Goal: Task Accomplishment & Management: Use online tool/utility

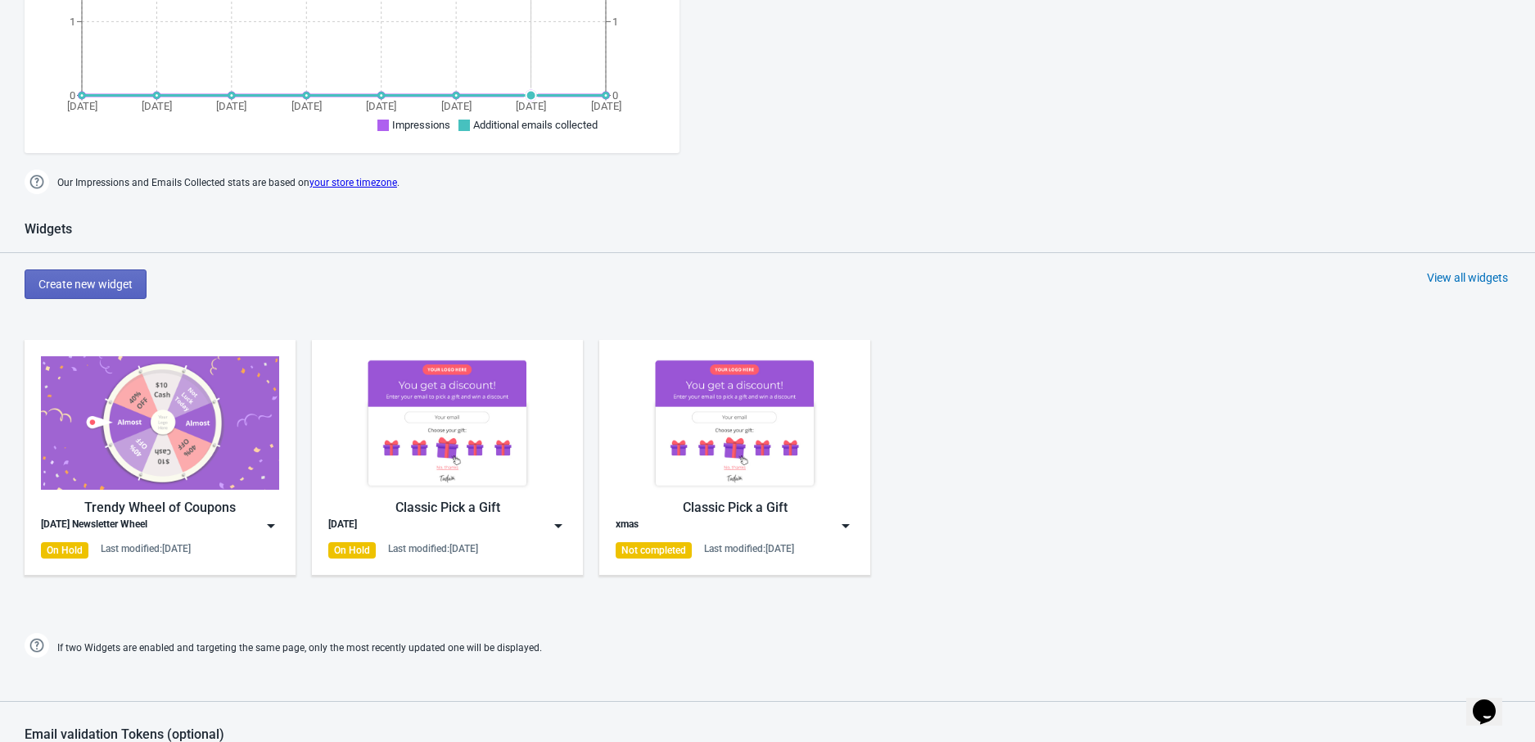
scroll to position [764, 0]
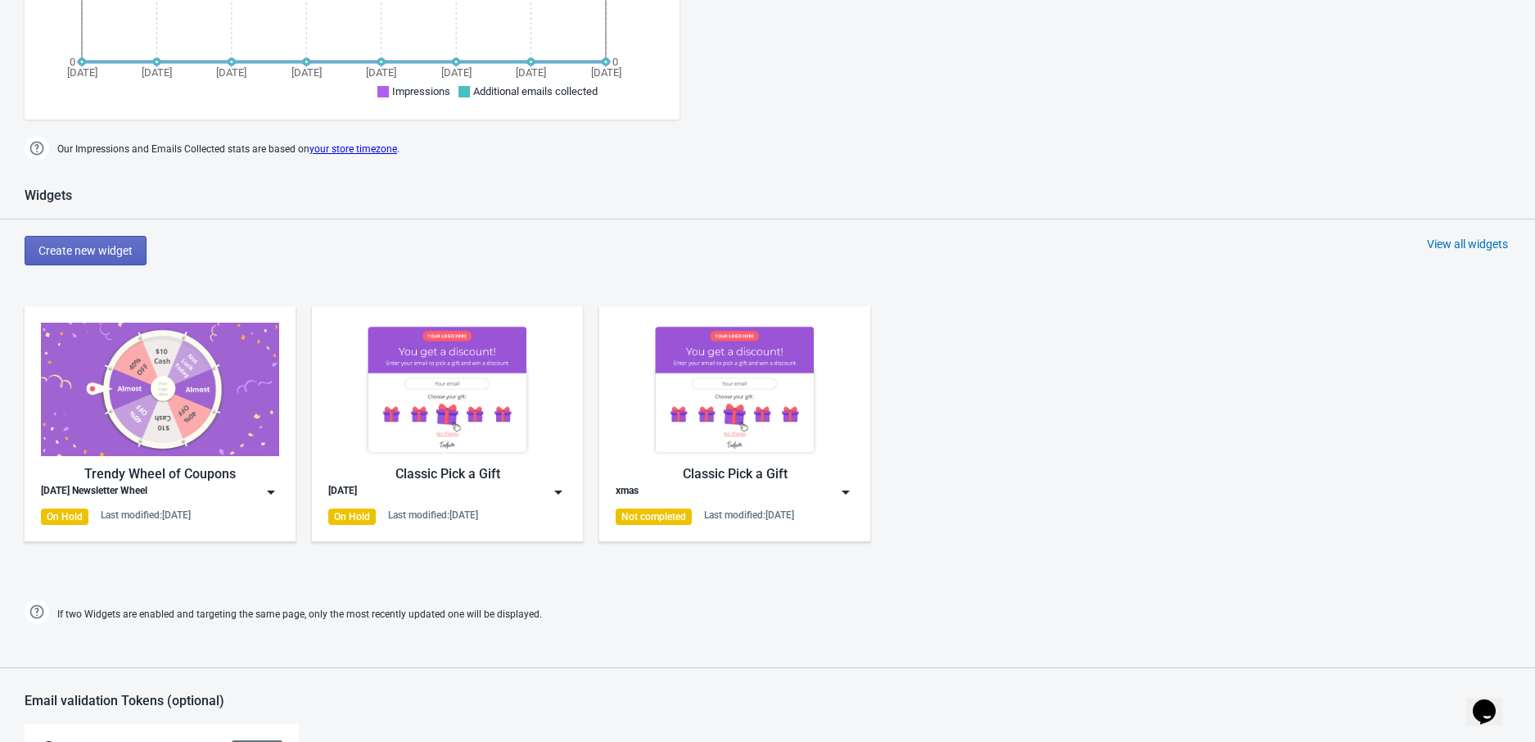
click at [364, 405] on img at bounding box center [447, 388] width 238 height 133
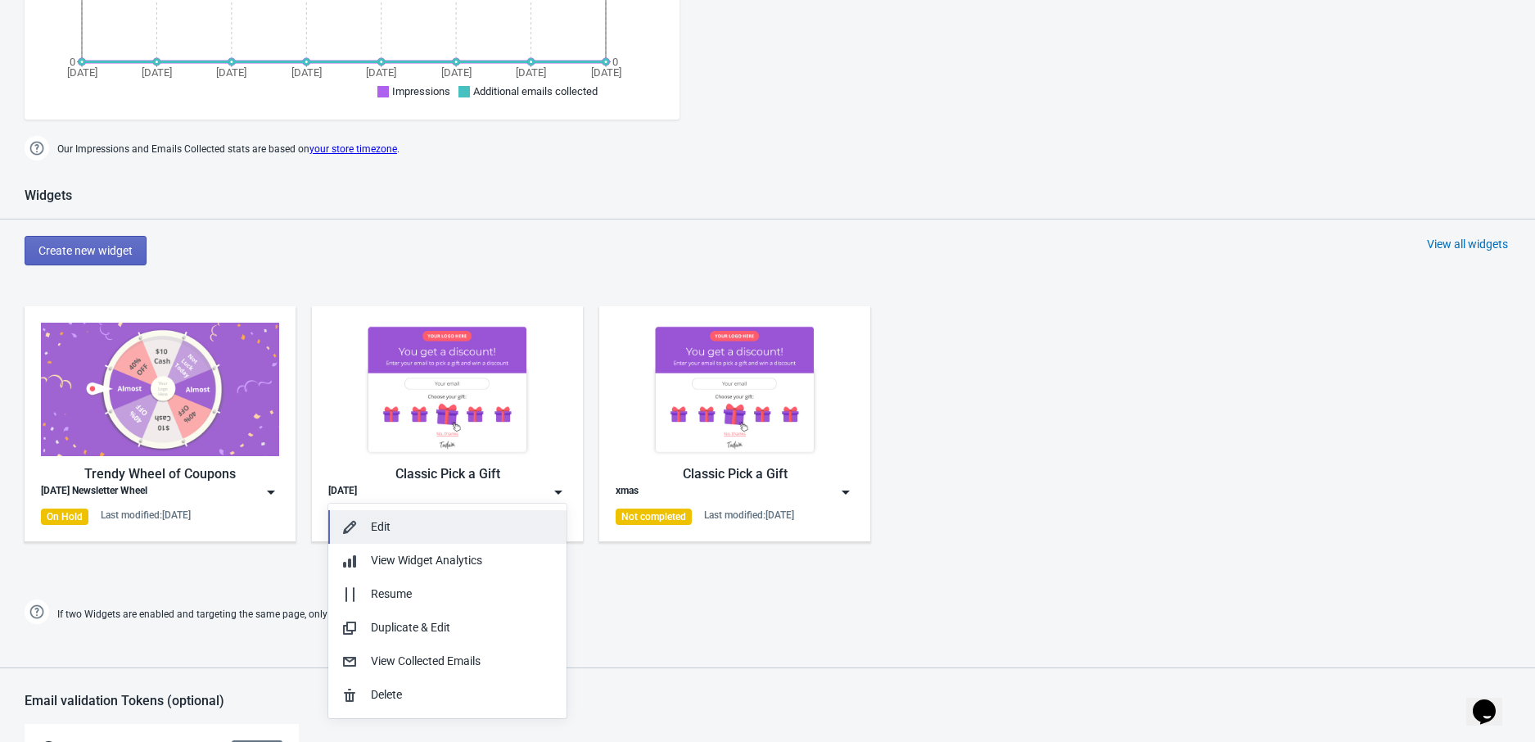
click at [391, 518] on div "Edit" at bounding box center [462, 526] width 183 height 17
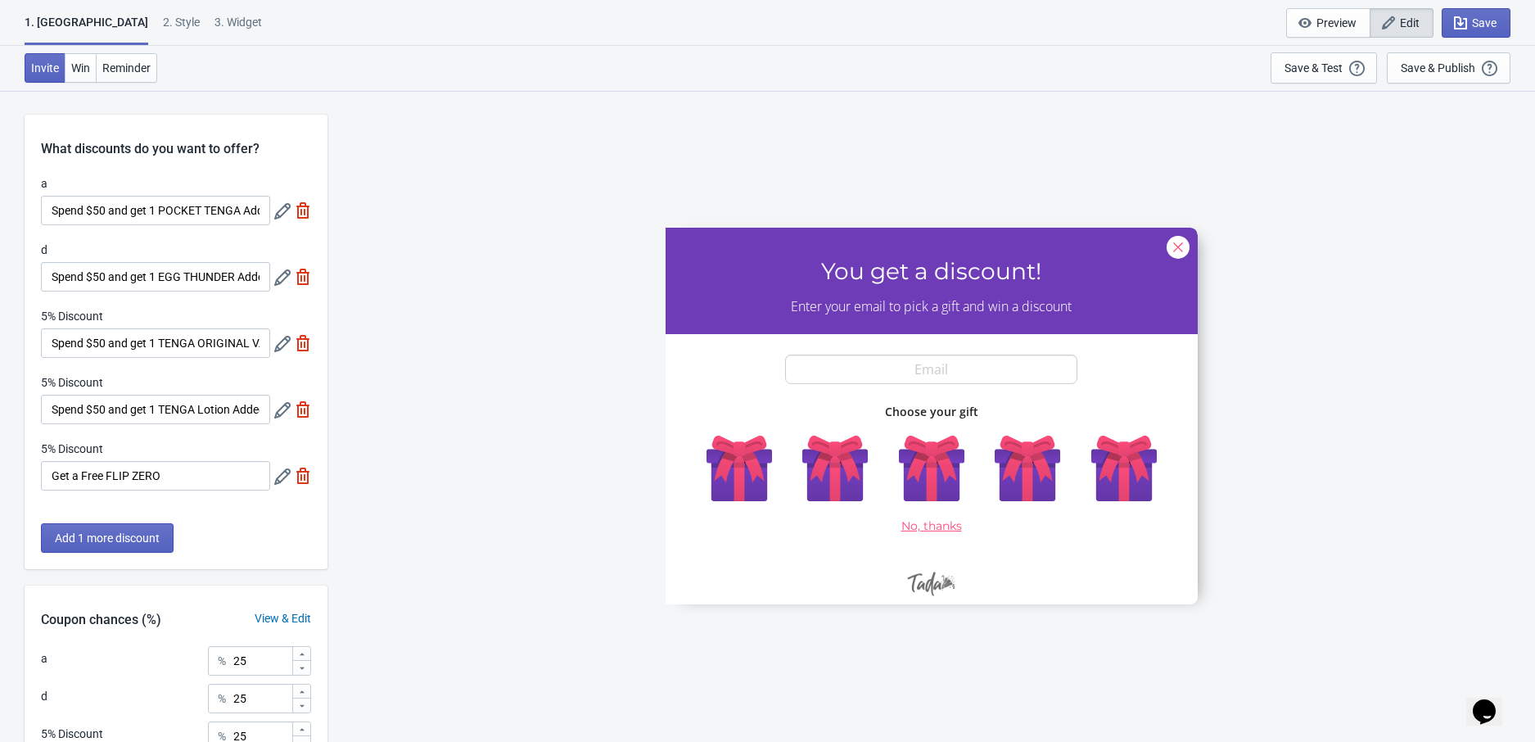
click at [278, 209] on icon at bounding box center [282, 211] width 16 height 16
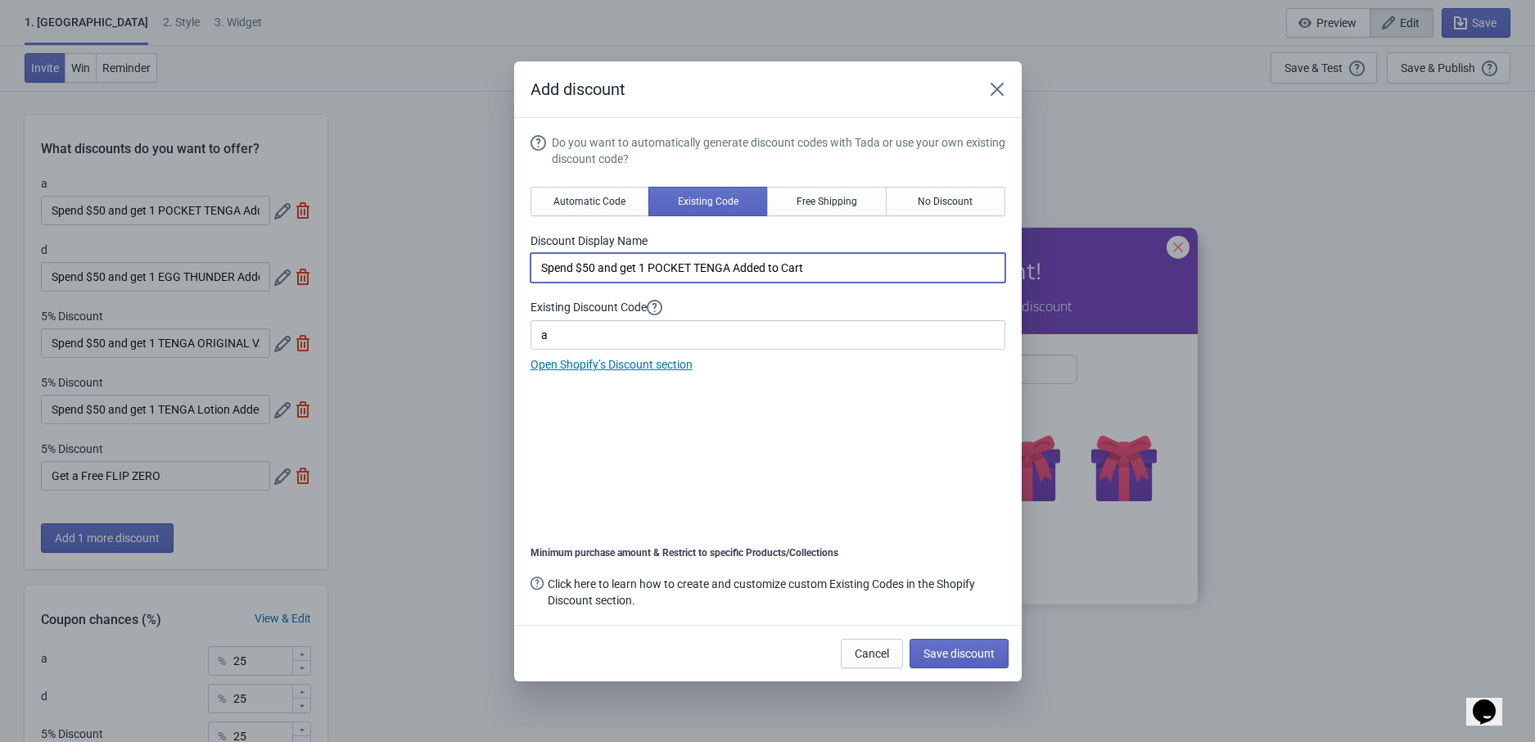
click at [602, 271] on input "Spend $50 and get 1 POCKET TENGA Added to Cart" at bounding box center [767, 267] width 475 height 29
paste input
click at [596, 271] on input at bounding box center [767, 267] width 475 height 29
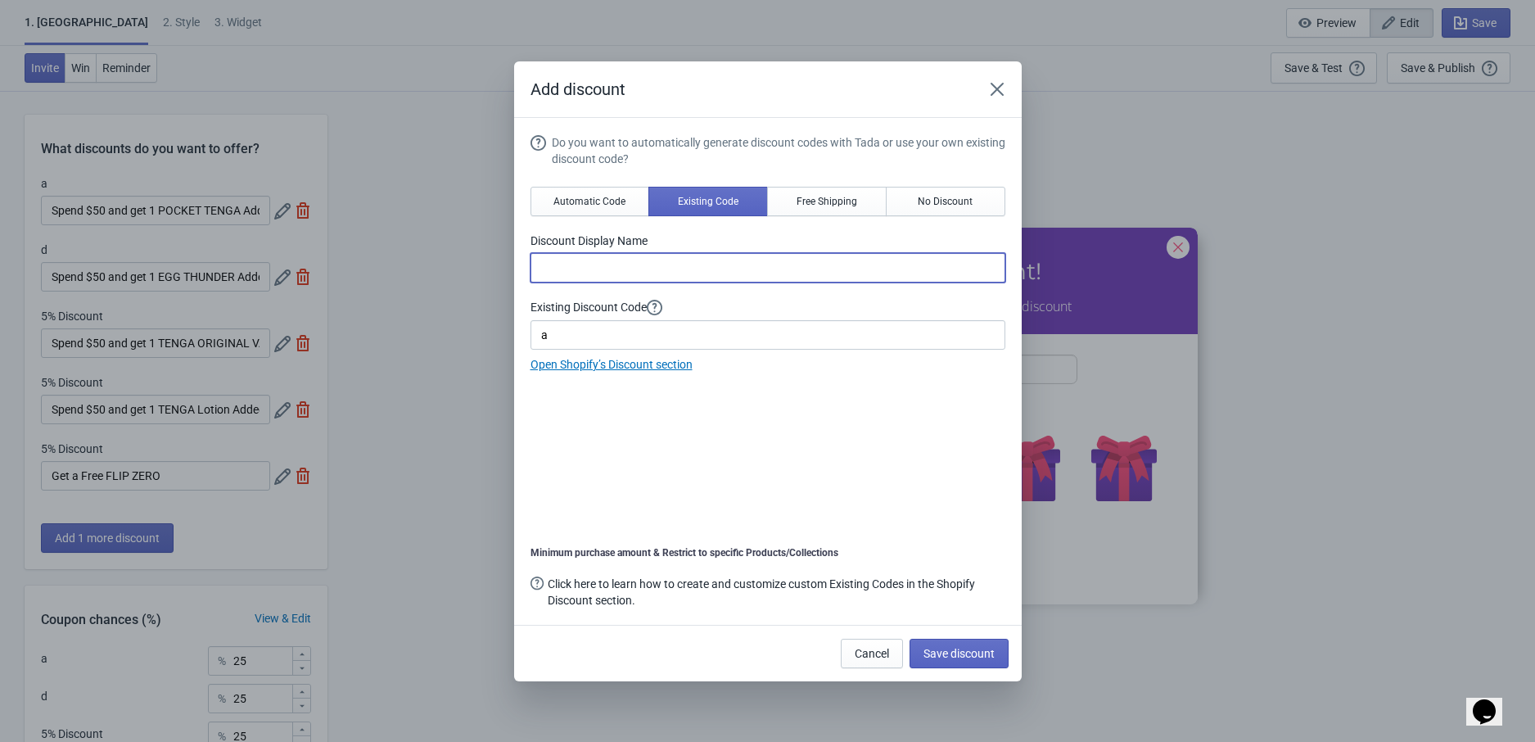
paste input
click at [464, 189] on div "Add discount Do you want to automatically generate discount codes with Tada or …" at bounding box center [767, 371] width 1535 height 620
click at [570, 259] on input at bounding box center [767, 267] width 475 height 29
paste input "Spend $50 to get 1 Free EGG THUNDER"
type input "Spend $50 to get 1 Free EGG THUNDER"
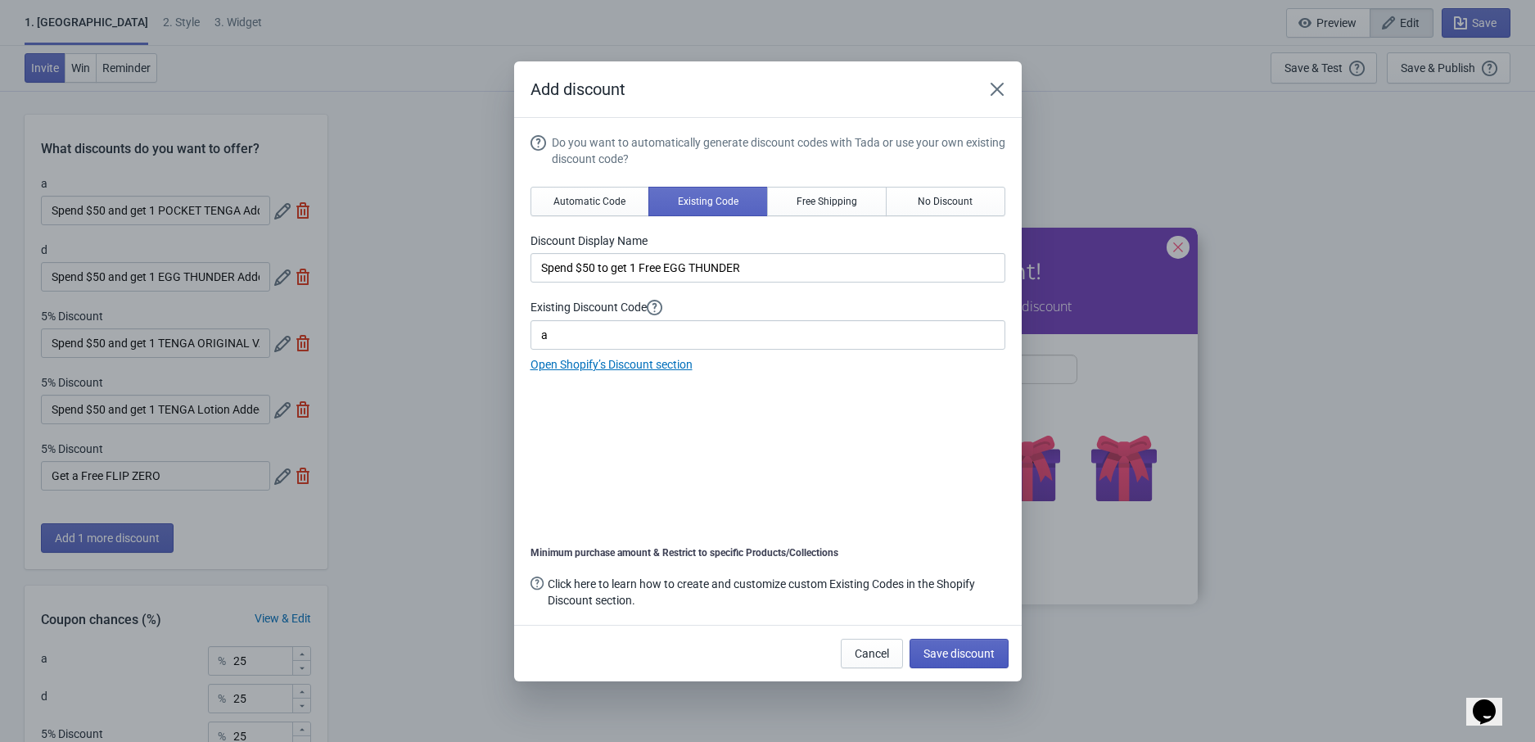
click at [940, 650] on span "Save discount" at bounding box center [958, 653] width 71 height 13
type input "Spend $50 to get 1 Free EGG THUNDER"
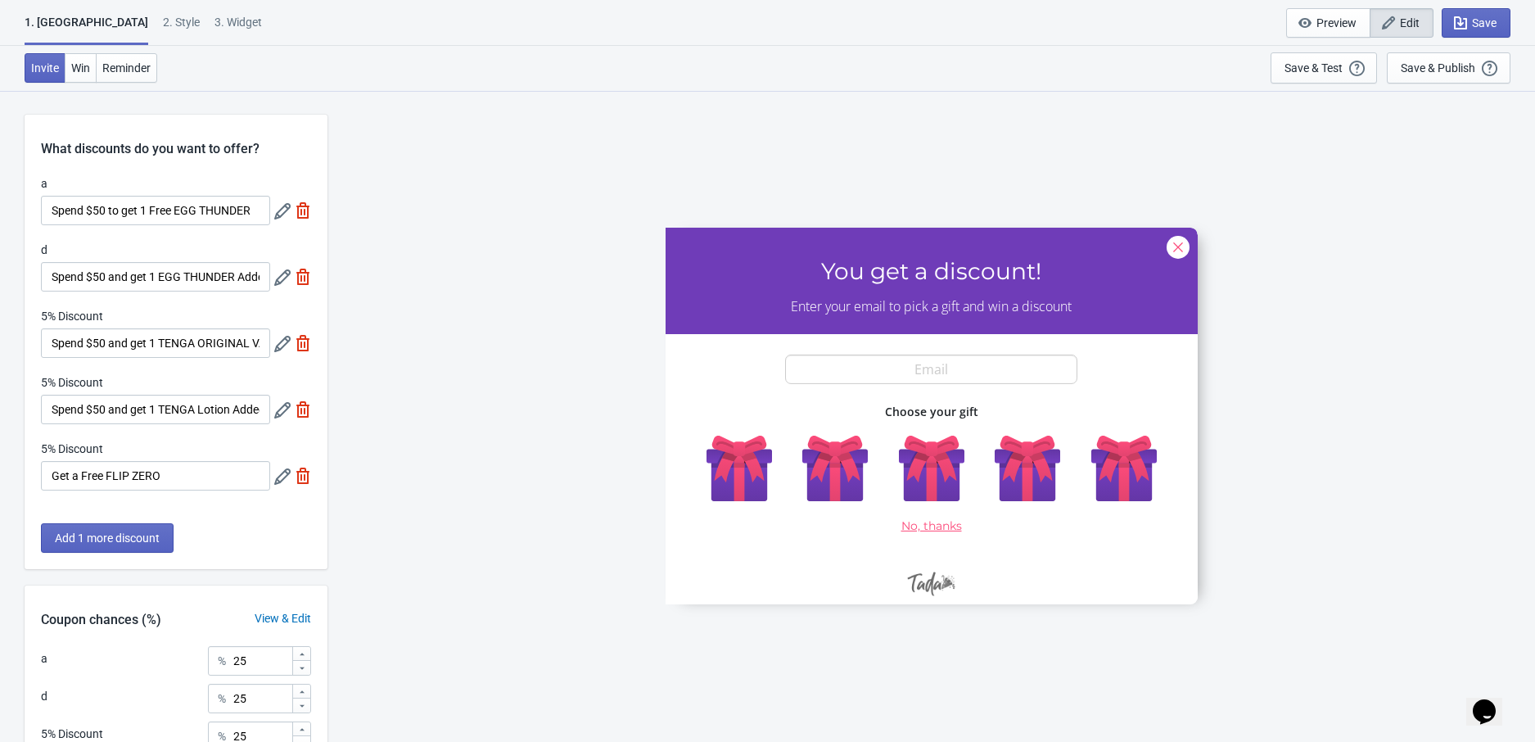
click at [278, 281] on icon at bounding box center [282, 277] width 16 height 16
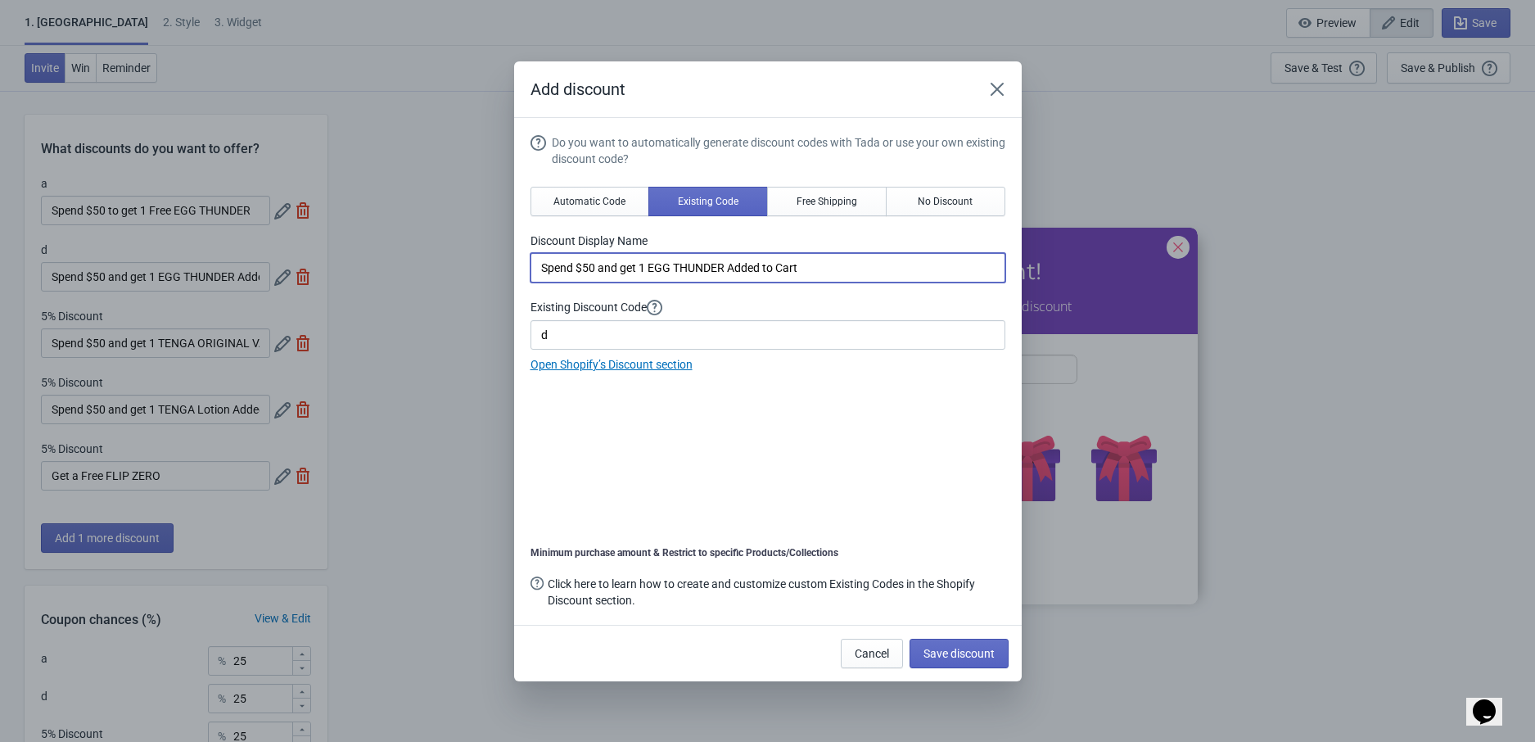
click at [624, 271] on input "Spend $50 and get 1 EGG THUNDER Added to Cart" at bounding box center [767, 267] width 475 height 29
paste input "to get 1 Free EGG THUNDER"
type input "Spend $50 to get 1 Free EGG THUNDER"
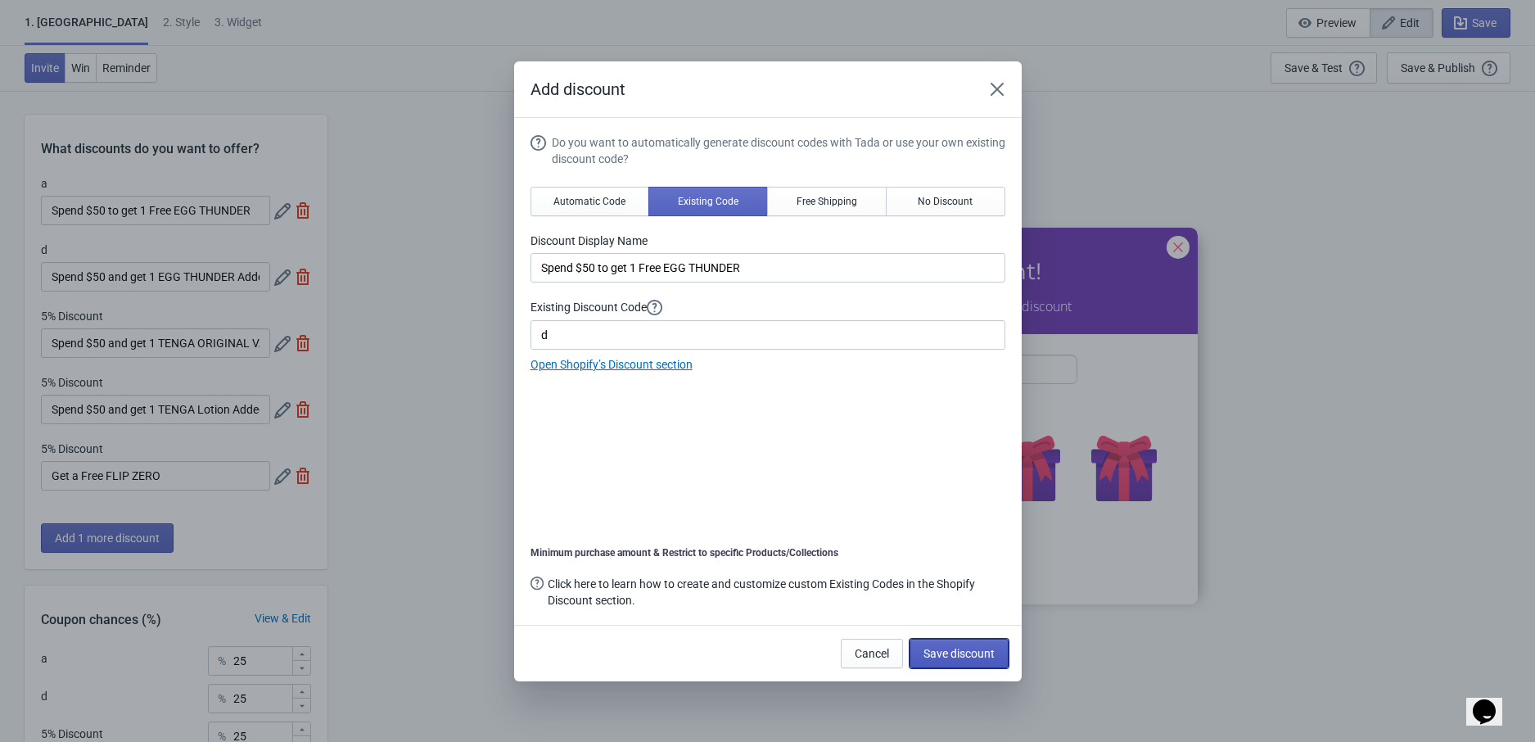
click at [928, 643] on button "Save discount" at bounding box center [958, 652] width 99 height 29
type input "Spend $50 to get 1 Free EGG THUNDER"
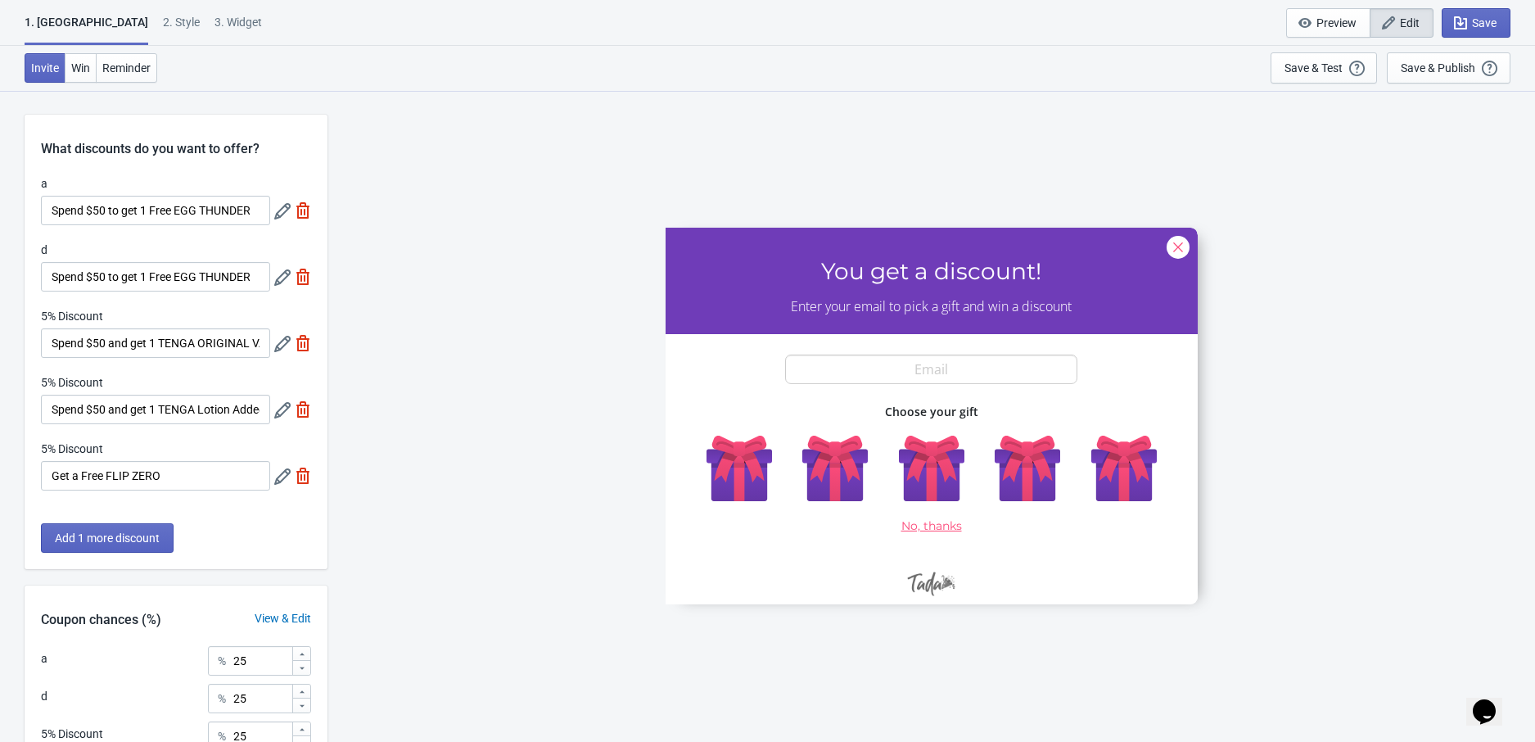
click at [282, 345] on icon at bounding box center [282, 344] width 16 height 16
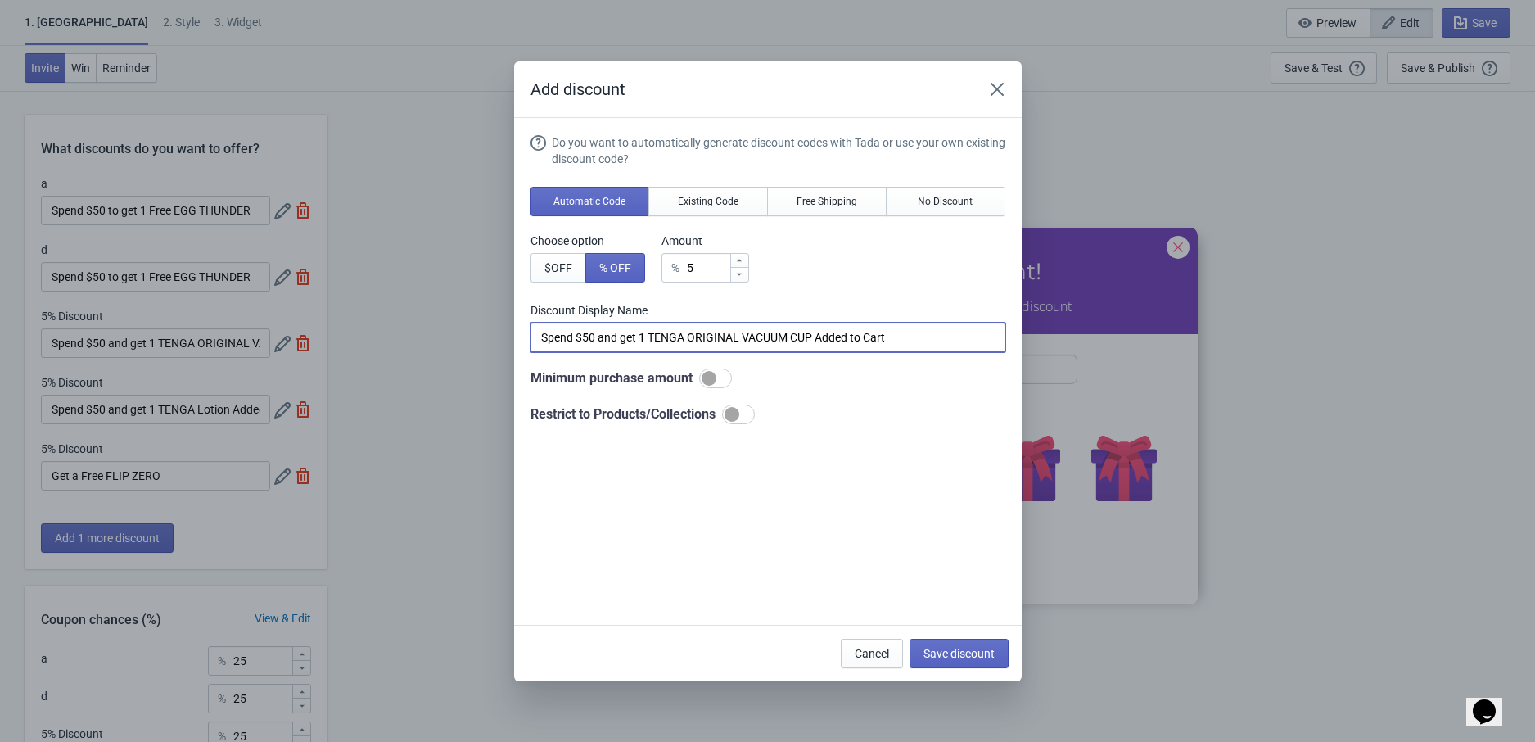
click at [617, 327] on input "Spend $50 and get 1 TENGA ORIGINAL VACUUM CUP Added to Cart" at bounding box center [767, 336] width 475 height 29
paste input "to get 1 Free UNI"
click at [584, 333] on input "Spend $50 to get 1 Free UNI" at bounding box center [767, 336] width 475 height 29
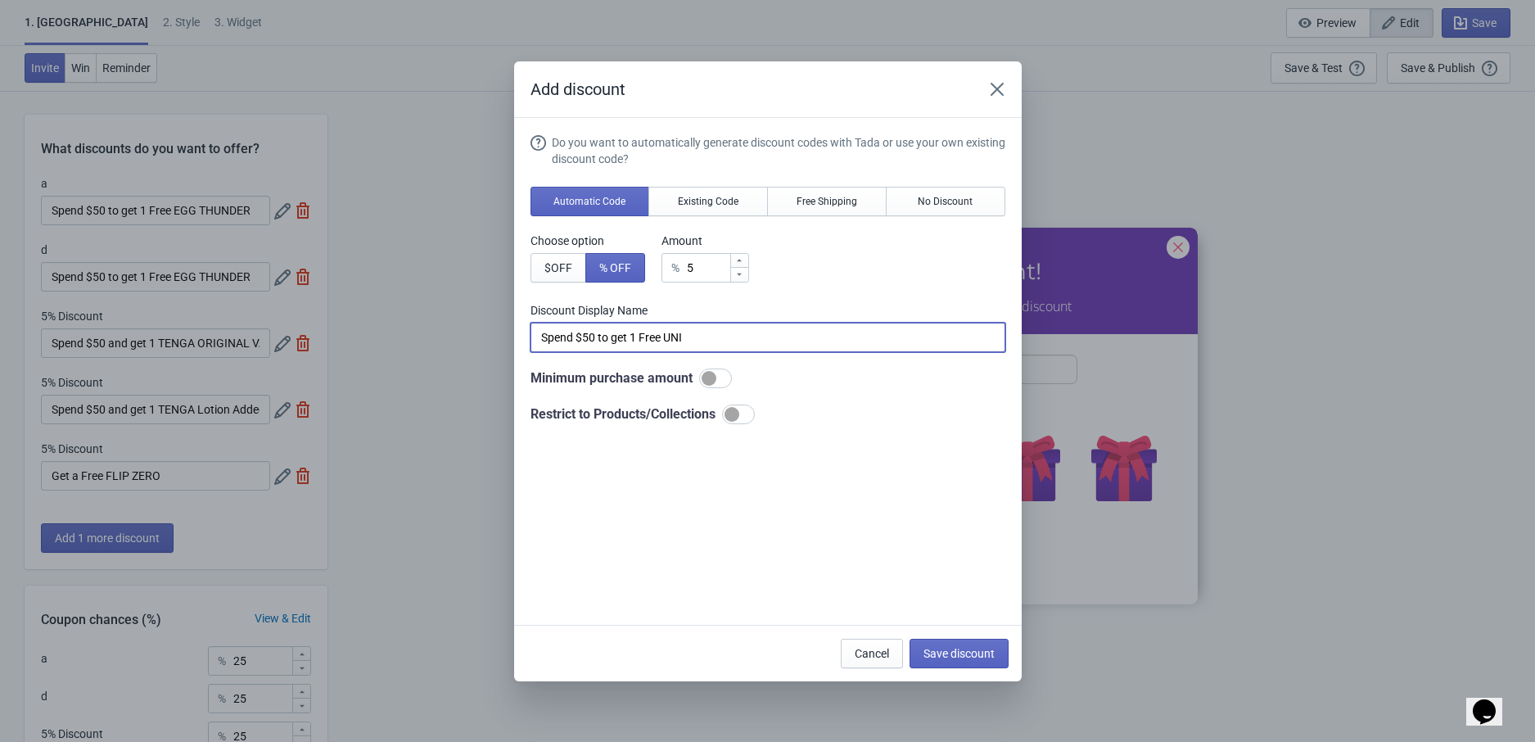
click at [584, 333] on input "Spend $50 to get 1 Free UNI" at bounding box center [767, 336] width 475 height 29
paste input "TENGA Lotion Regular"
type input "Spend $50 to get TENGA Lotion Regular"
click at [232, 454] on div "Add discount Do you want to automatically generate discount codes with Tada or …" at bounding box center [767, 371] width 1535 height 620
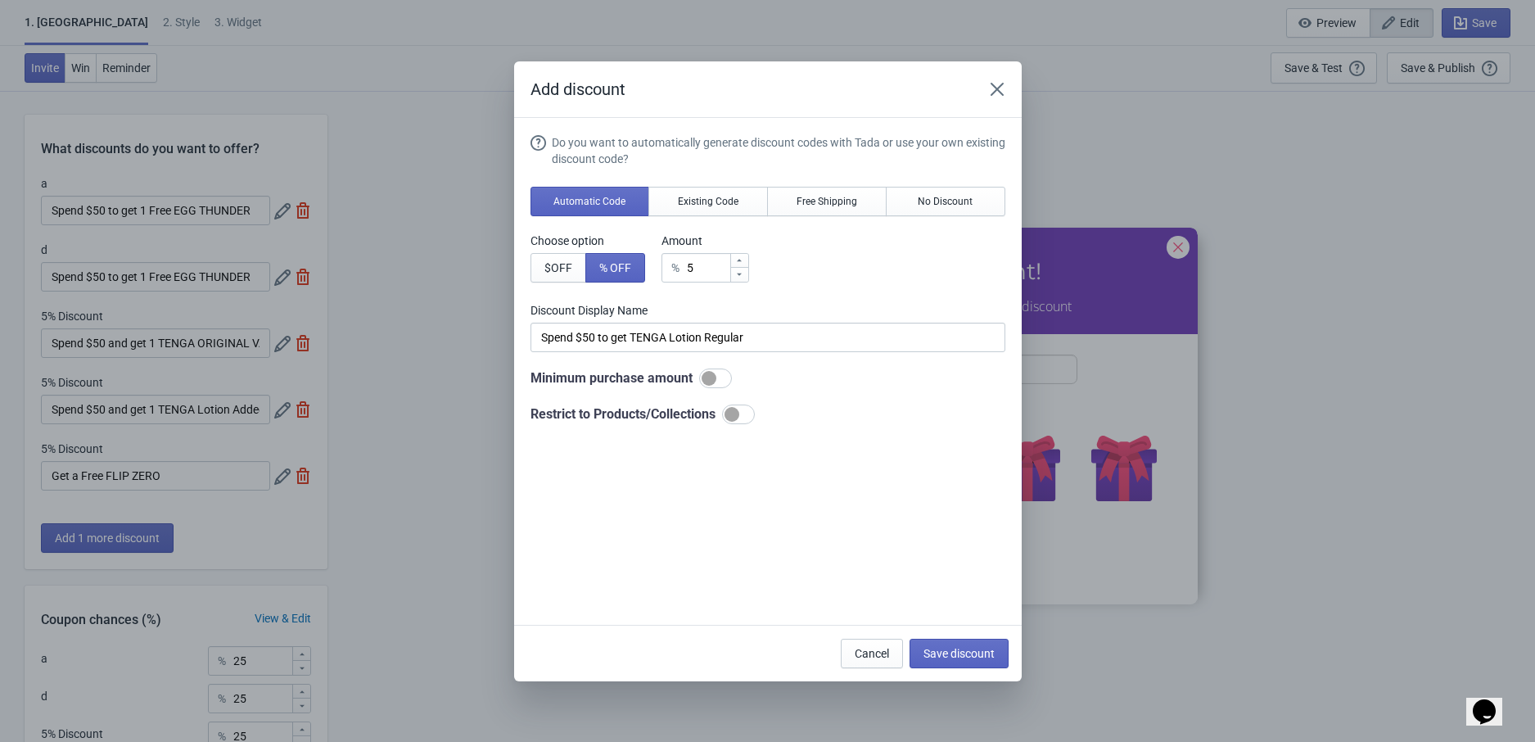
click at [286, 475] on div "Add discount Do you want to automatically generate discount codes with Tada or …" at bounding box center [767, 371] width 1535 height 620
click at [972, 659] on span "Save discount" at bounding box center [958, 653] width 71 height 13
type input "Spend $50 to get TENGA Lotion Regular"
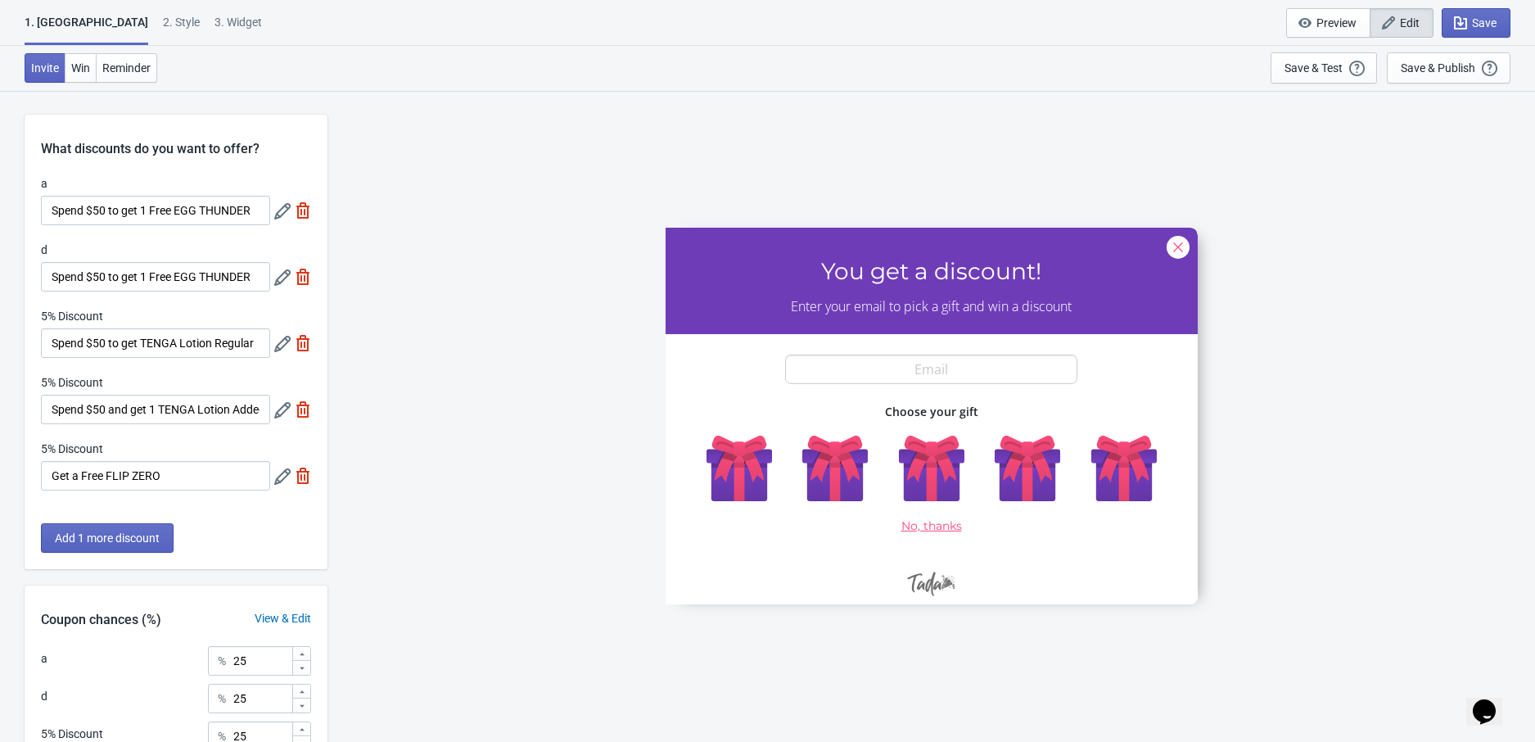
click at [284, 477] on icon at bounding box center [282, 476] width 16 height 16
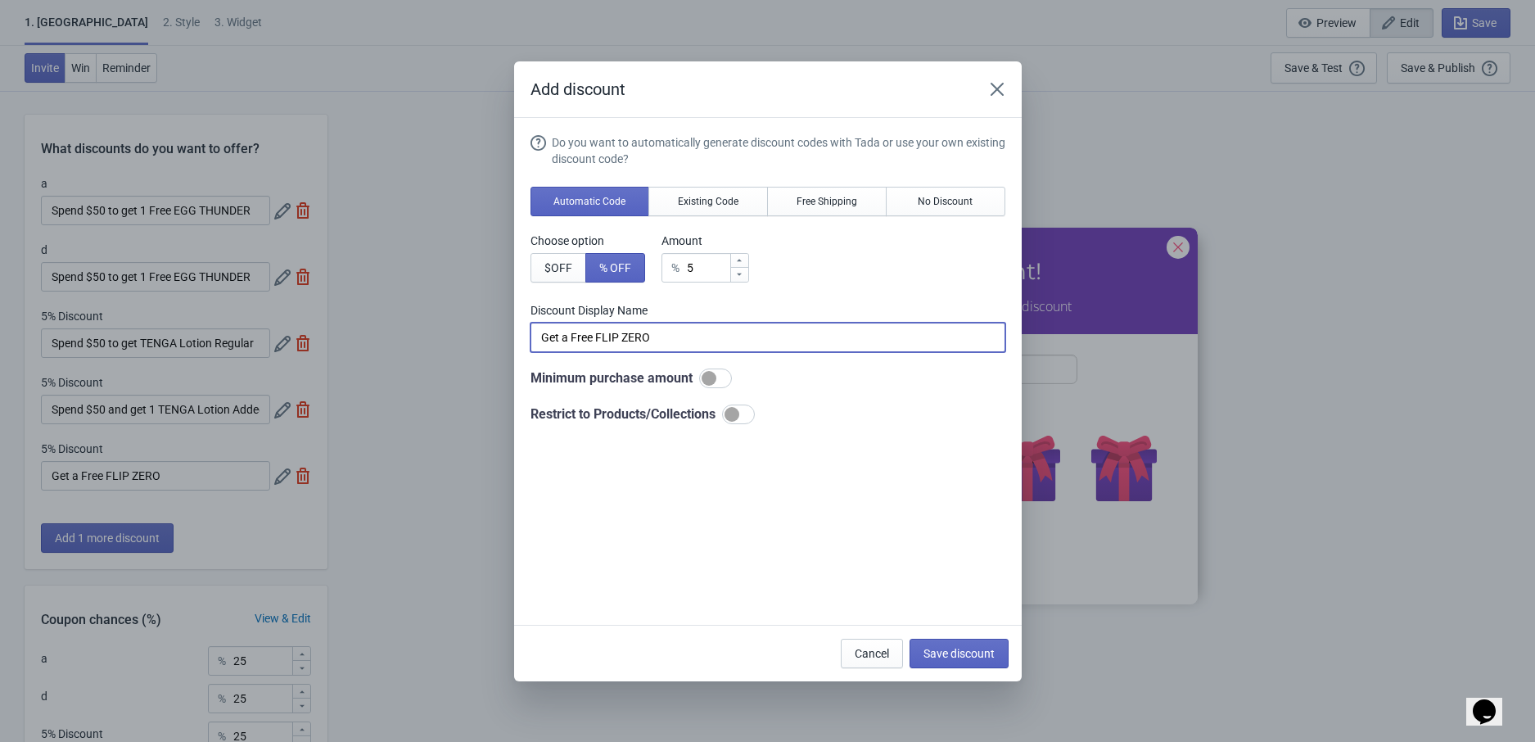
click at [620, 331] on input "Get a Free FLIP ZERO" at bounding box center [767, 336] width 475 height 29
paste input "Spend $50 to get 1 Free Special Edition ORIGINAL VACUUM CUP"
type input "Spend $50 to get 1 Free Special Edition ORIGINAL VACUUM CUP"
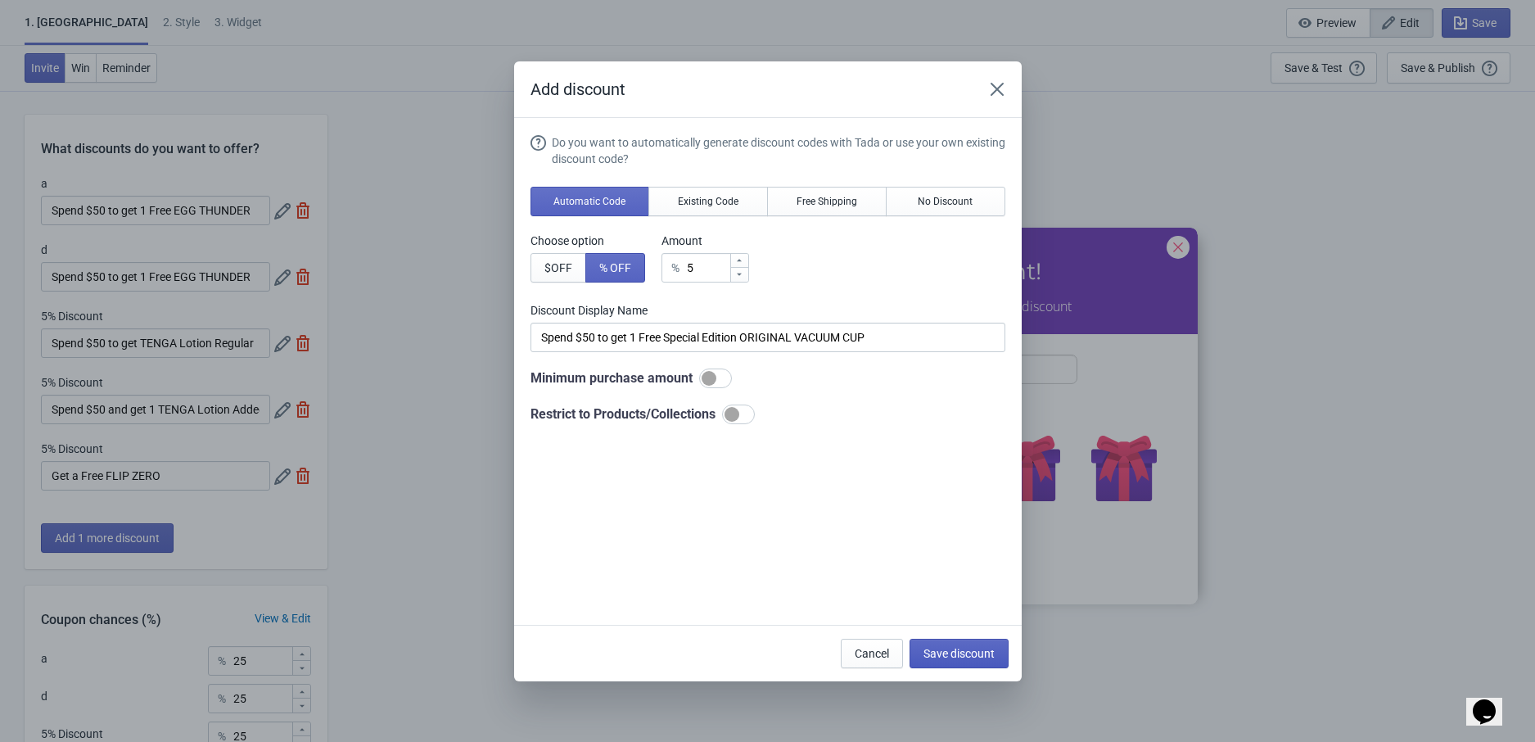
click at [942, 652] on span "Save discount" at bounding box center [958, 653] width 71 height 13
type input "Spend $50 to get 1 Free Special Edition ORIGINAL VACUUM CUP"
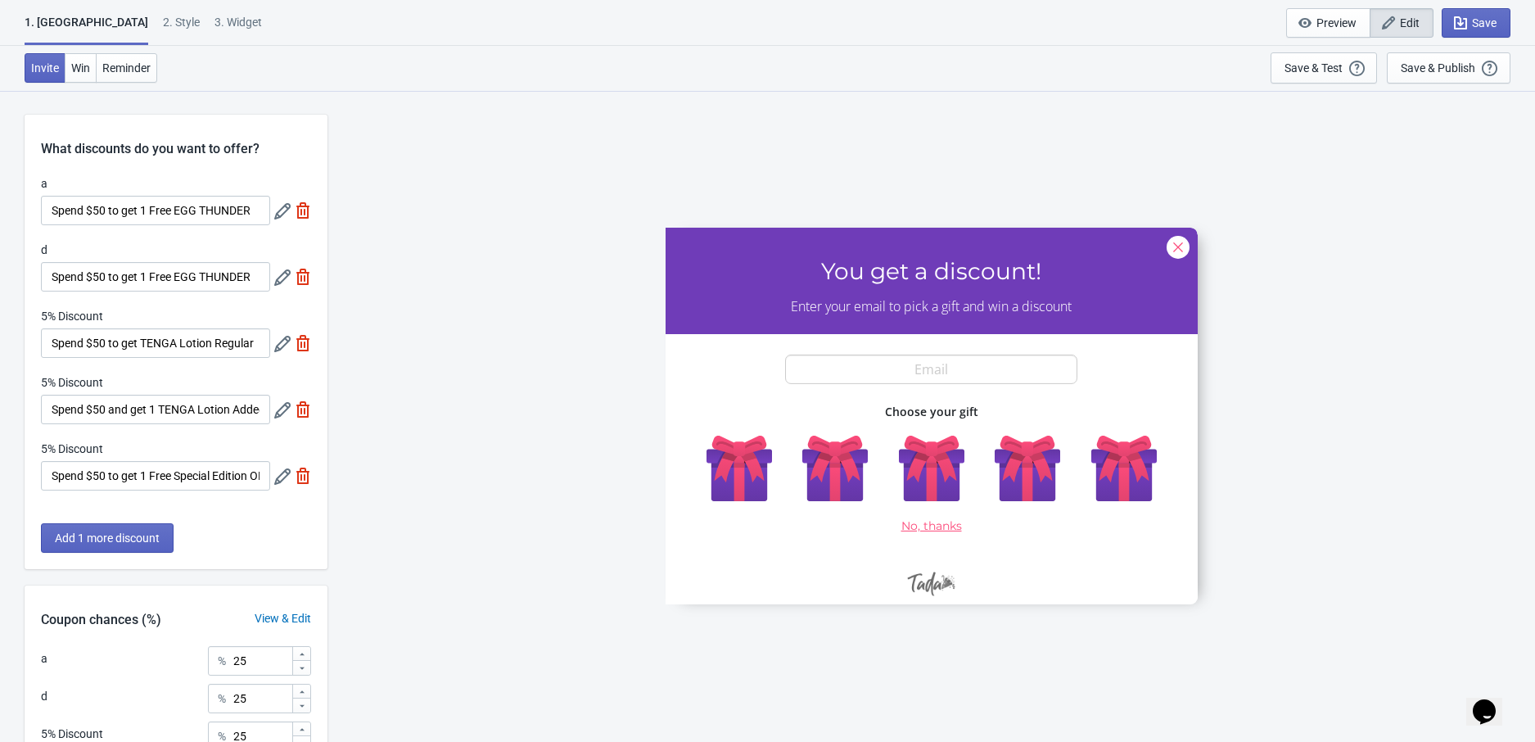
click at [285, 412] on icon at bounding box center [282, 410] width 16 height 16
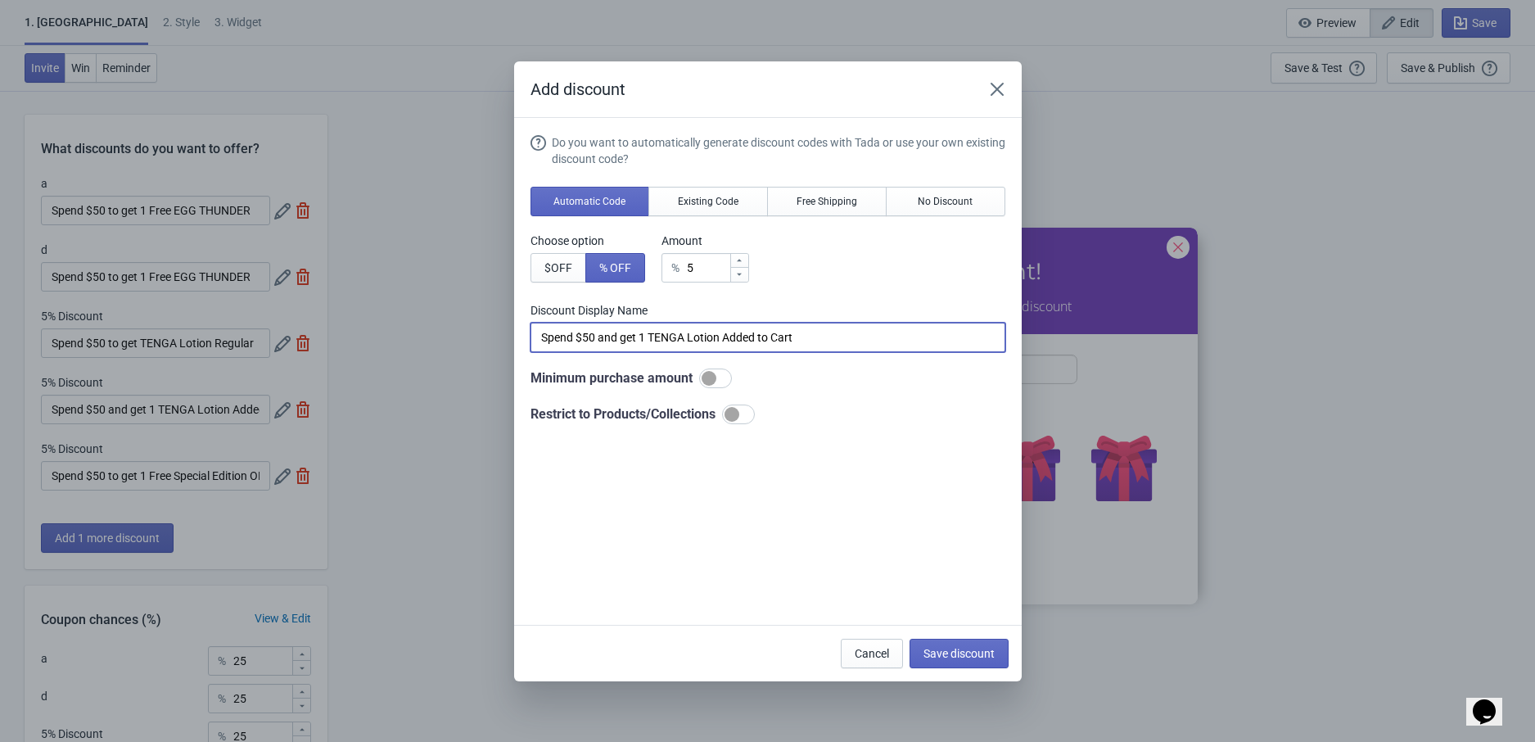
click at [656, 336] on input "Spend $50 and get 1 TENGA Lotion Added to Cart" at bounding box center [767, 336] width 475 height 29
paste input "to get 1 Free Special Edition ORIGINAL VACUUM CUP"
type input "Spend $50 to get 1 Free Special Edition ORIGINAL VACUUM CUP"
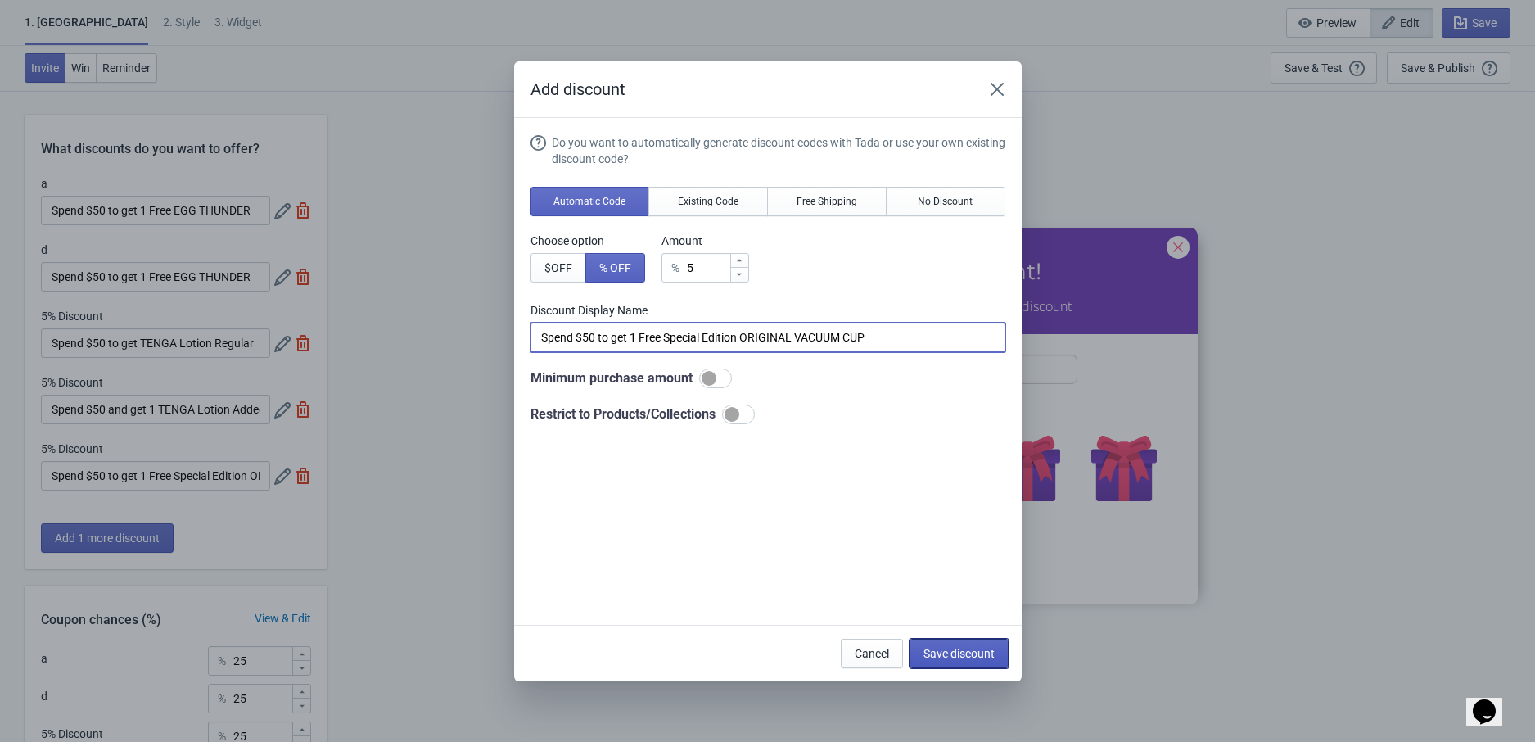
click at [968, 654] on span "Save discount" at bounding box center [958, 653] width 71 height 13
type input "Spend $50 to get 1 Free Special Edition ORIGINAL VACUUM CUP"
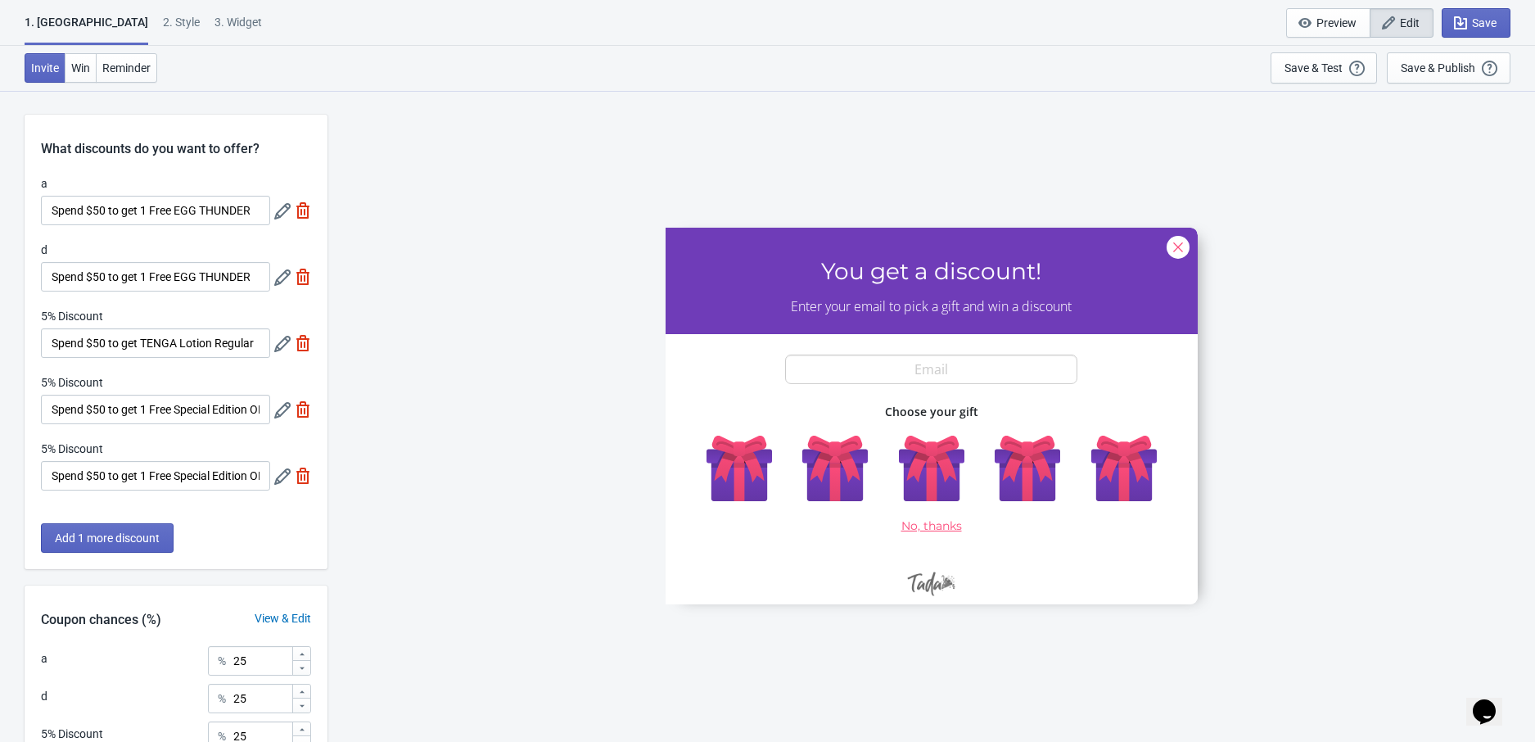
click at [274, 344] on icon at bounding box center [282, 344] width 16 height 16
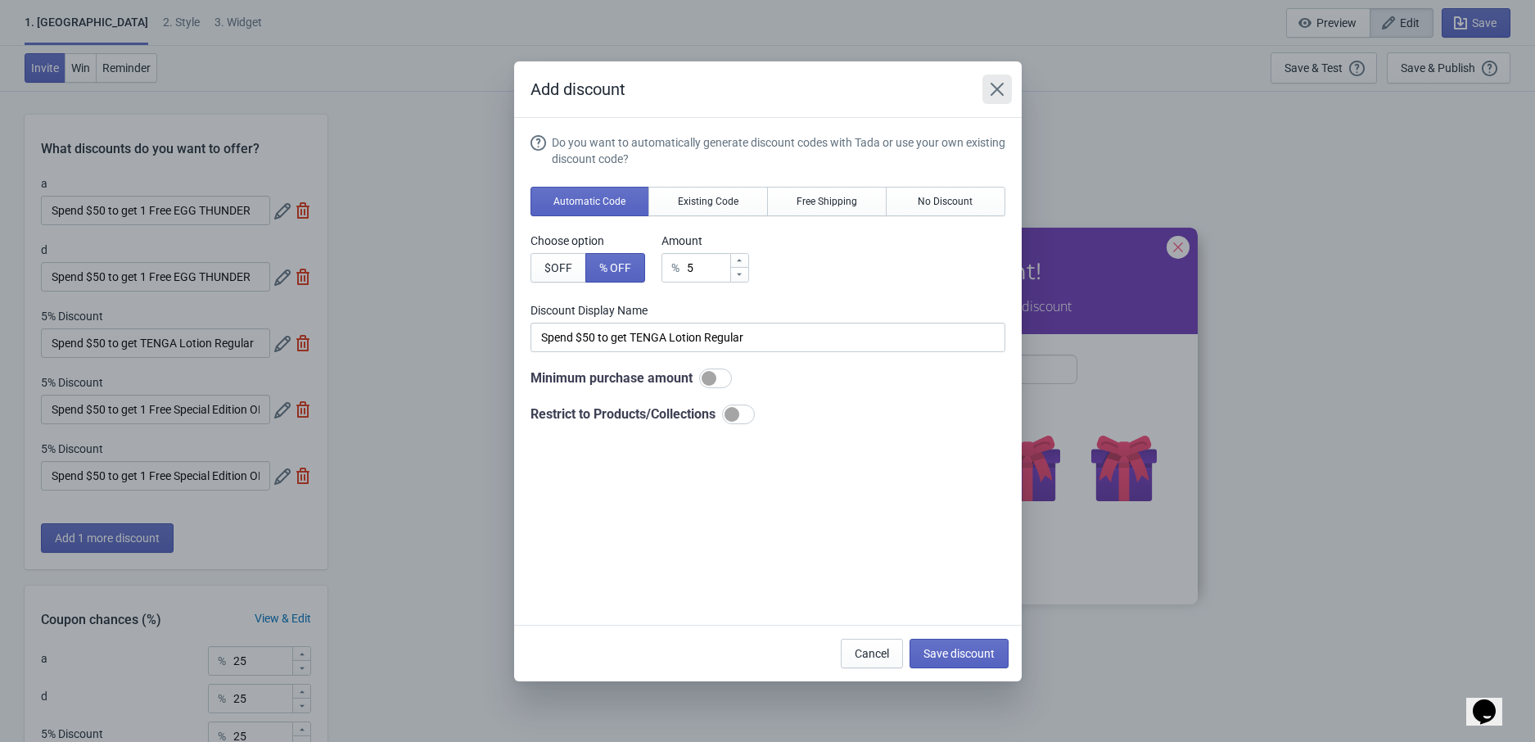
click at [999, 97] on button "Close" at bounding box center [996, 88] width 29 height 29
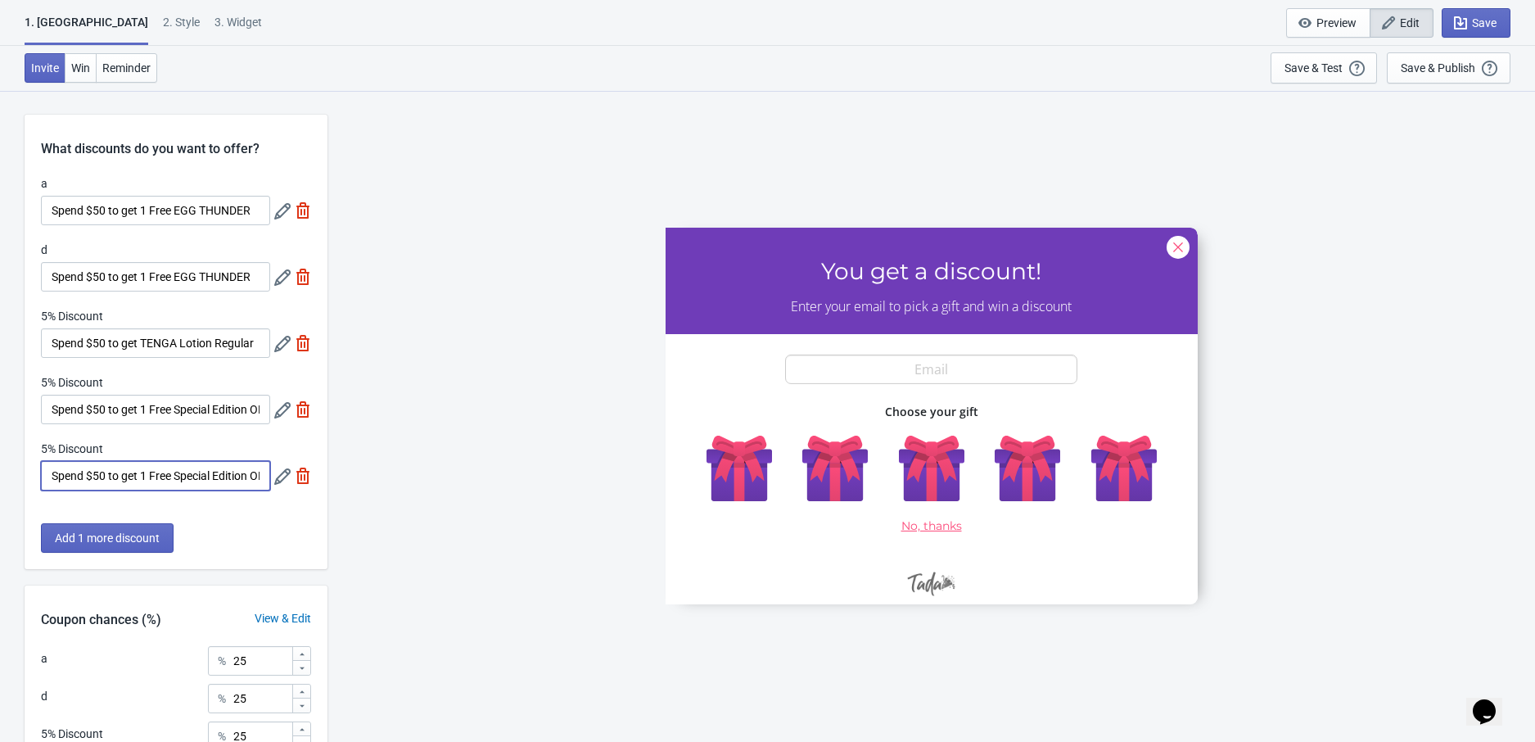
click at [269, 476] on input "Spend $50 to get 1 Free Special Edition ORIGINAL VACUUM CUP" at bounding box center [155, 475] width 229 height 29
click at [277, 476] on icon at bounding box center [282, 476] width 16 height 16
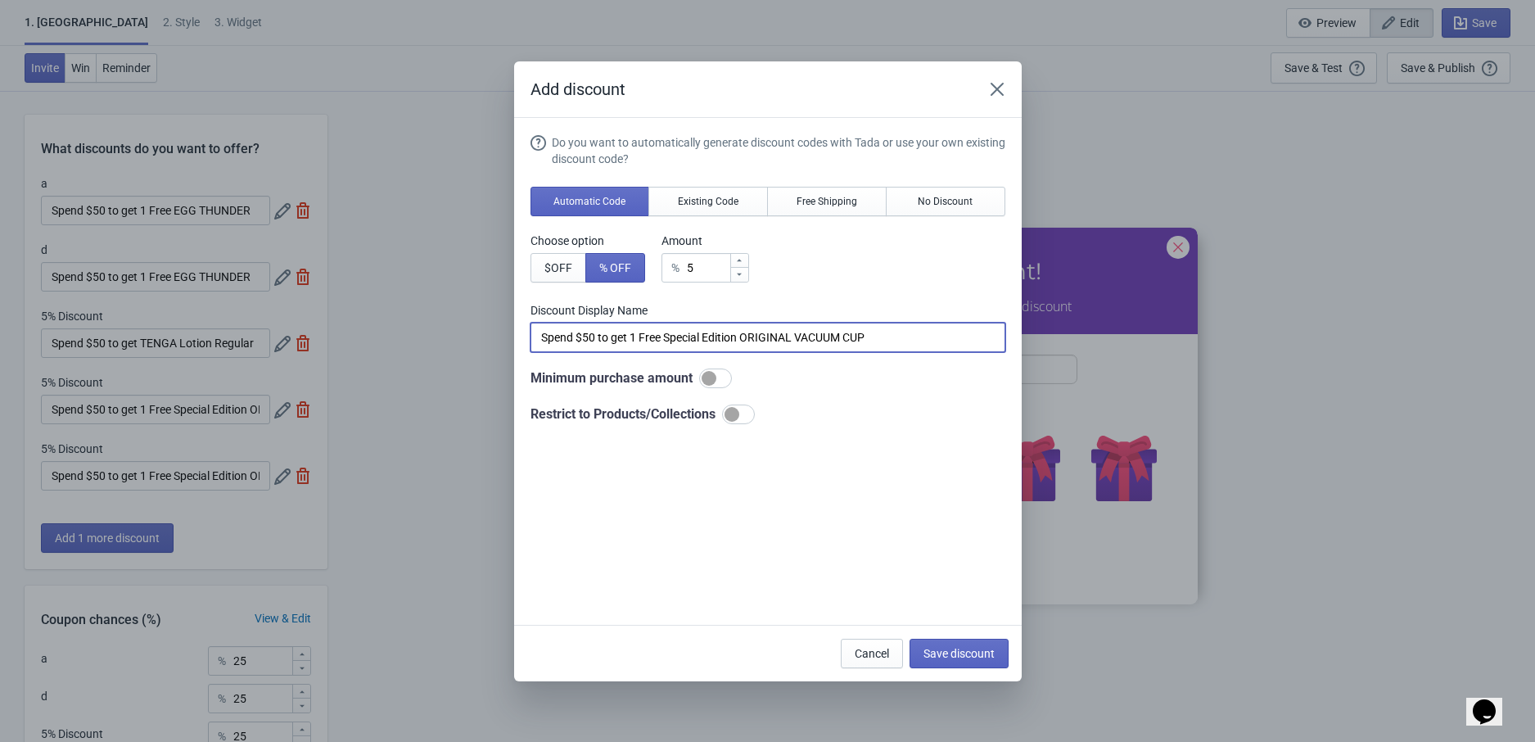
click at [606, 342] on input "Spend $50 to get 1 Free Special Edition ORIGINAL VACUUM CUP" at bounding box center [767, 336] width 475 height 29
paste input "You Won a FREE FLIP ZERO!"
type input "You Won a FREE FLIP ZERO!"
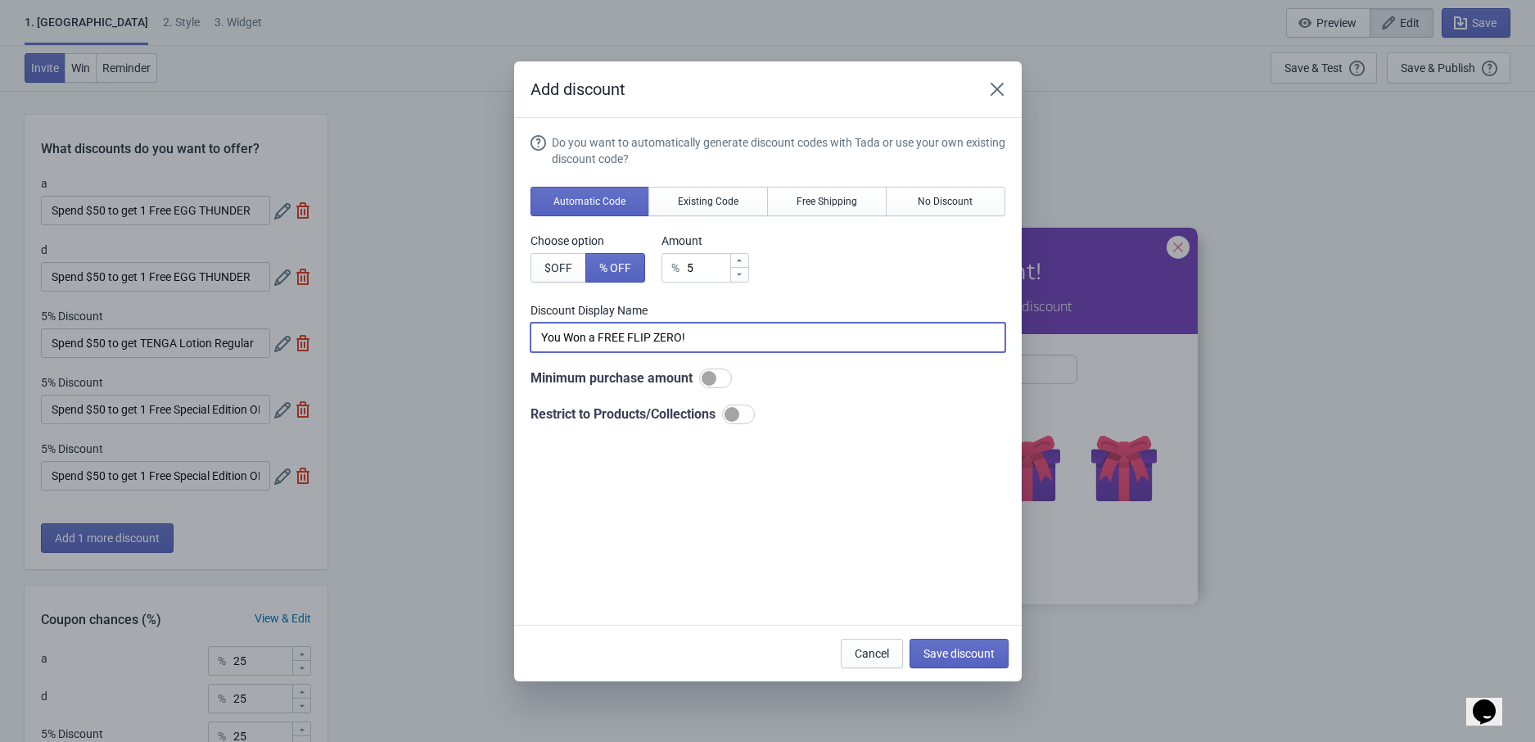
click at [860, 402] on div "Do you want to automatically generate discount codes with Tada or use your own …" at bounding box center [767, 279] width 475 height 290
click at [936, 652] on span "Save discount" at bounding box center [958, 653] width 71 height 13
type input "You Won a FREE FLIP ZERO!"
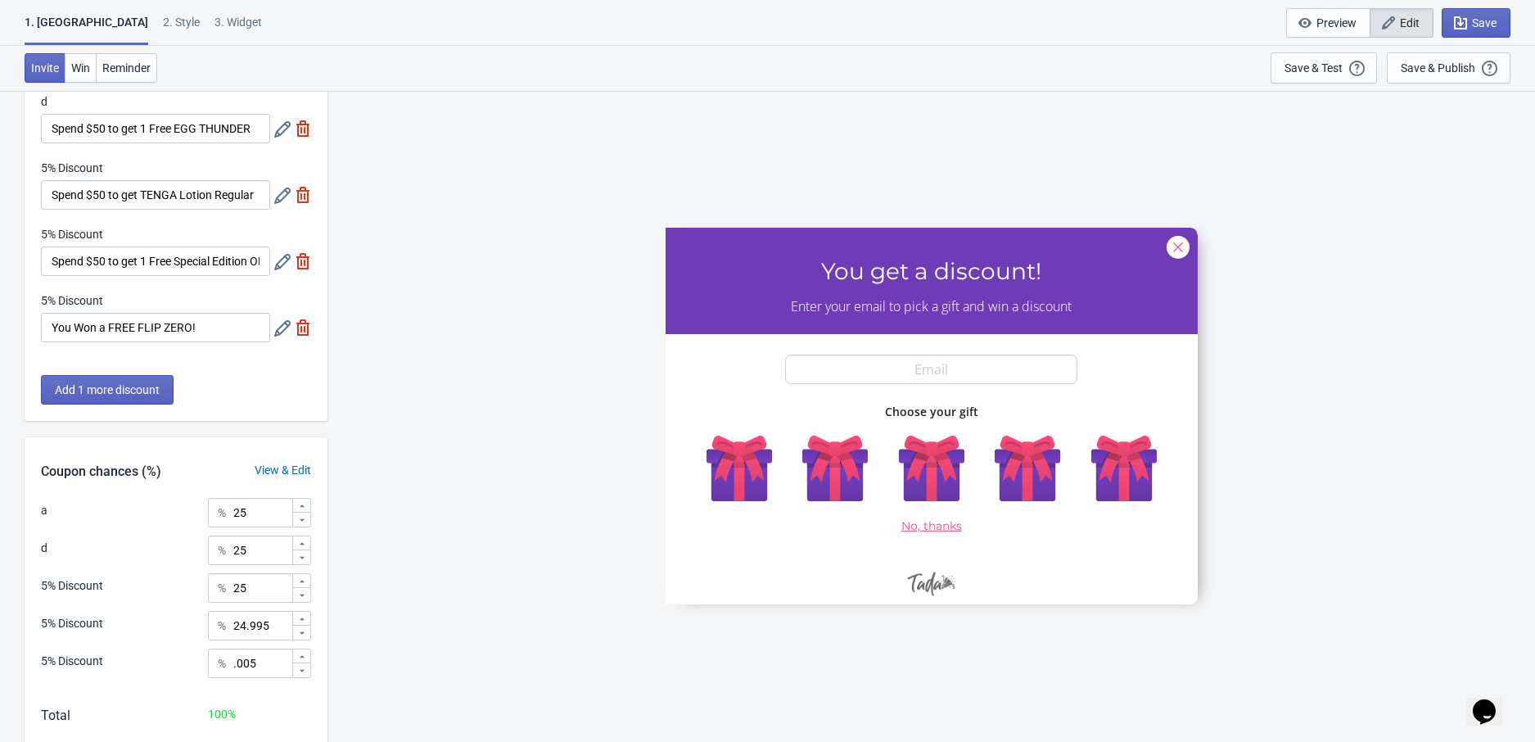
scroll to position [235, 0]
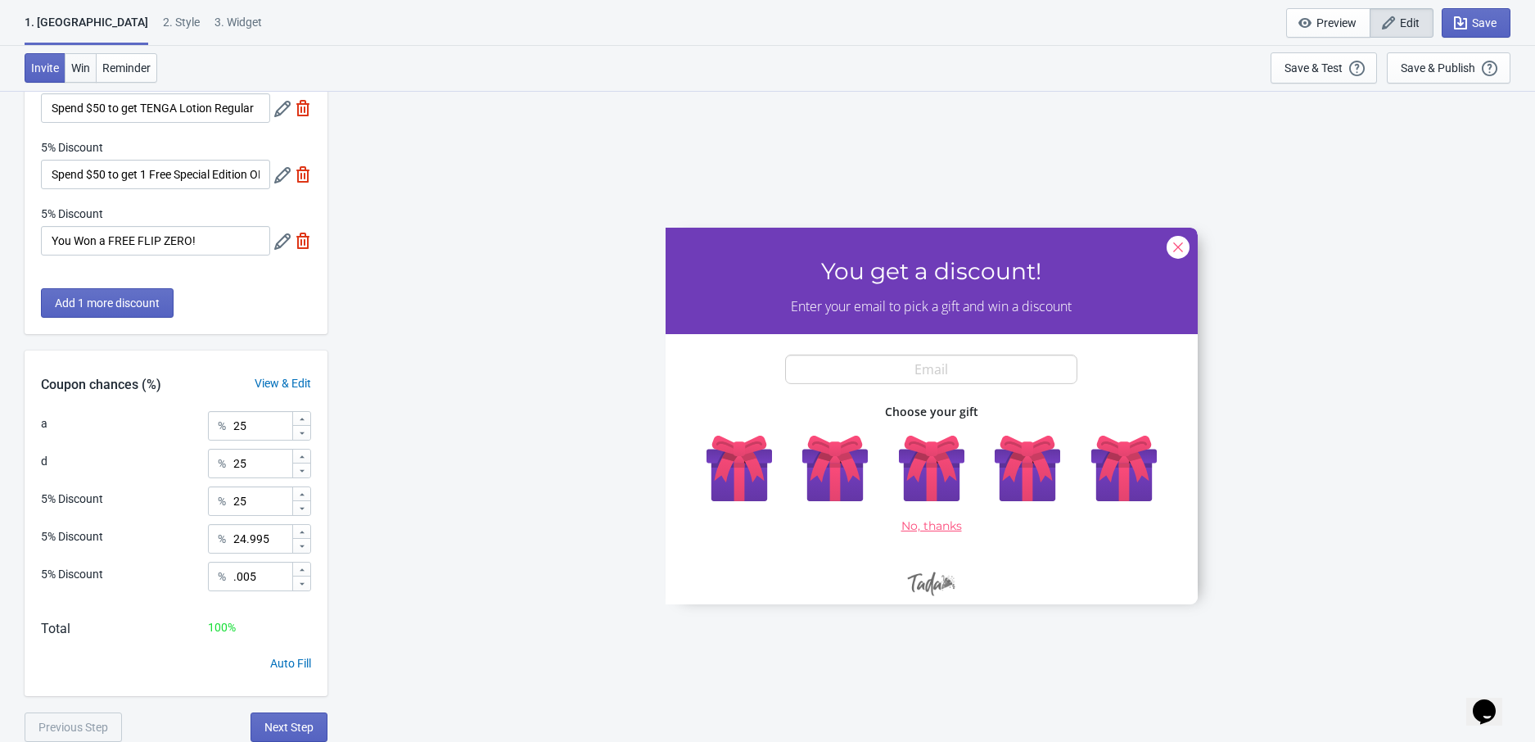
click at [83, 61] on span "Win" at bounding box center [80, 67] width 19 height 13
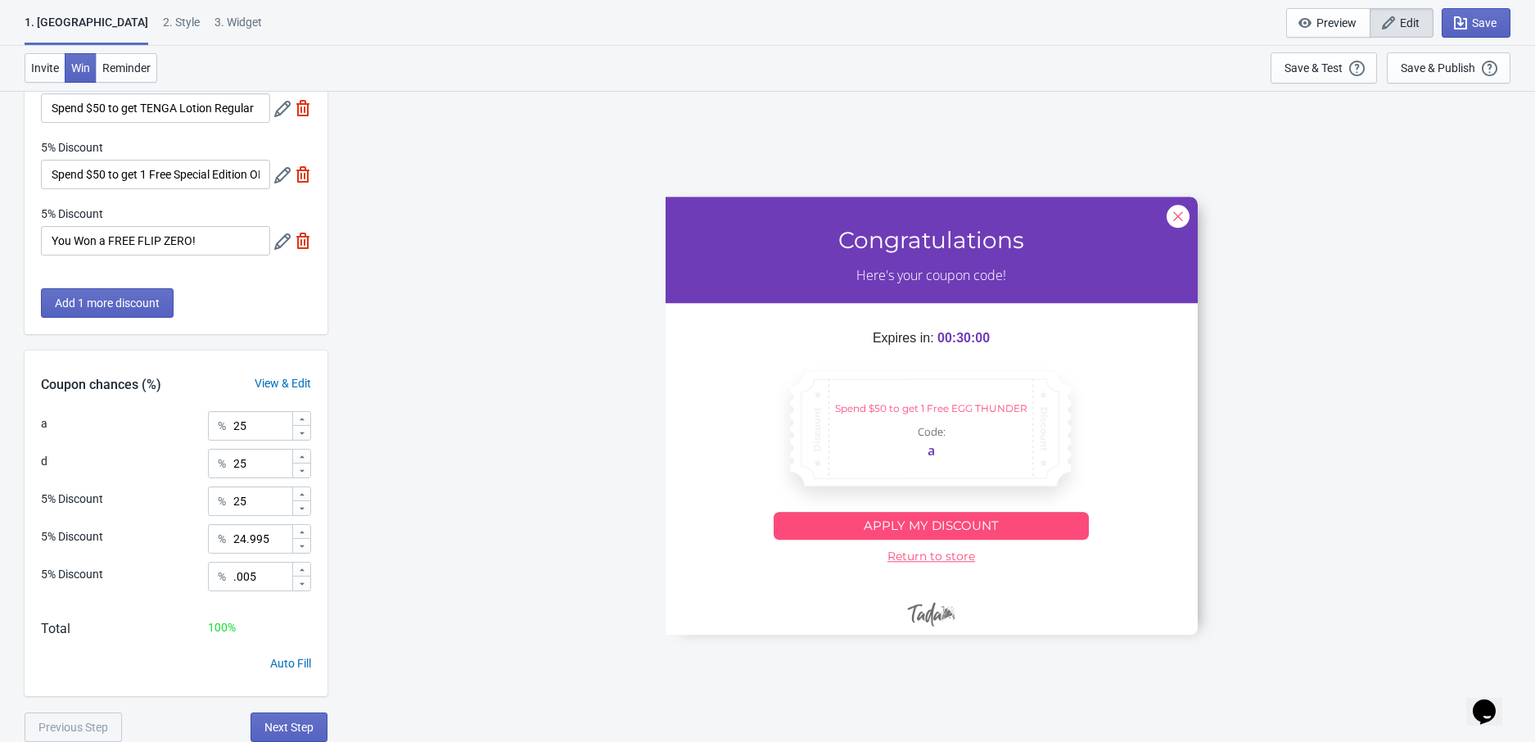
click at [163, 25] on div "2 . Style" at bounding box center [181, 28] width 37 height 29
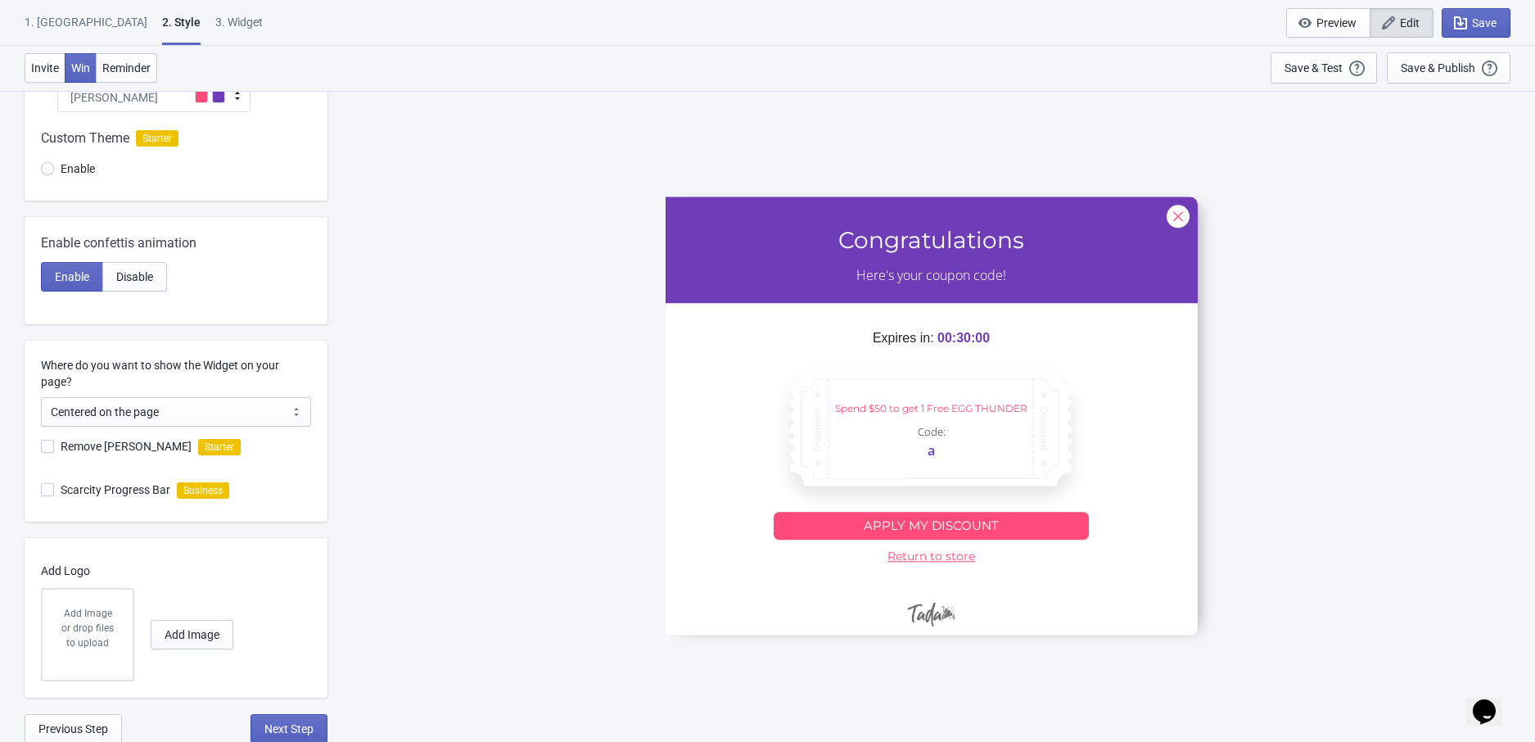
scroll to position [0, 0]
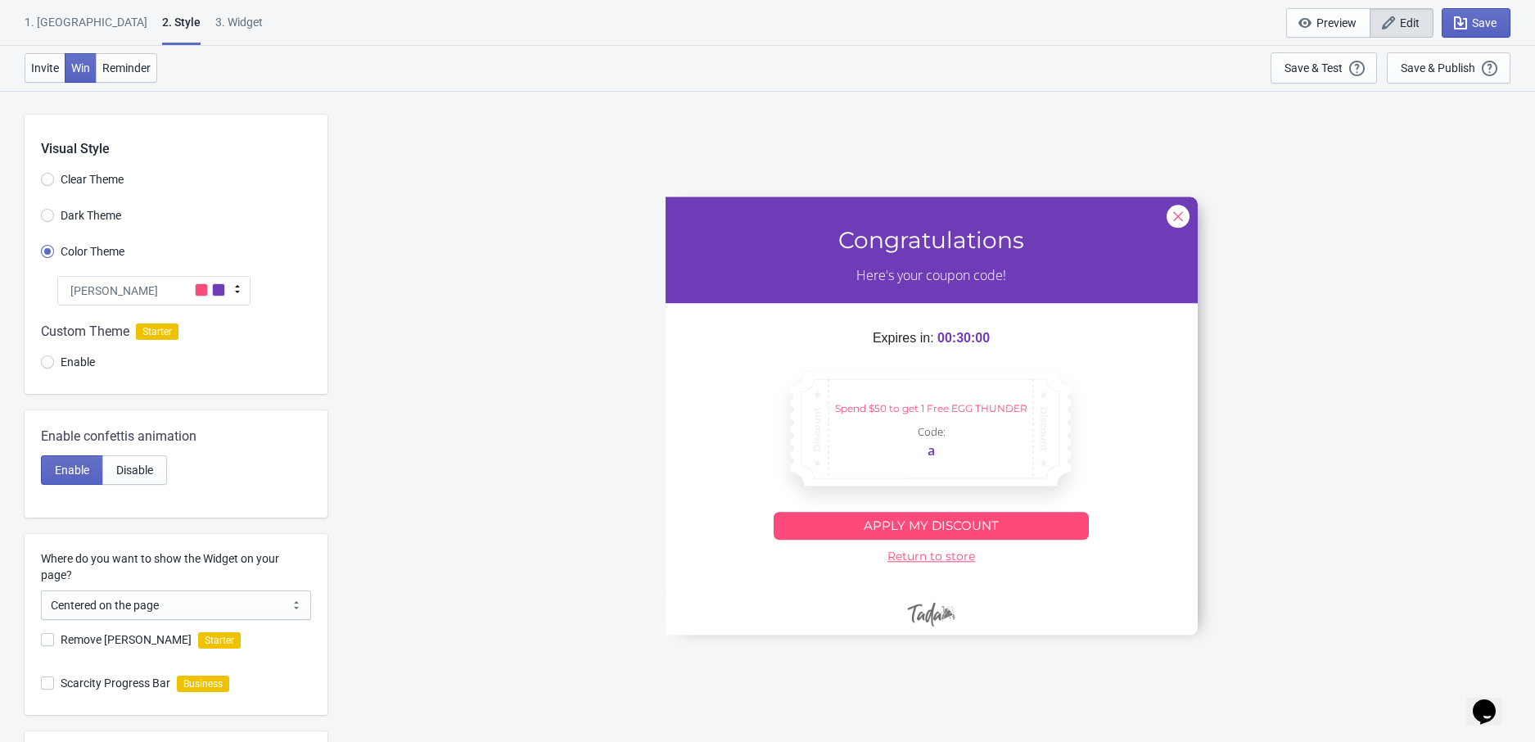
click at [215, 28] on div "3. Widget" at bounding box center [238, 28] width 47 height 29
select select "once"
select select "1"
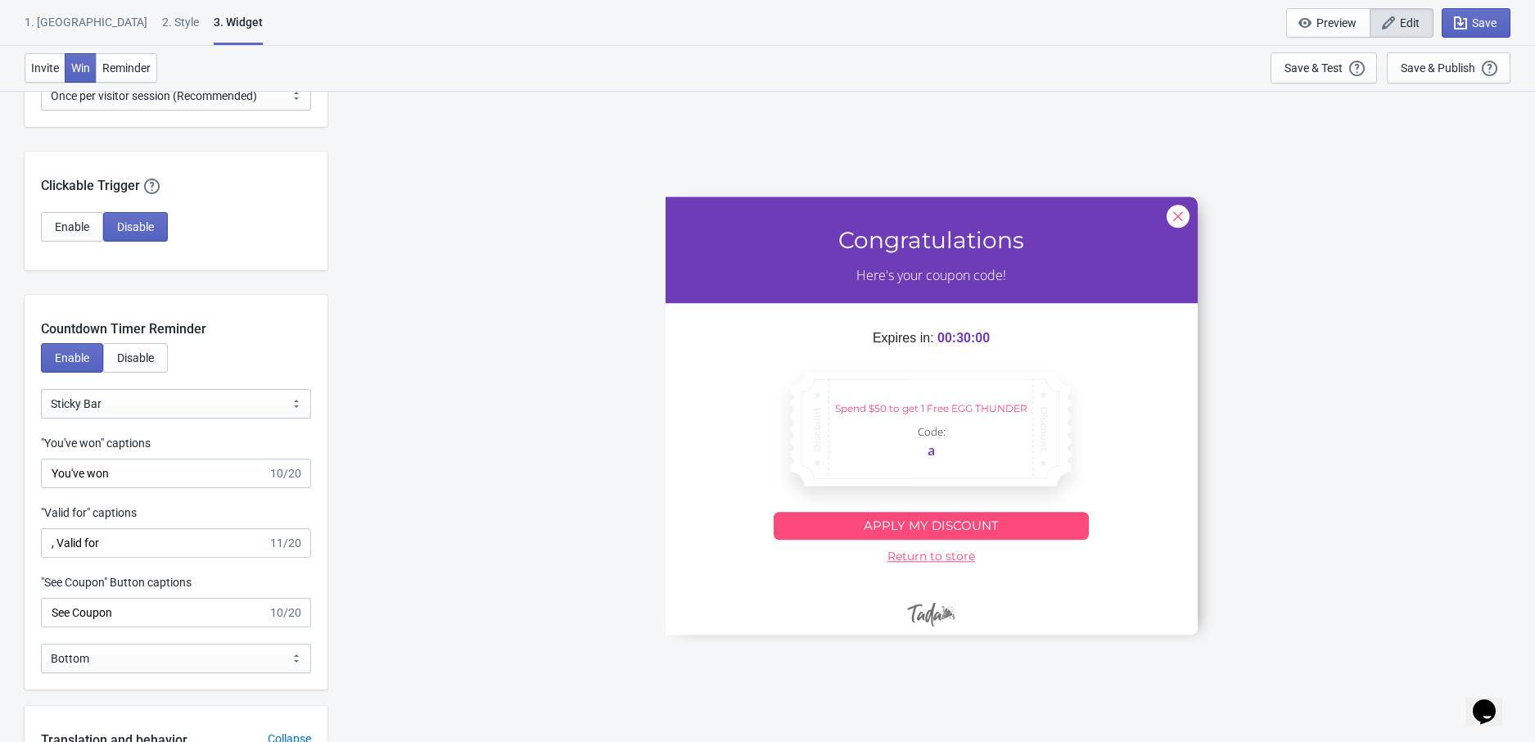
scroll to position [1616, 0]
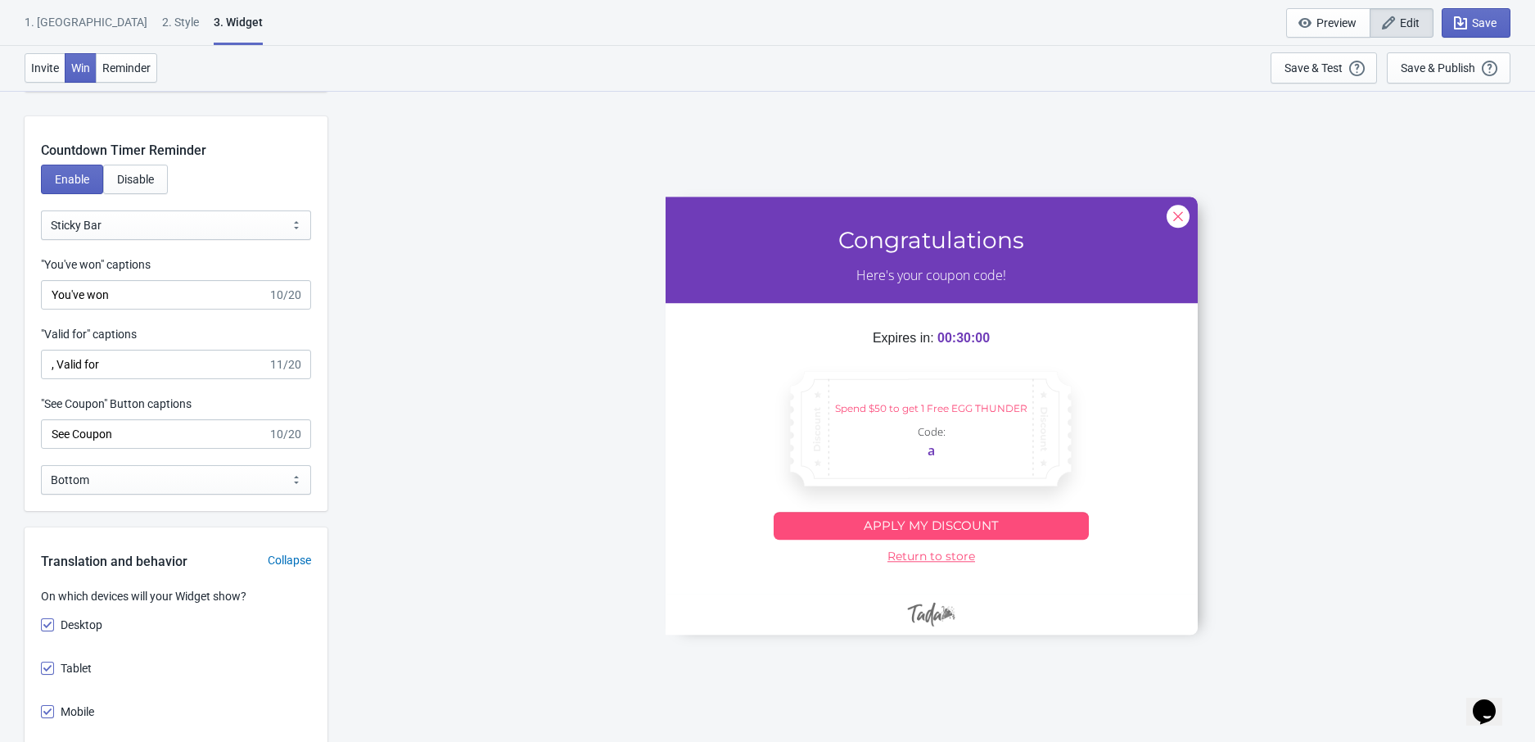
click at [98, 269] on label ""You've won" captions" at bounding box center [96, 264] width 110 height 16
click at [98, 280] on input "You've won" at bounding box center [154, 294] width 227 height 29
click at [98, 269] on label ""You've won" captions" at bounding box center [96, 264] width 110 height 16
click at [98, 280] on input "You've won" at bounding box center [154, 294] width 227 height 29
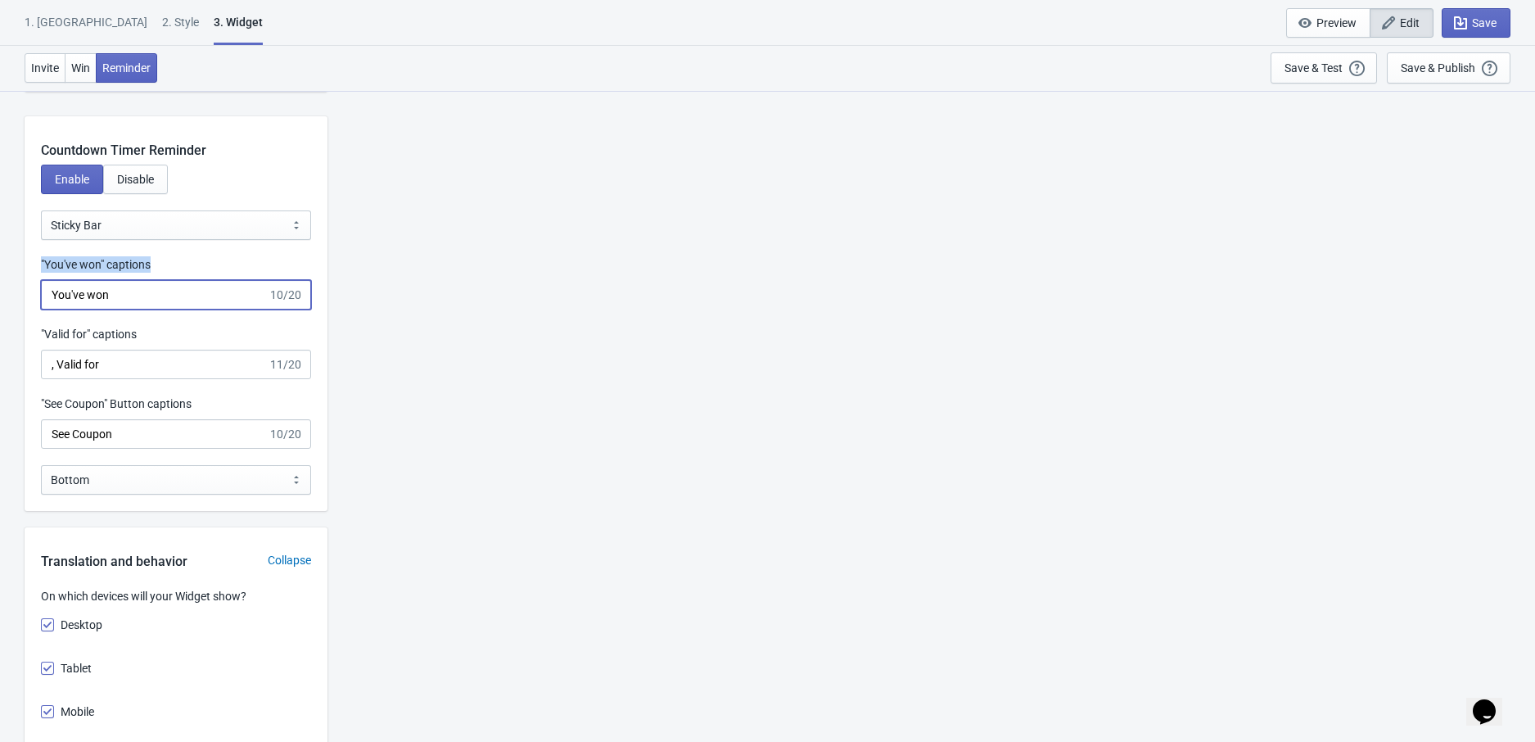
click at [98, 269] on label ""You've won" captions" at bounding box center [96, 264] width 110 height 16
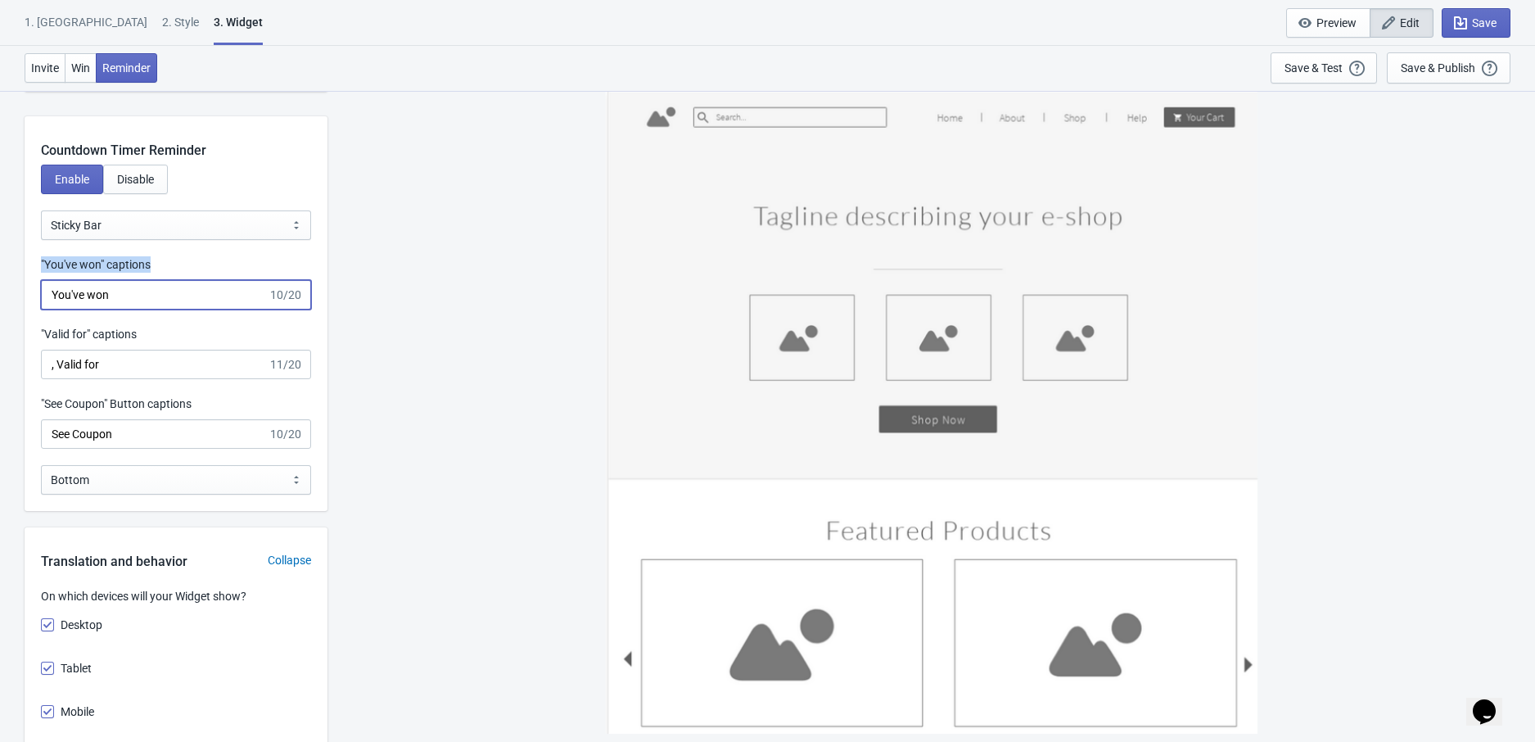
click at [98, 280] on input "You've won" at bounding box center [154, 294] width 227 height 29
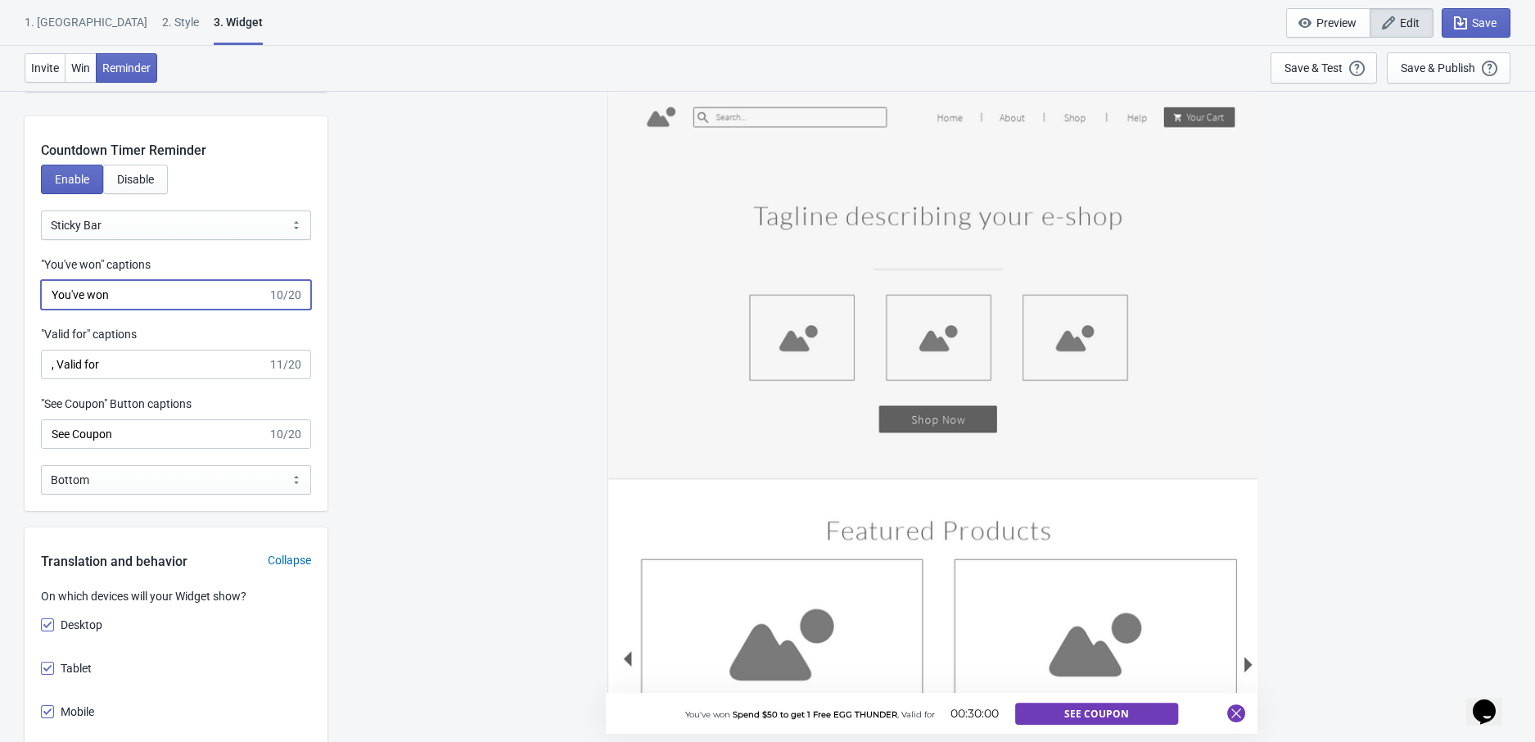
click at [98, 265] on label ""You've won" captions" at bounding box center [96, 264] width 110 height 16
click at [98, 280] on input "You've won" at bounding box center [154, 294] width 227 height 29
click at [98, 265] on label ""You've won" captions" at bounding box center [96, 264] width 110 height 16
click at [98, 280] on input "You've won" at bounding box center [154, 294] width 227 height 29
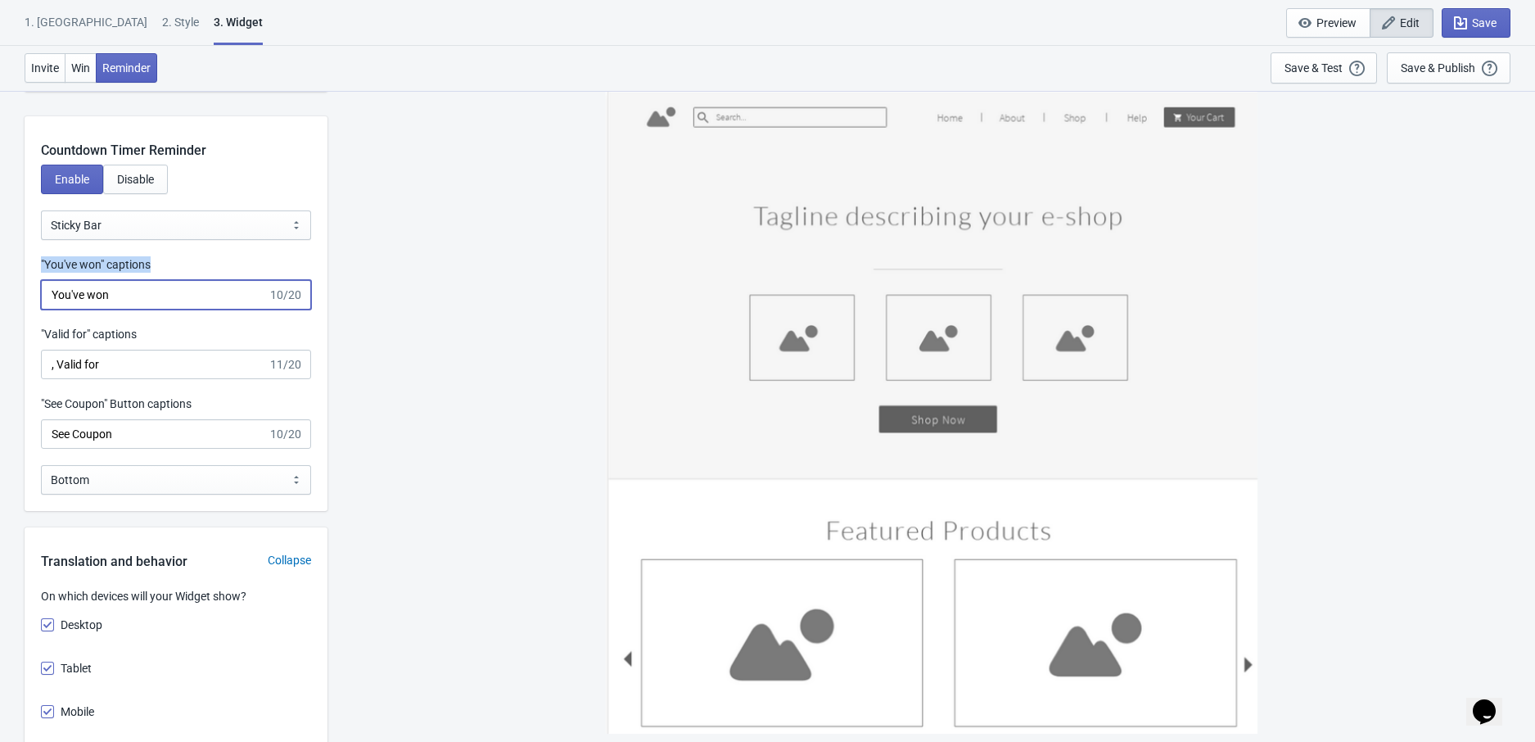
click at [98, 265] on label ""You've won" captions" at bounding box center [96, 264] width 110 height 16
click at [98, 280] on input "You've won" at bounding box center [154, 294] width 227 height 29
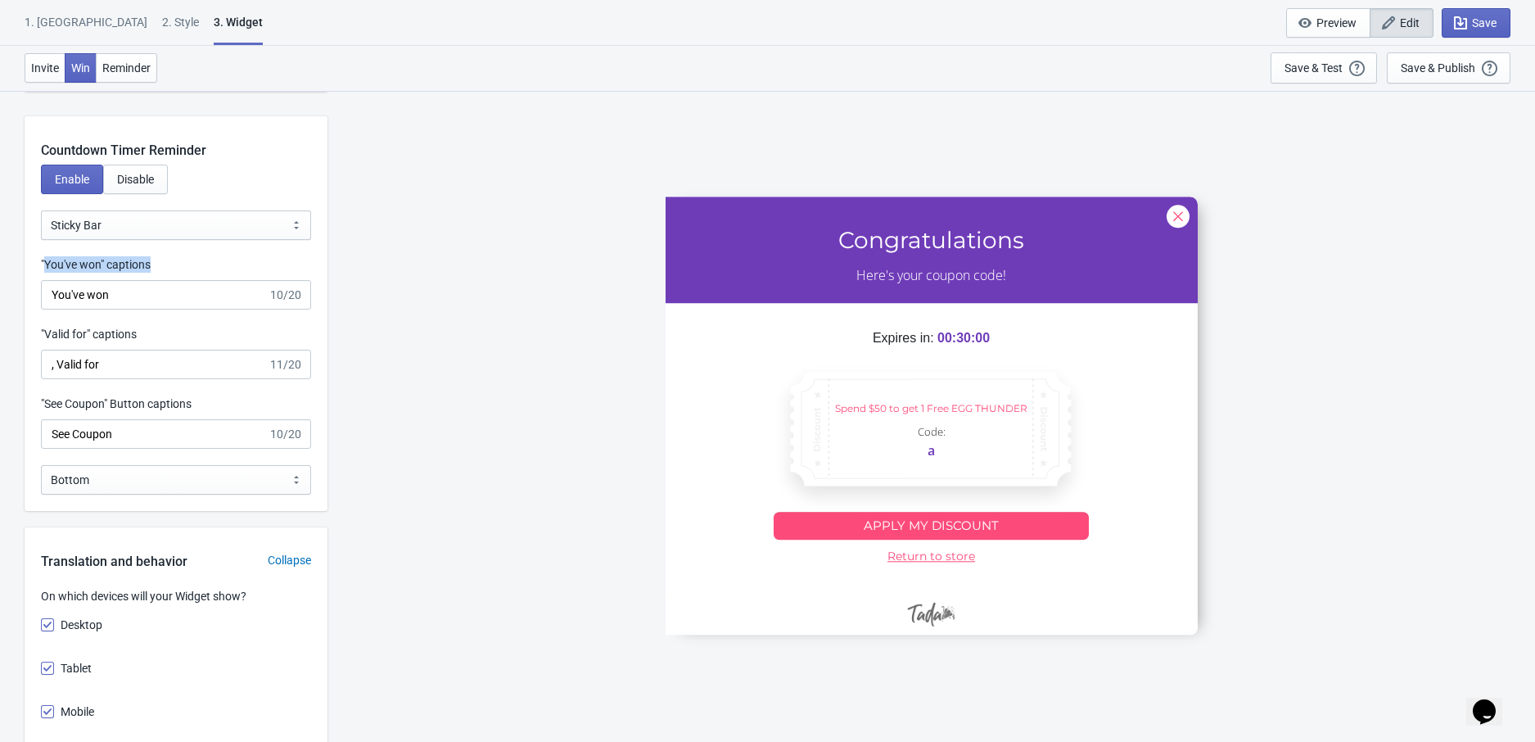
drag, startPoint x: 168, startPoint y: 261, endPoint x: 45, endPoint y: 262, distance: 122.8
click at [44, 261] on div ""You've won" captions" at bounding box center [176, 266] width 270 height 20
copy label "You've won" captions"
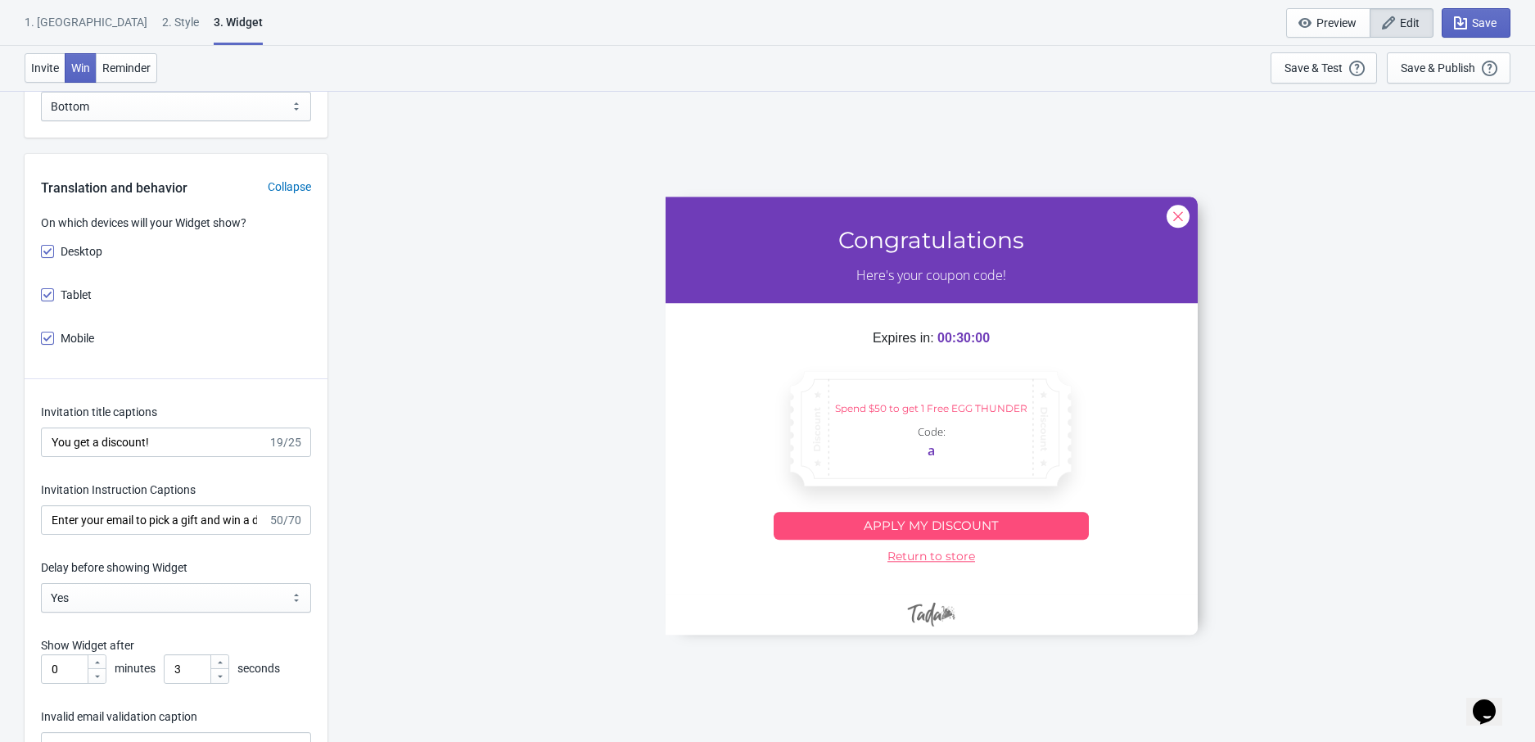
scroll to position [2048, 0]
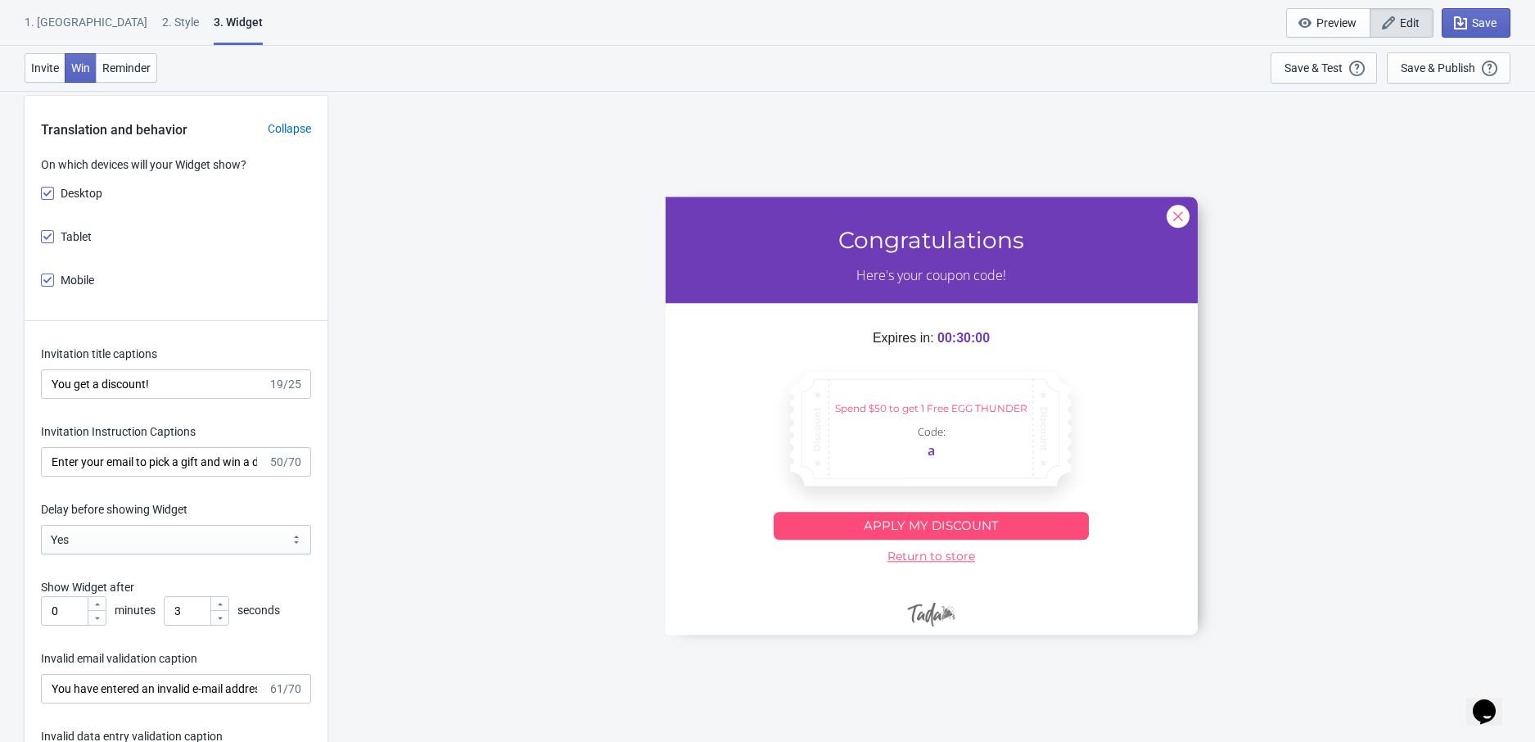
click at [127, 357] on label "Invitation title captions" at bounding box center [99, 353] width 116 height 16
click at [127, 369] on input "You get a discount!" at bounding box center [154, 383] width 227 height 29
click at [127, 357] on label "Invitation title captions" at bounding box center [99, 353] width 116 height 16
click at [127, 369] on input "You get a discount!" at bounding box center [154, 383] width 227 height 29
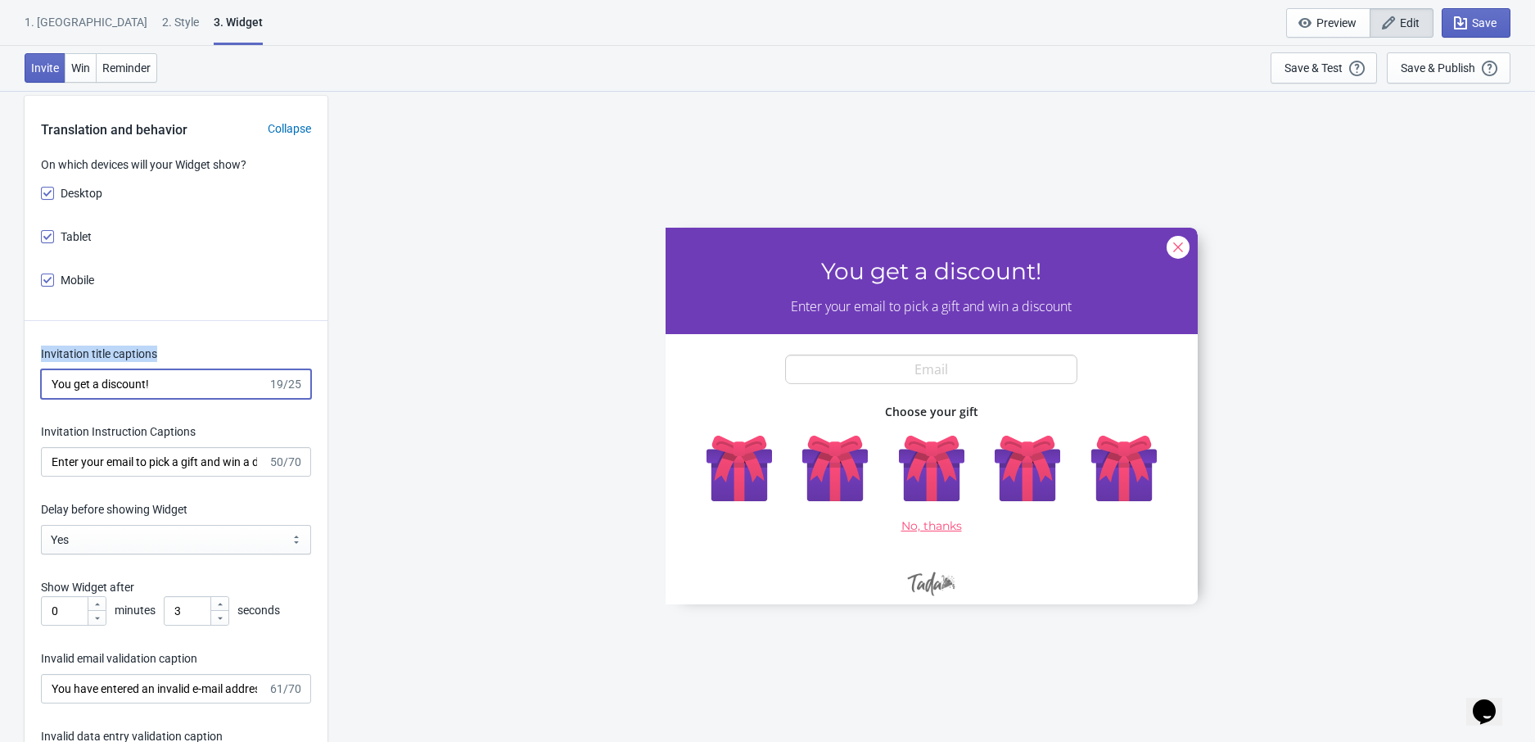
click at [127, 357] on label "Invitation title captions" at bounding box center [99, 353] width 116 height 16
click at [127, 369] on input "You get a discount!" at bounding box center [154, 383] width 227 height 29
click at [127, 357] on label "Invitation title captions" at bounding box center [99, 353] width 116 height 16
click at [127, 369] on input "You get a discount!" at bounding box center [154, 383] width 227 height 29
click at [127, 357] on label "Invitation title captions" at bounding box center [99, 353] width 116 height 16
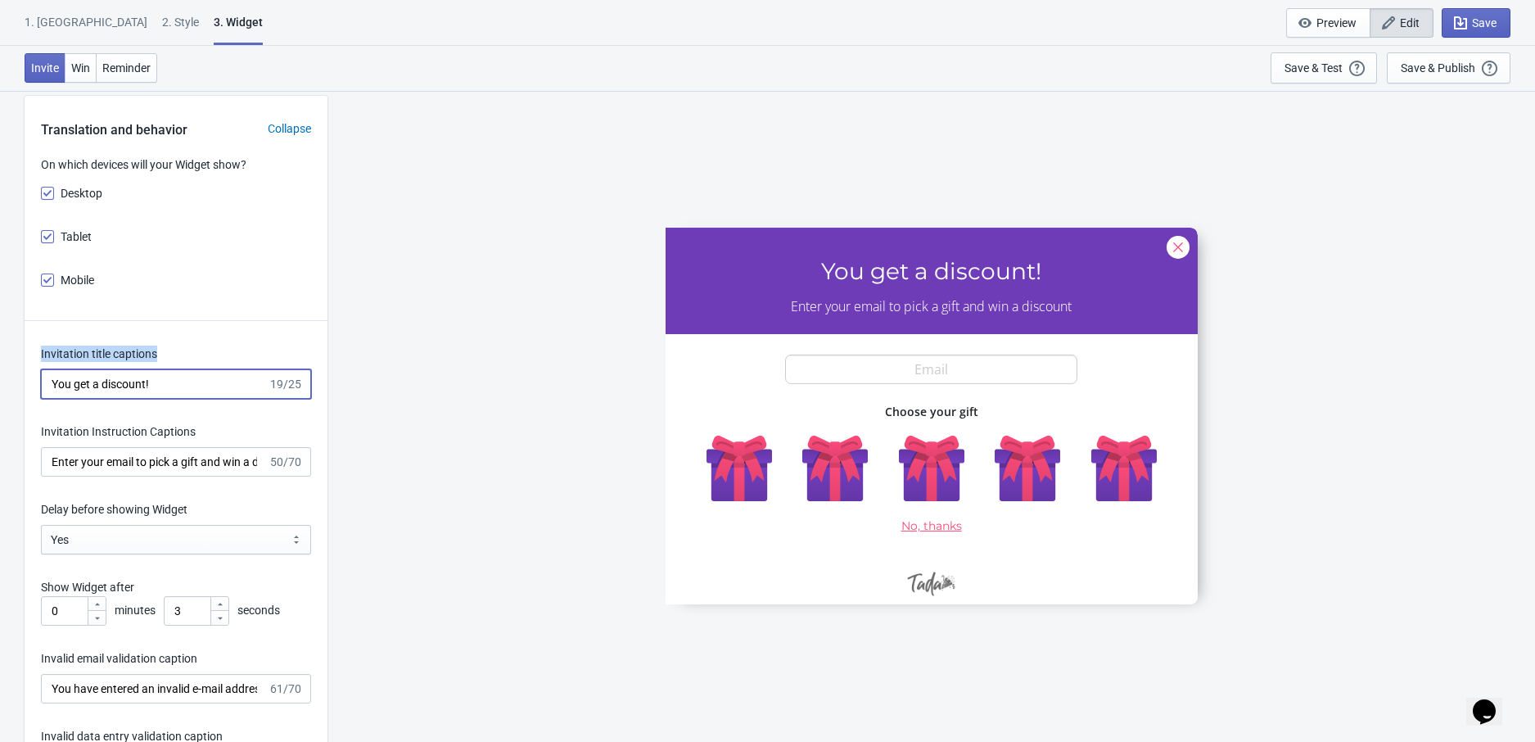
click at [127, 369] on input "You get a discount!" at bounding box center [154, 383] width 227 height 29
click at [127, 357] on label "Invitation title captions" at bounding box center [99, 353] width 116 height 16
click at [127, 369] on input "You get a discount!" at bounding box center [154, 383] width 227 height 29
copy label "Invitation title captions"
click at [127, 357] on label "Invitation title captions" at bounding box center [99, 353] width 116 height 16
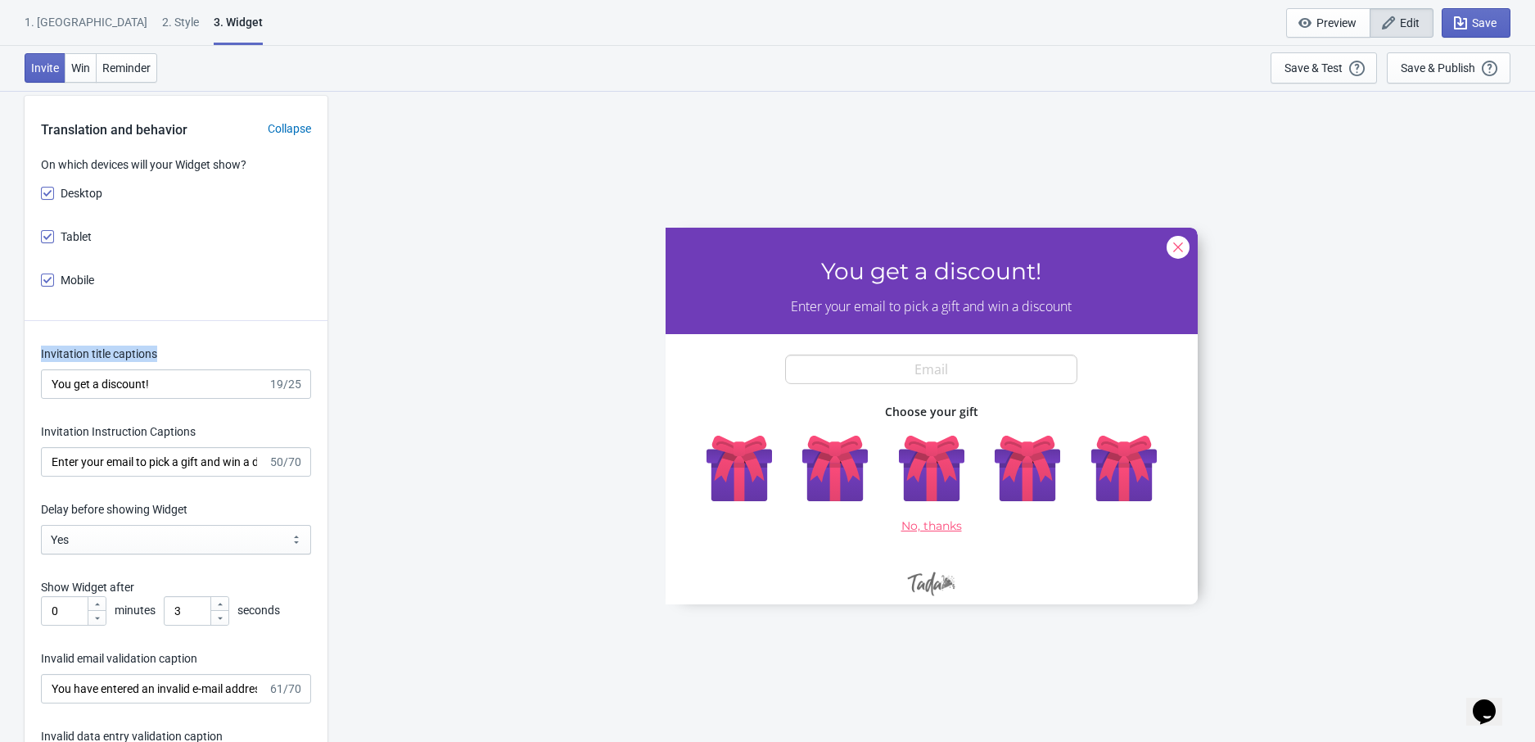
click at [127, 369] on input "You get a discount!" at bounding box center [154, 383] width 227 height 29
click at [107, 385] on input "You get a discount!" at bounding box center [154, 383] width 227 height 29
paste input "Trick or Trea"
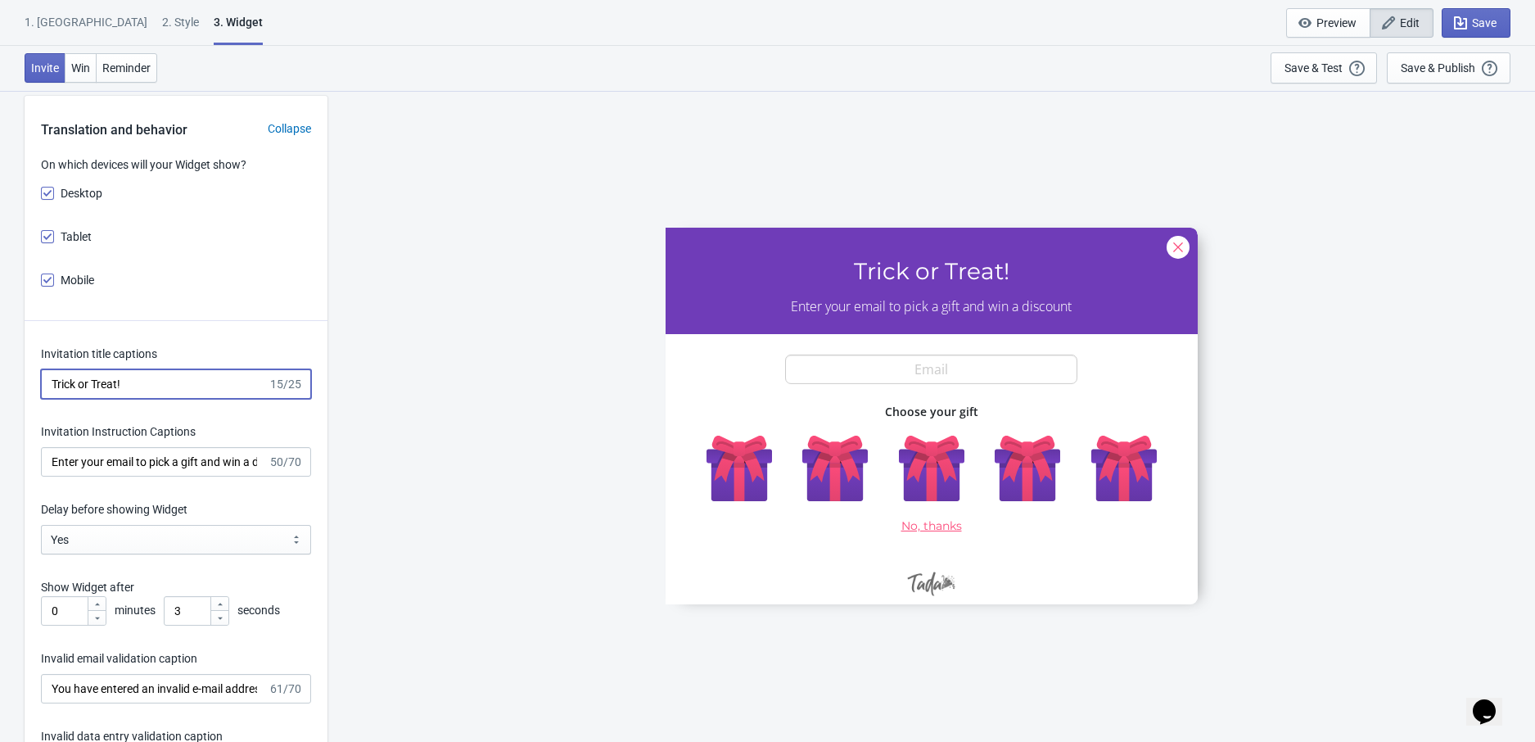
type input "Trick or Treat!"
click at [83, 462] on input "Enter your email to pick a gift and win a discount" at bounding box center [154, 461] width 227 height 29
paste input "before October ends for a chance to win a FREE FLIP Z"
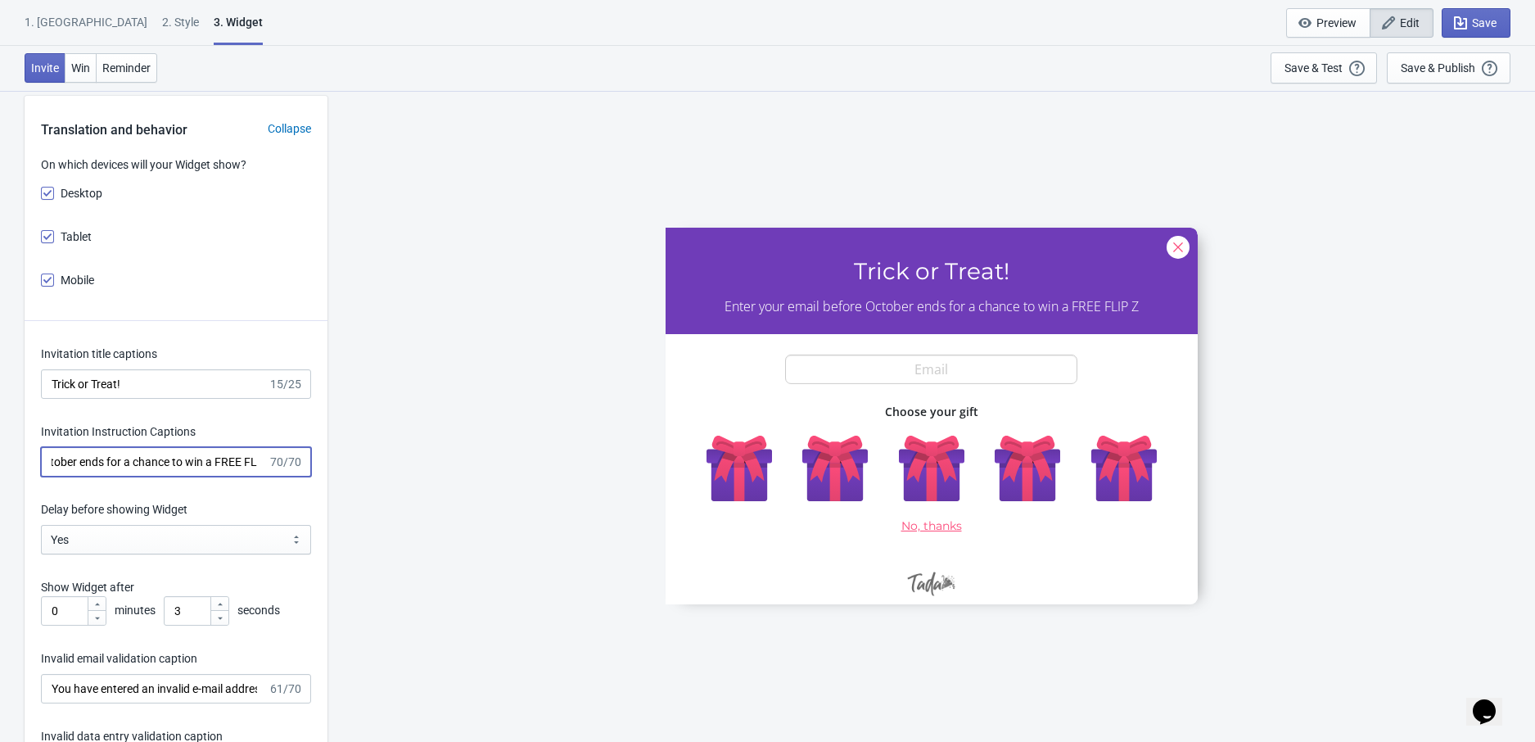
scroll to position [0, 141]
click at [165, 468] on input "Enter your email before October ends for a chance to win a FREE FLIP Z" at bounding box center [154, 461] width 227 height 29
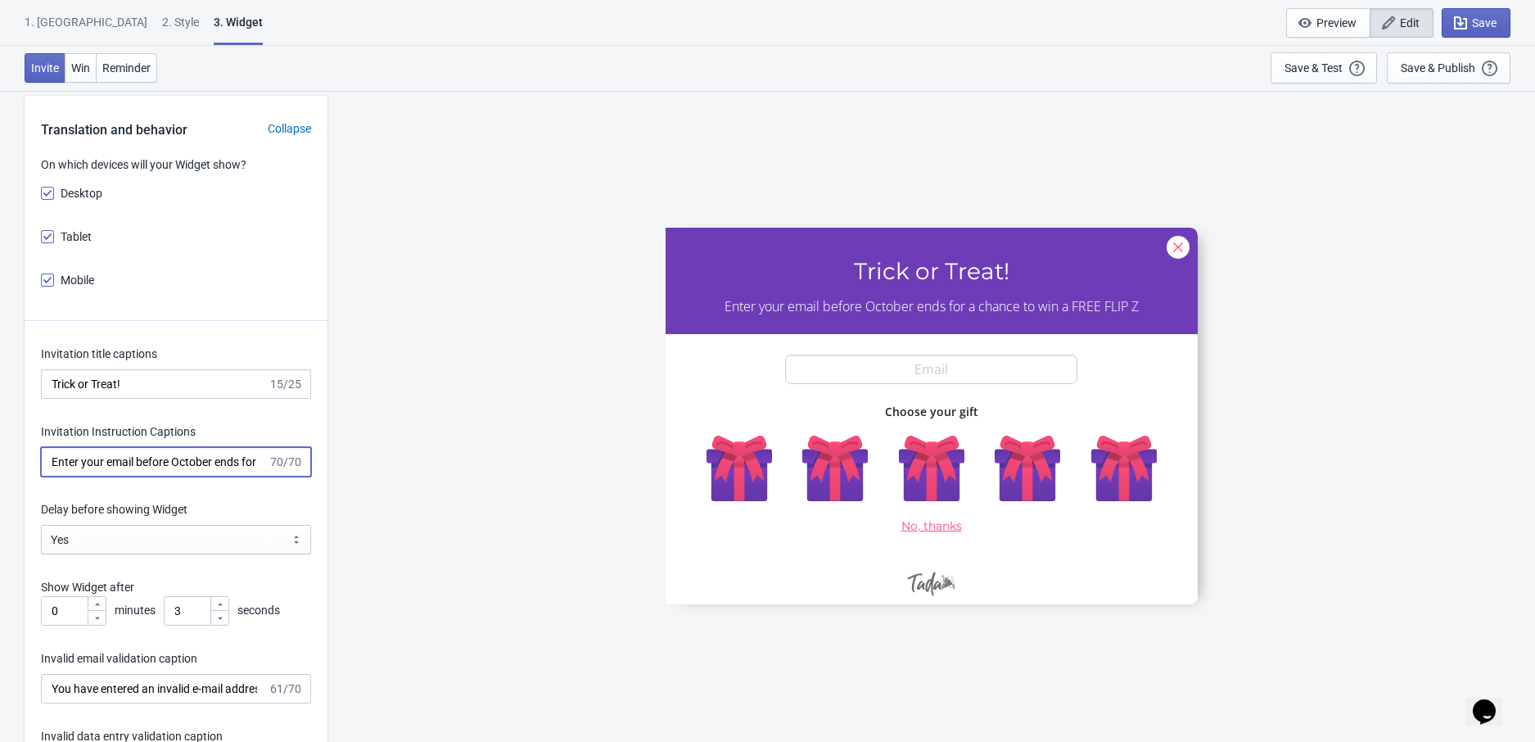
click at [121, 465] on input "Enter your email before October ends for a chance to win a FREE FLIP Z" at bounding box center [154, 461] width 227 height 29
paste input "y October for a chance to win a FREE FLIP ZERO!"
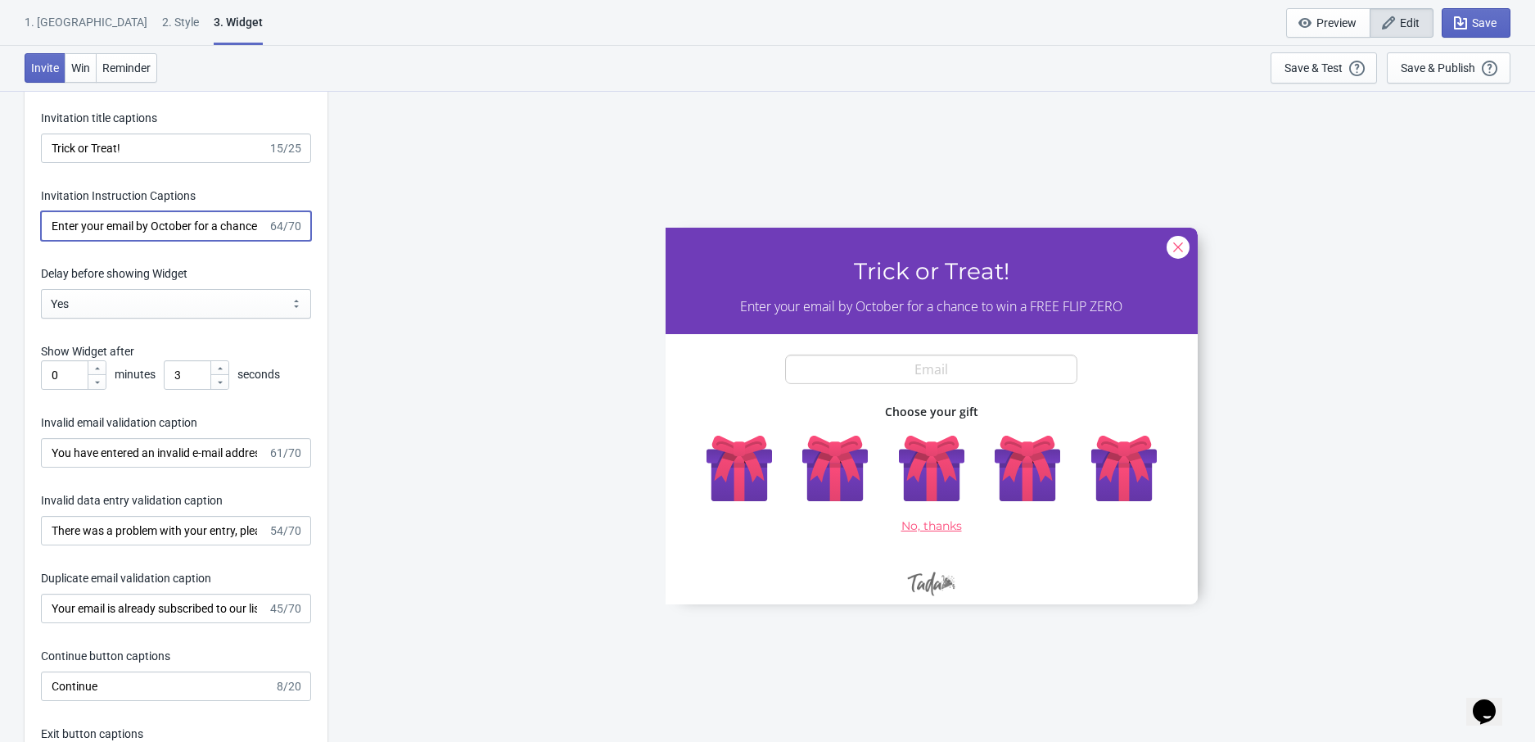
scroll to position [2292, 0]
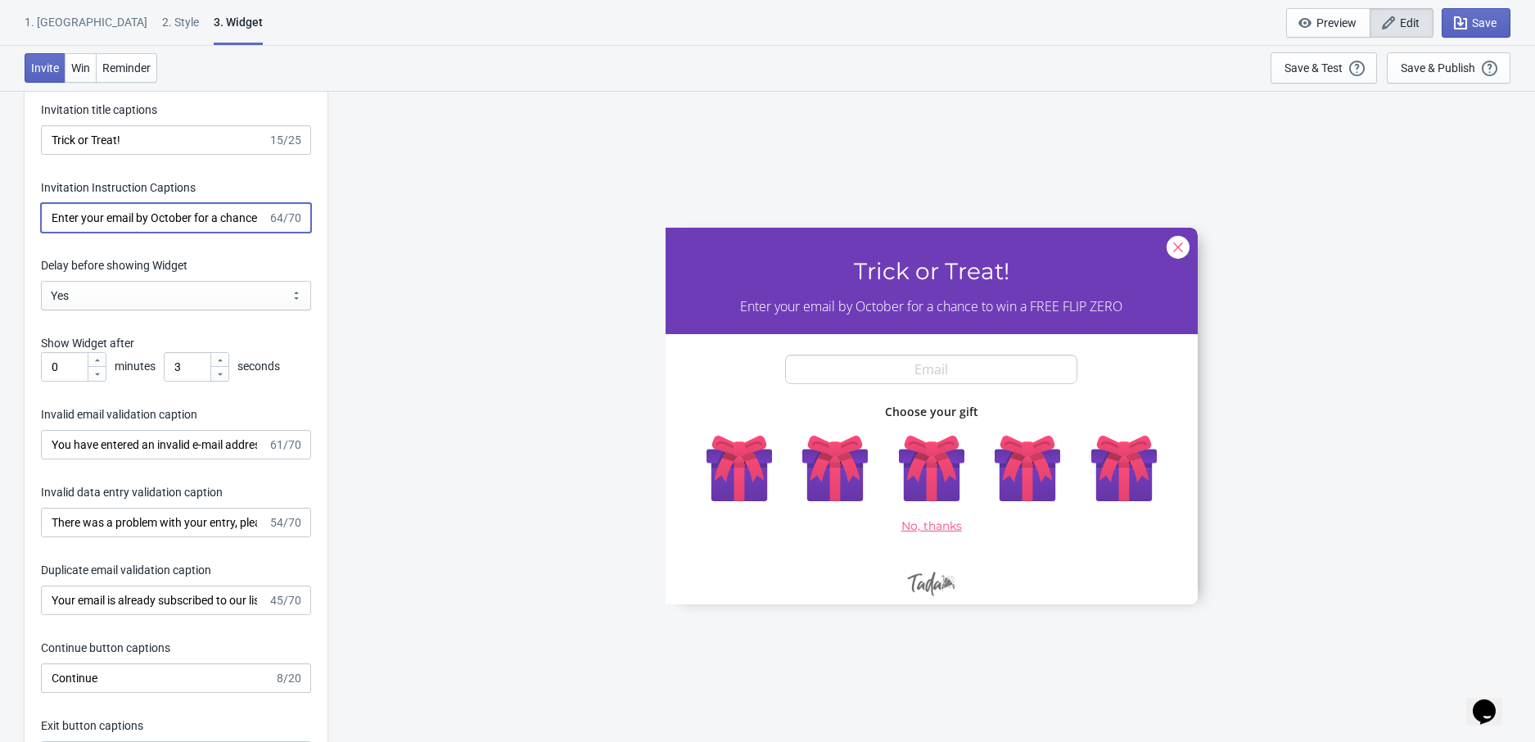
type input "Enter your email by October for a chance to win a FREE FLIP ZERO"
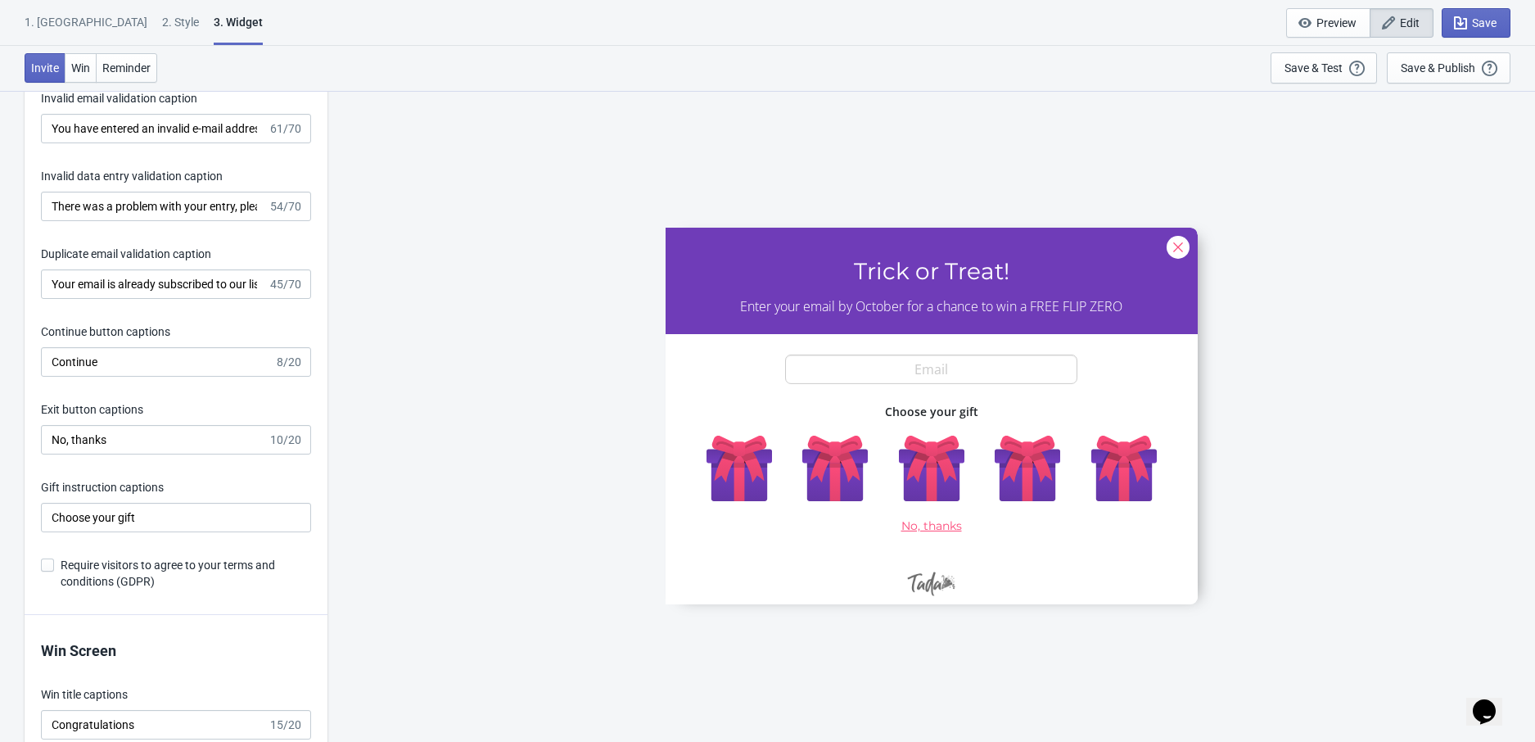
scroll to position [2624, 0]
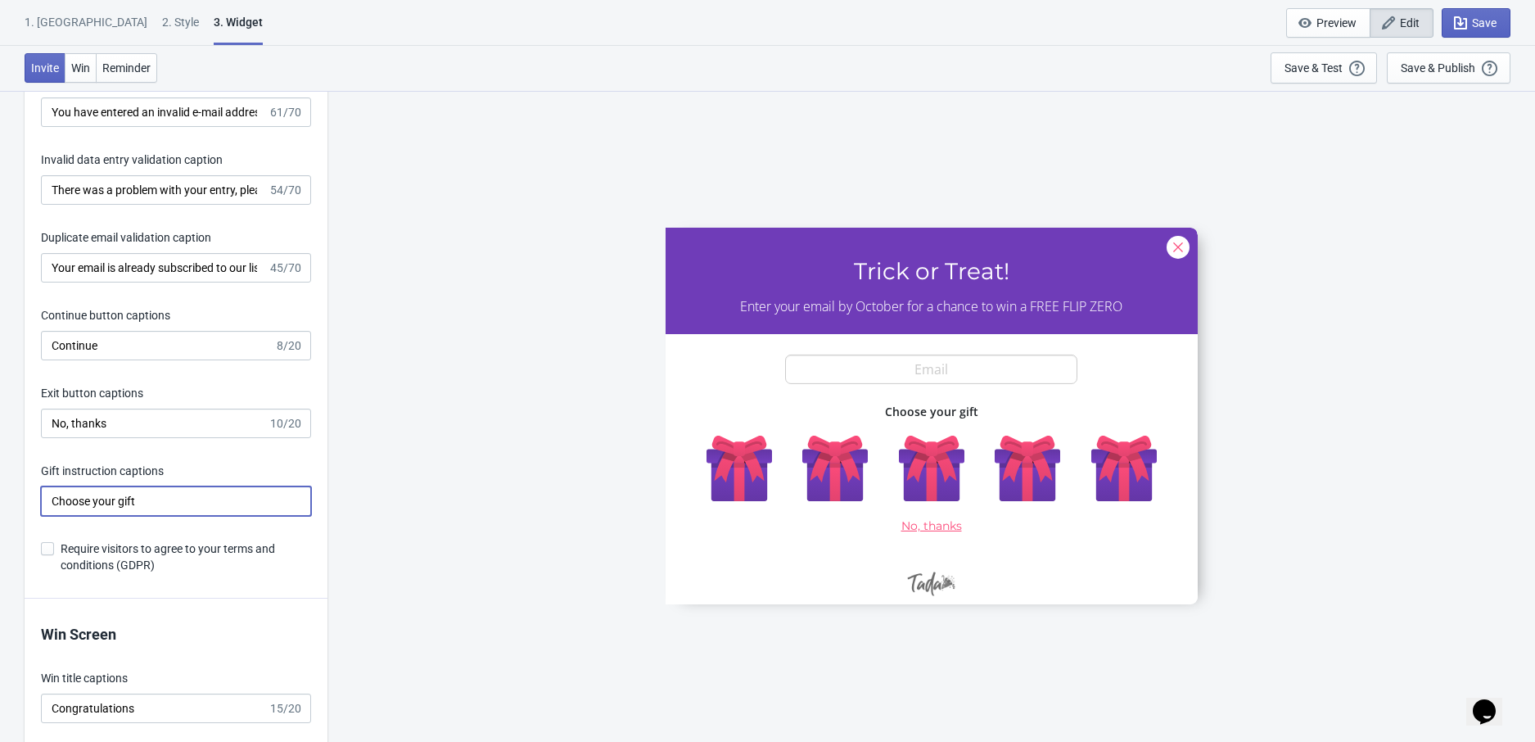
click at [109, 501] on input "Choose your gift" at bounding box center [176, 500] width 270 height 29
paste input "Pick Your Treats"
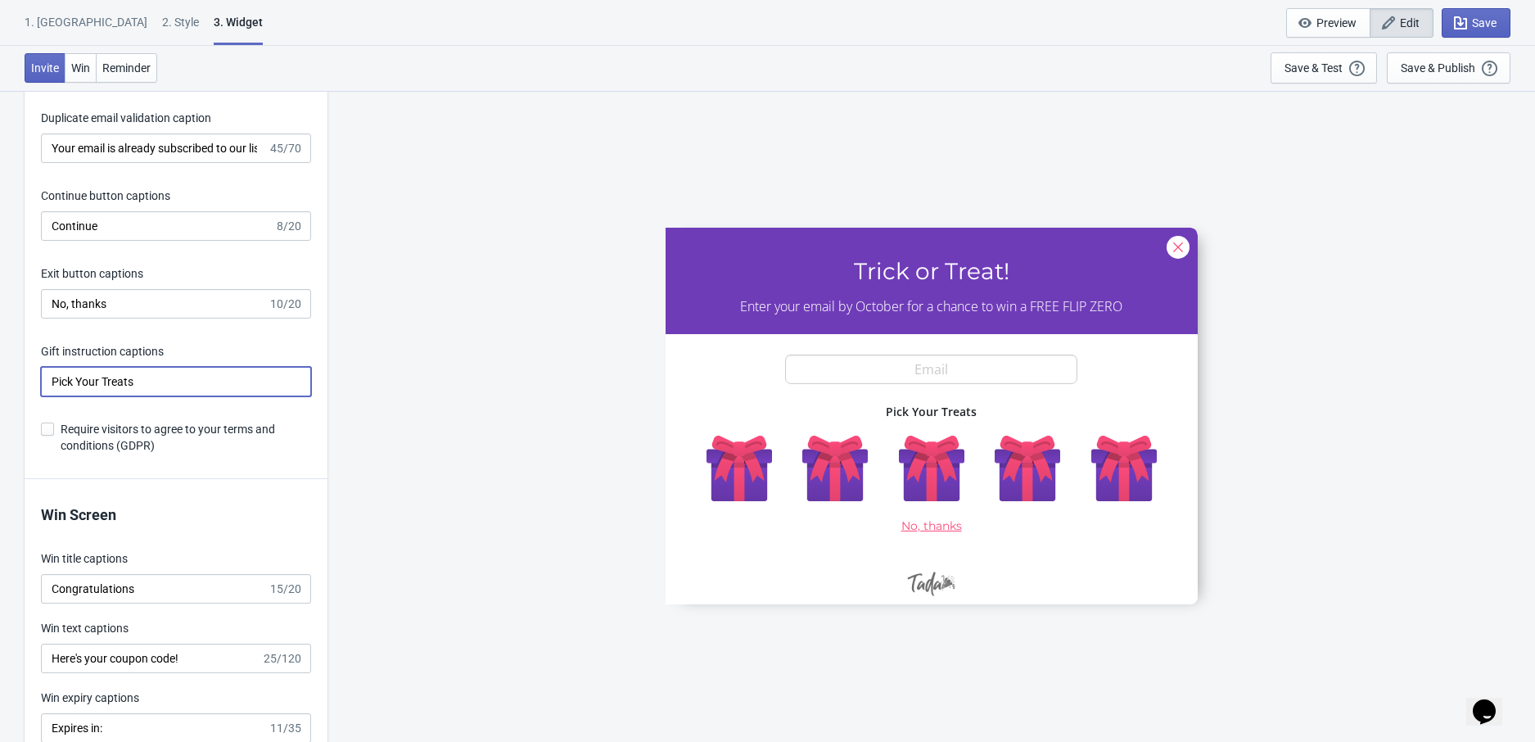
scroll to position [2746, 0]
type input "Pick Your Treats"
click at [51, 427] on span at bounding box center [47, 426] width 13 height 13
click at [42, 427] on input "Require visitors to agree to your terms and conditions (GDPR)" at bounding box center [41, 434] width 1 height 29
checkbox input "true"
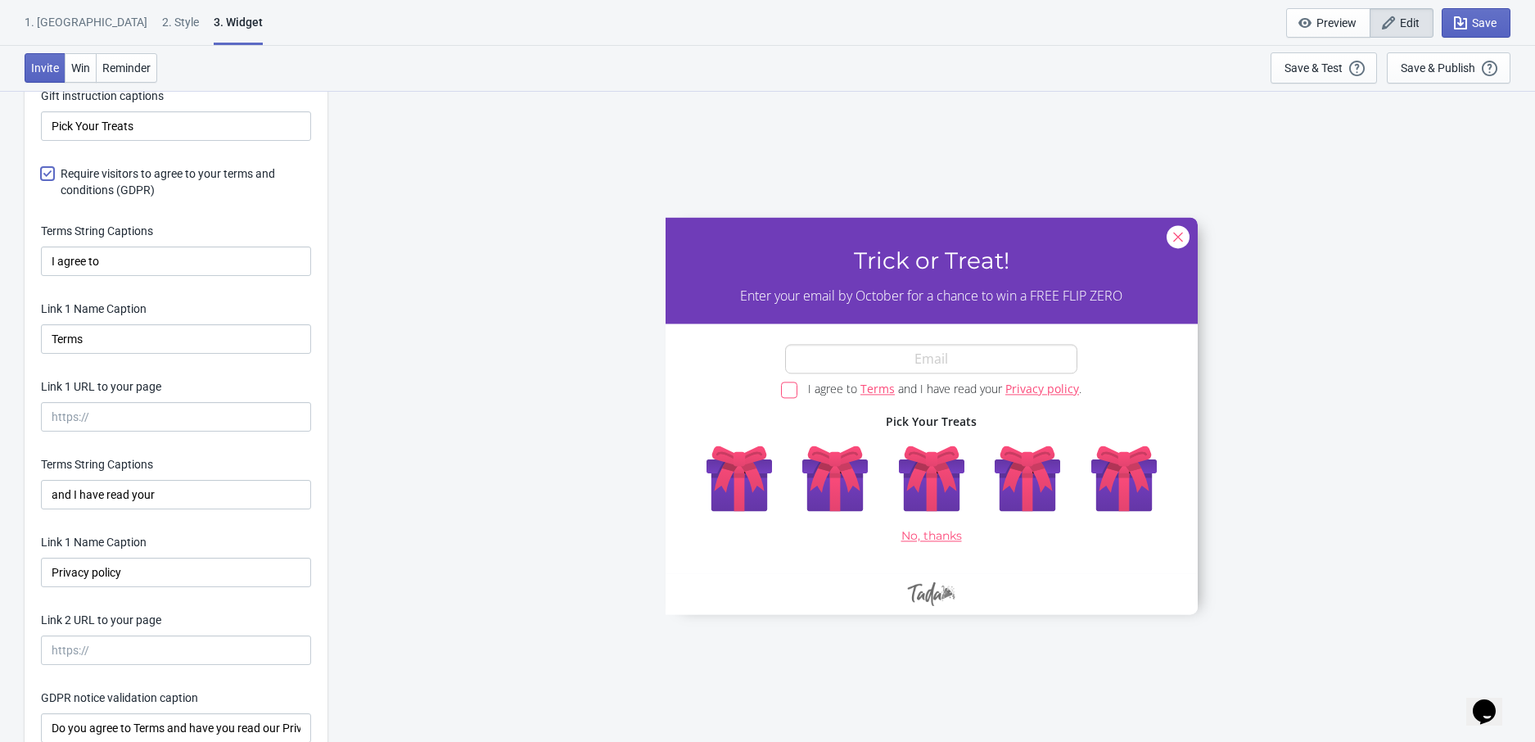
scroll to position [3000, 0]
click at [101, 488] on input "and I have read your" at bounding box center [176, 493] width 270 height 29
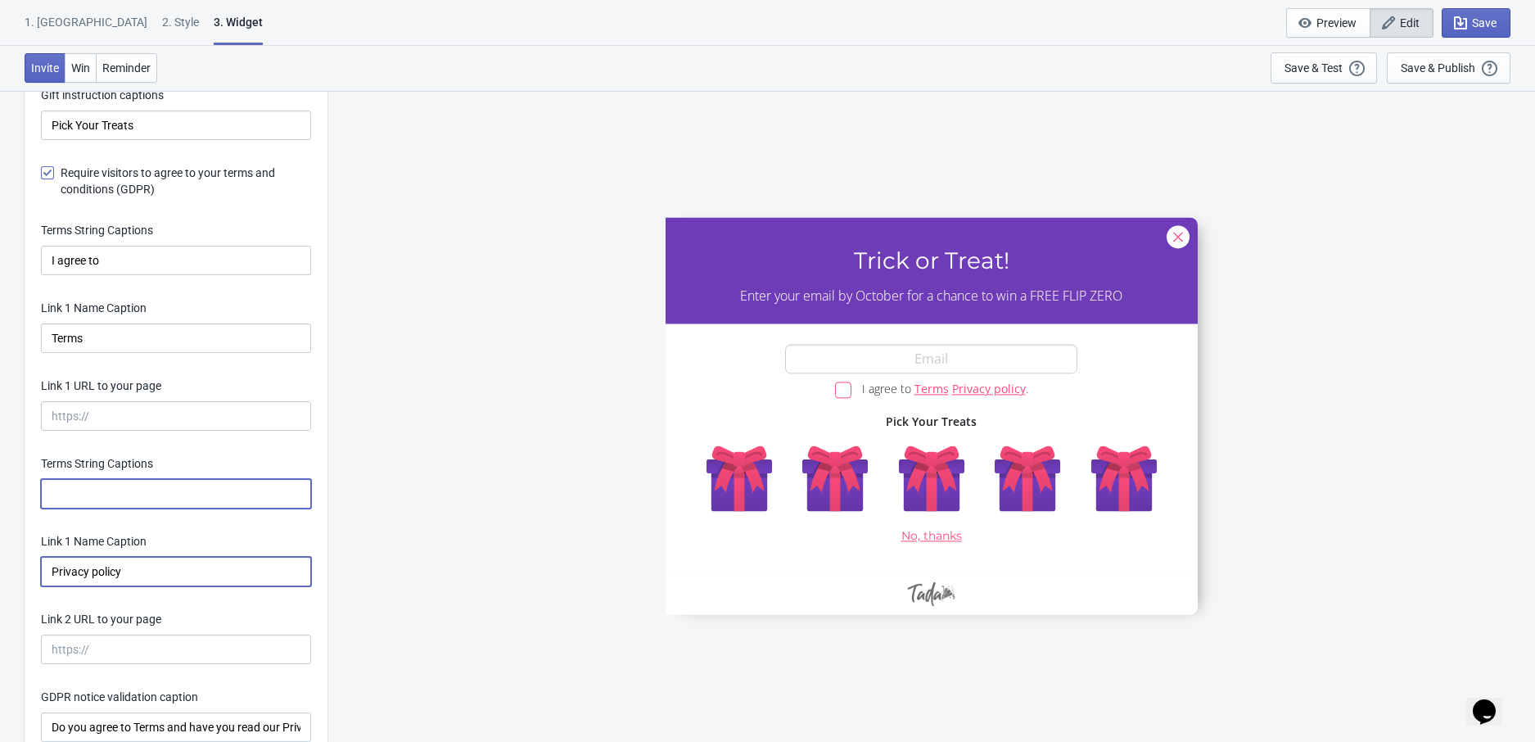
click at [118, 566] on input "Privacy policy" at bounding box center [176, 571] width 270 height 29
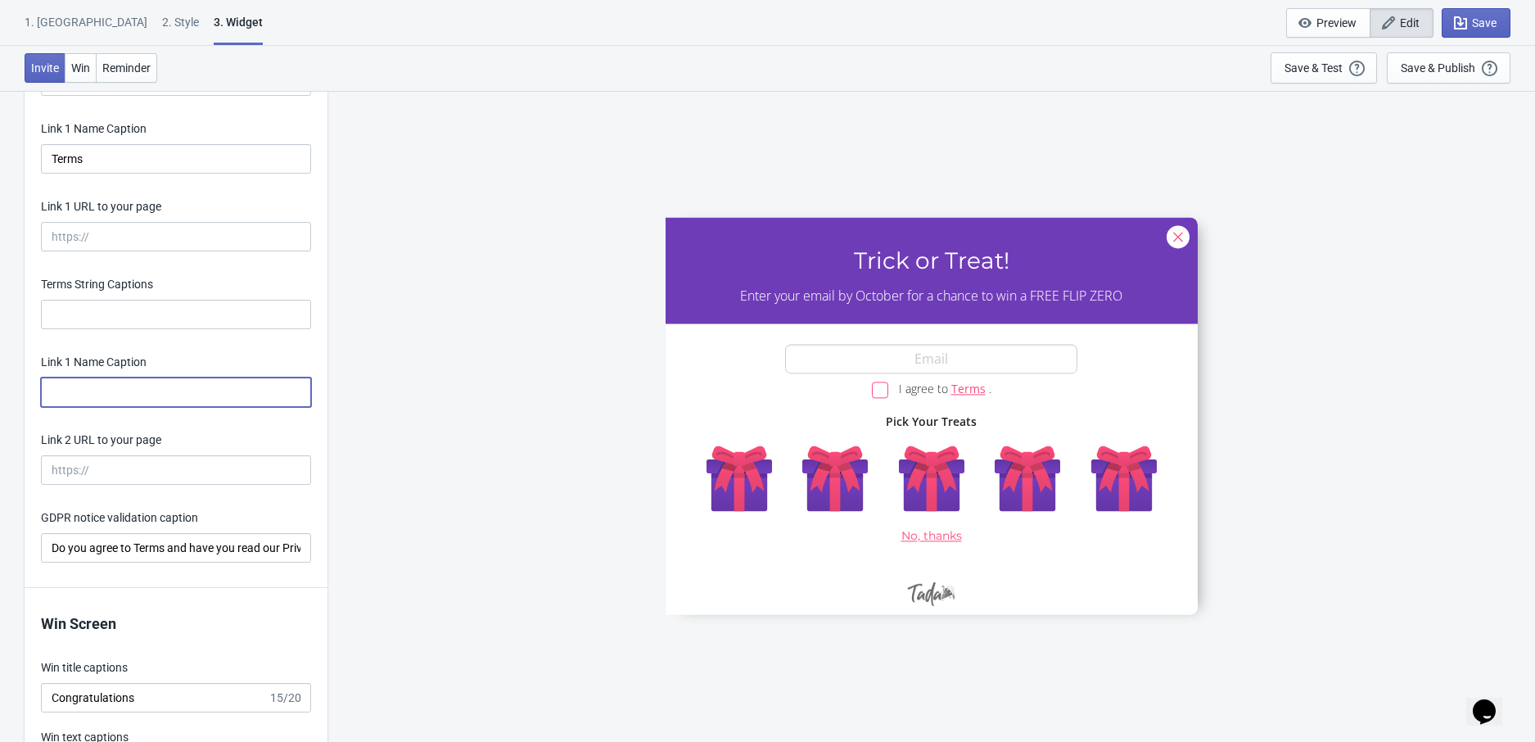
scroll to position [3185, 0]
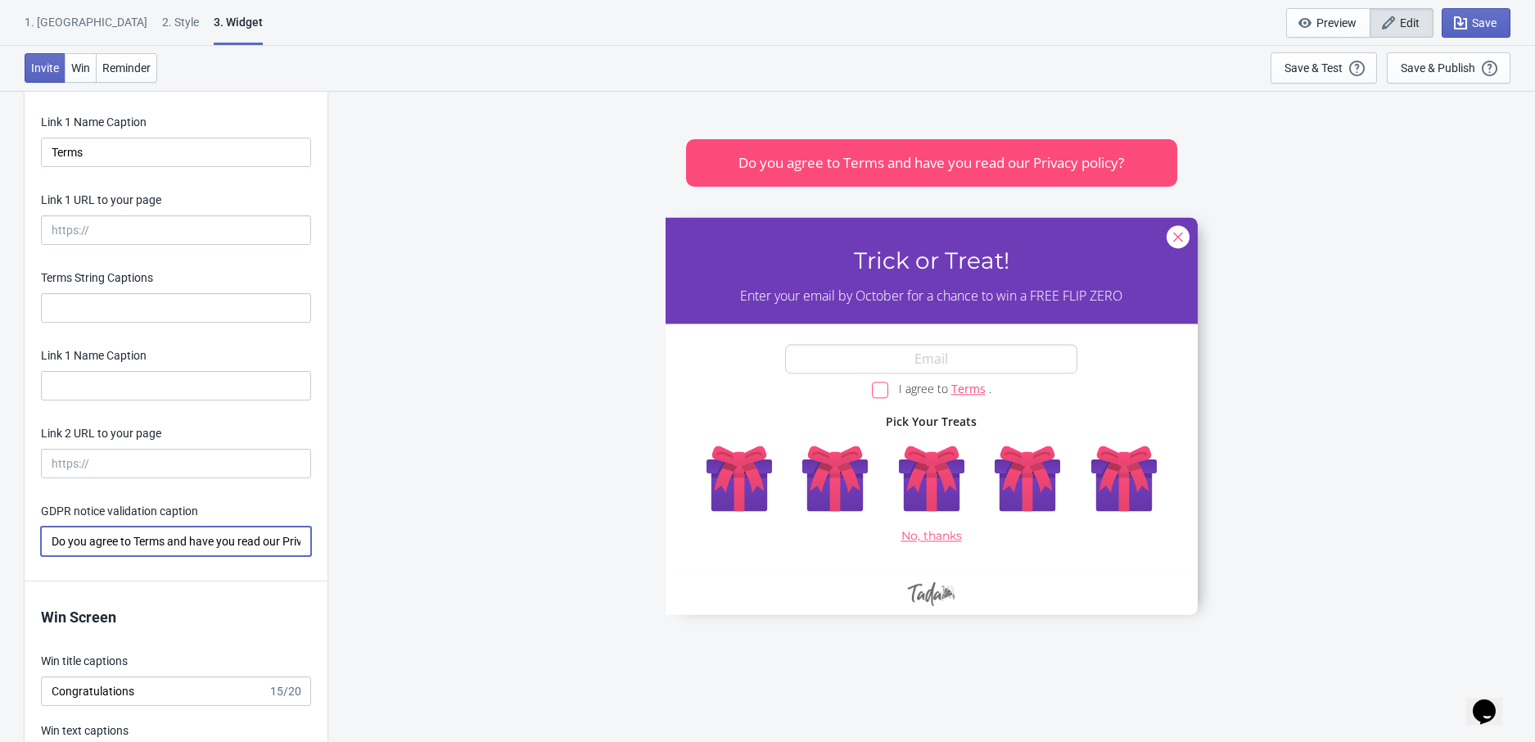
click at [138, 552] on input "Do you agree to Terms and have you read our Privacy policy?" at bounding box center [176, 540] width 270 height 29
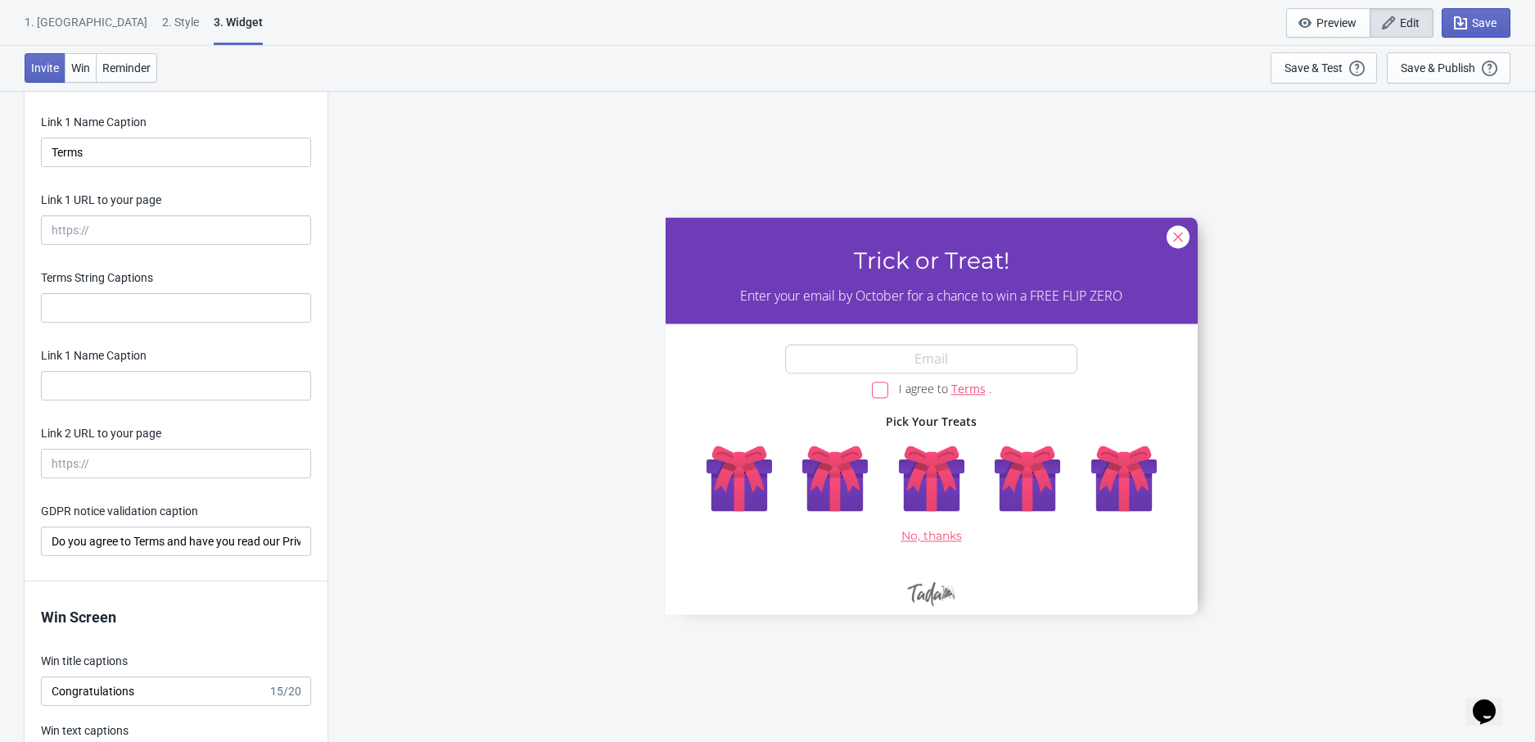
click at [239, 527] on div "GDPR notice validation caption Do you agree to Terms and have you read our Priv…" at bounding box center [176, 529] width 270 height 53
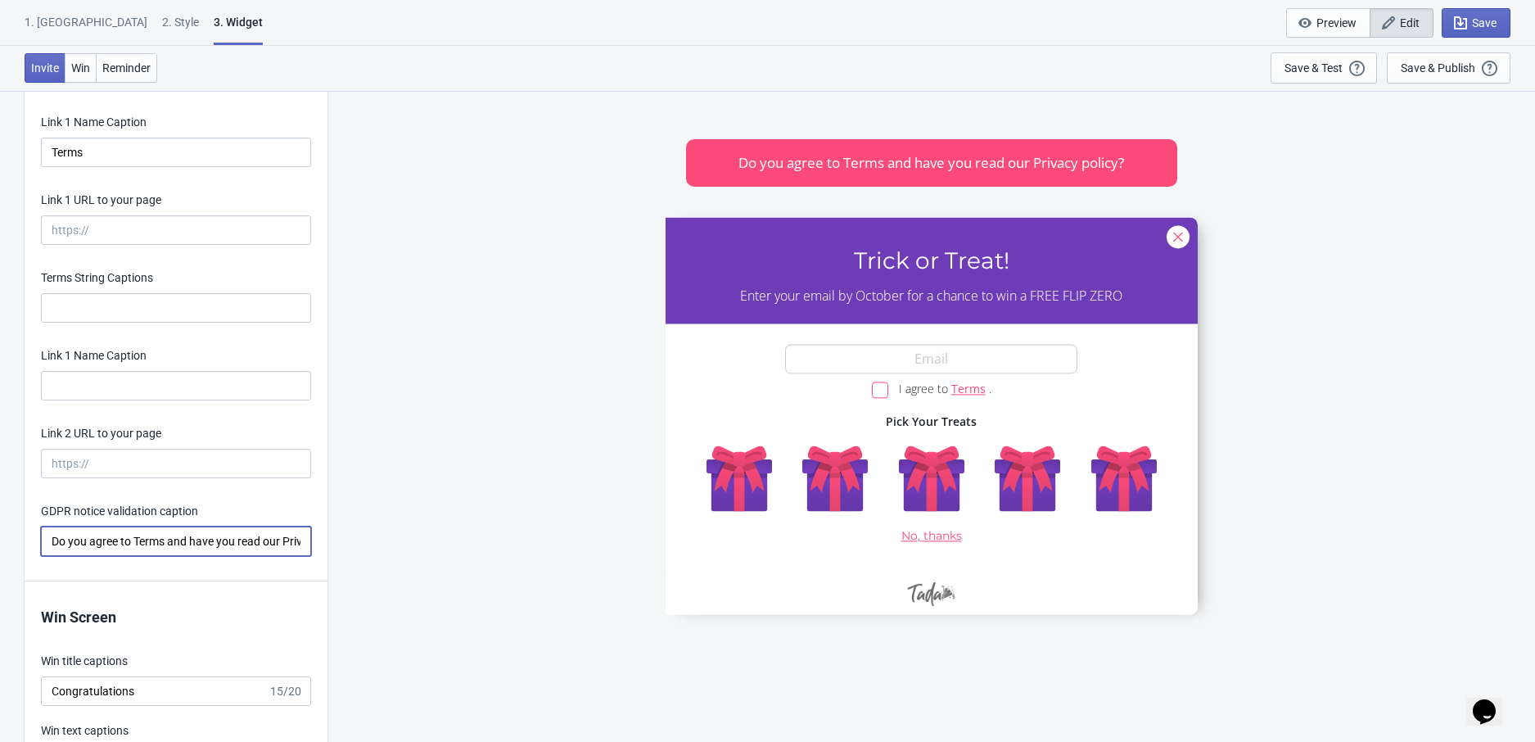
drag, startPoint x: 175, startPoint y: 545, endPoint x: 248, endPoint y: 543, distance: 72.9
click at [248, 543] on input "Do you agree to Terms and have you read our Privacy policy?" at bounding box center [176, 540] width 270 height 29
drag, startPoint x: 196, startPoint y: 544, endPoint x: 381, endPoint y: 543, distance: 184.2
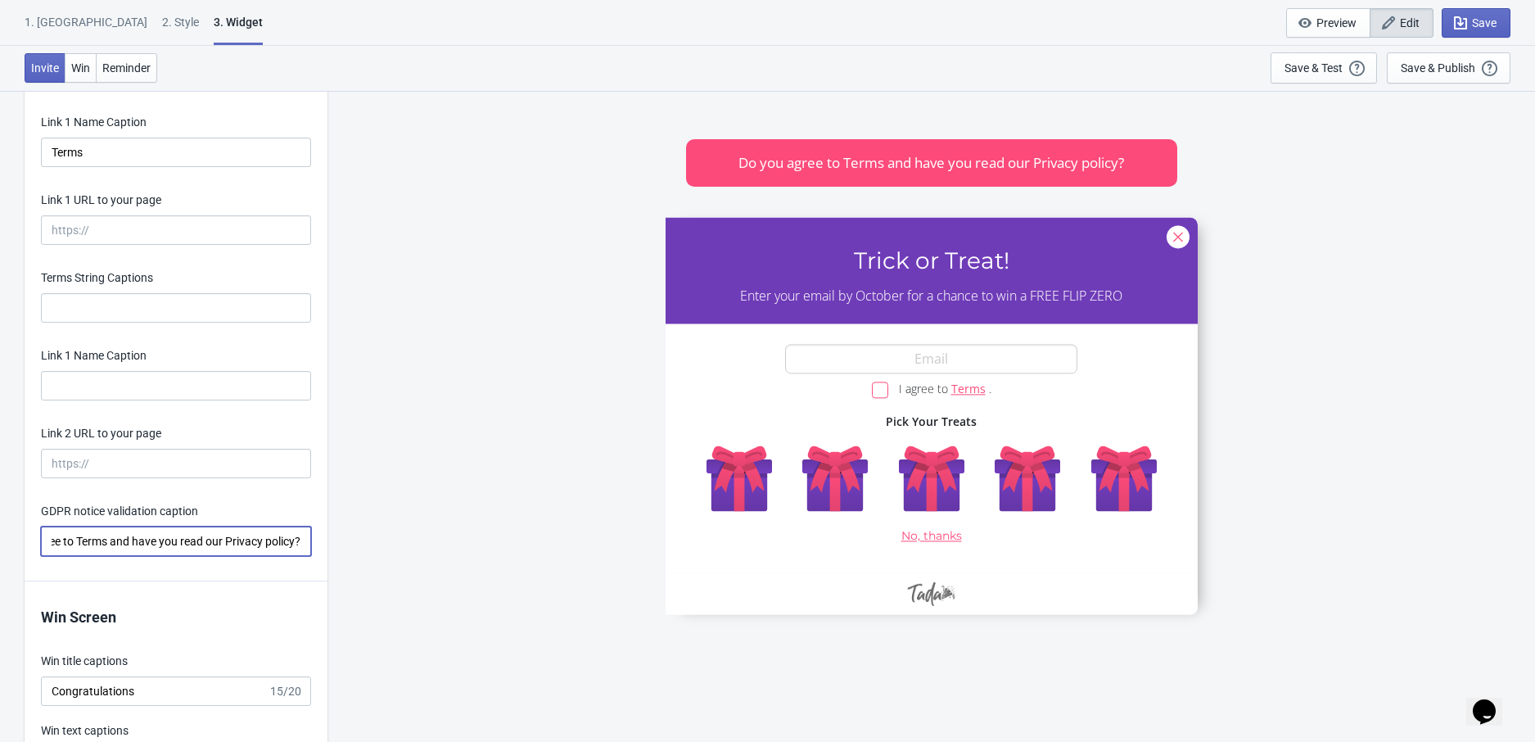
click at [225, 547] on input "Do you agree to Terms and and conditions" at bounding box center [176, 540] width 270 height 29
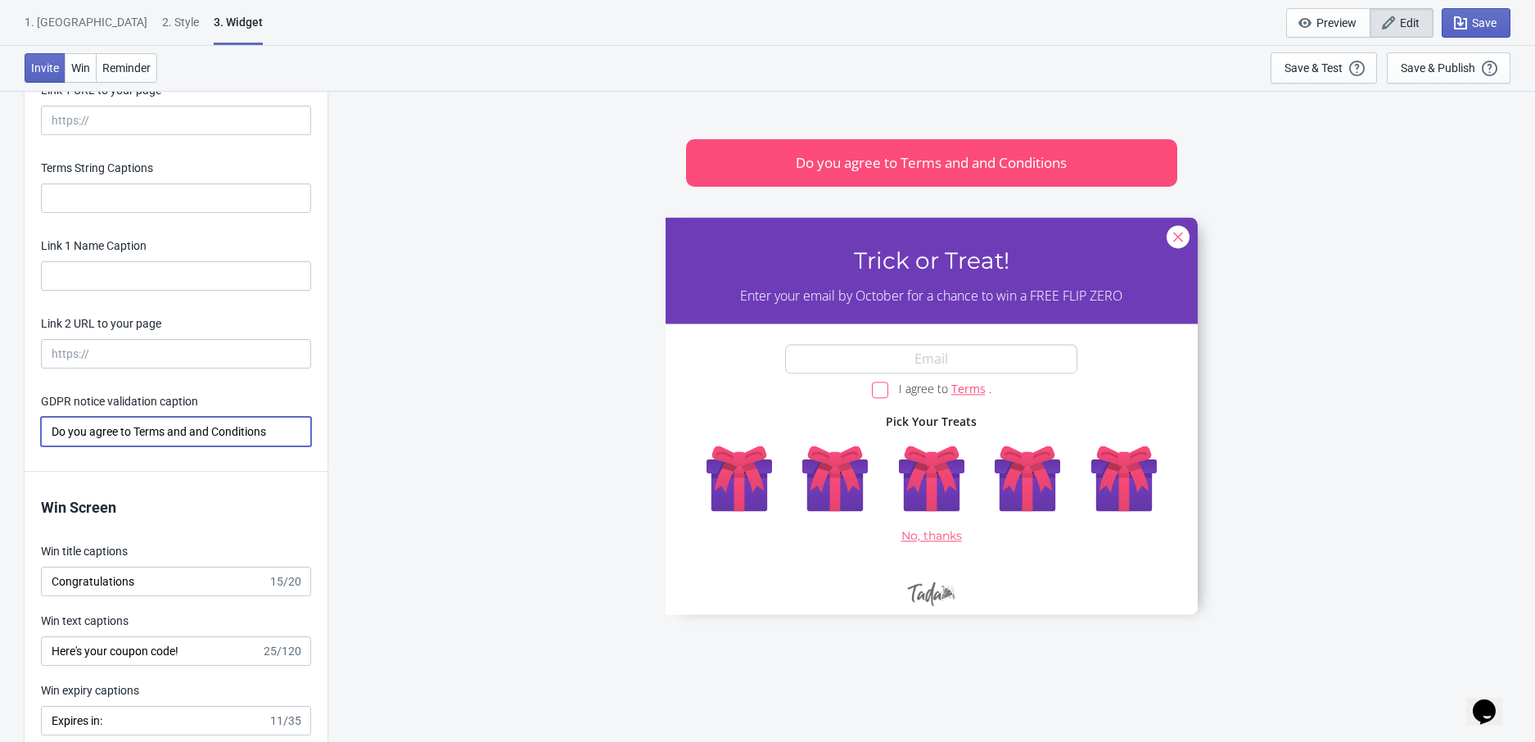
scroll to position [3334, 0]
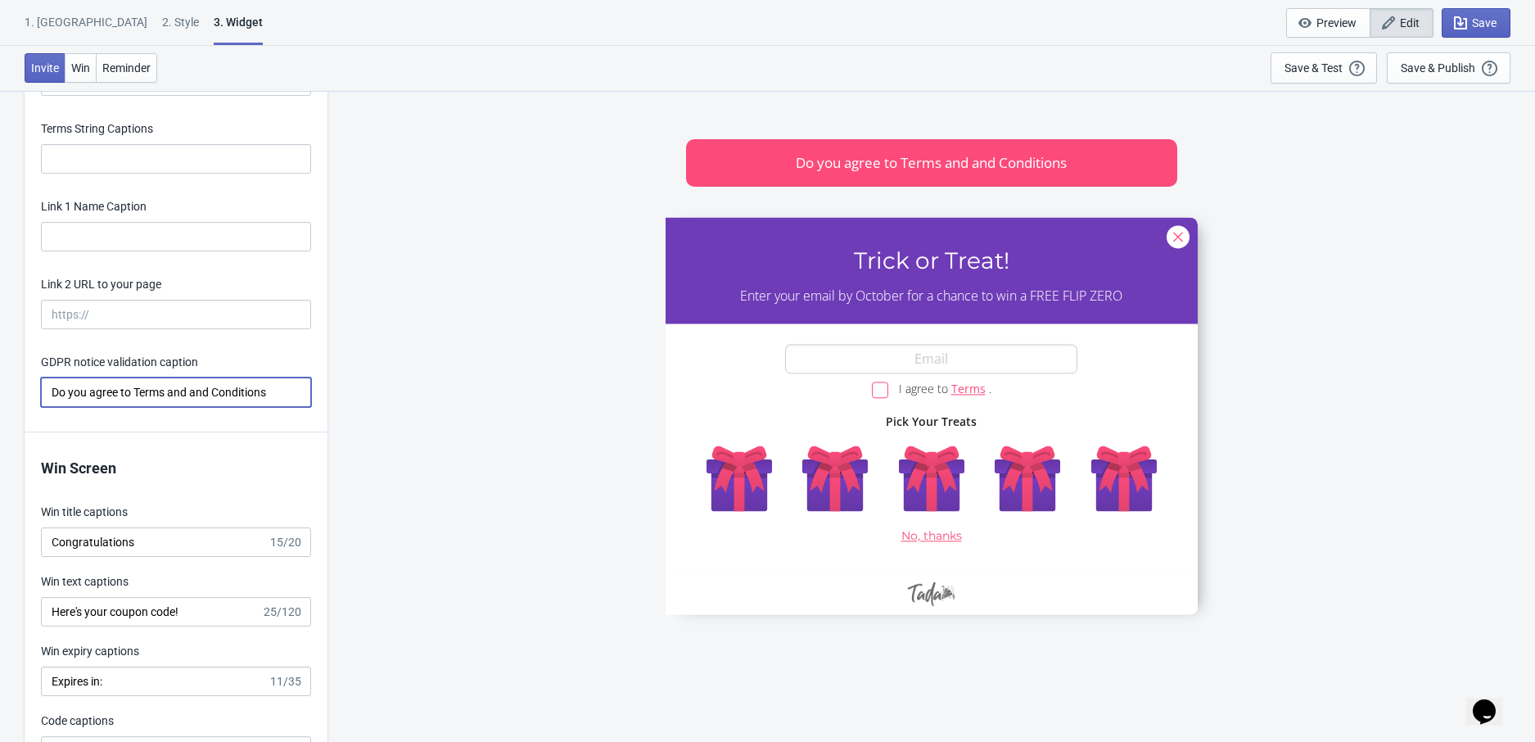
type input "Do you agree to Terms and and Conditions"
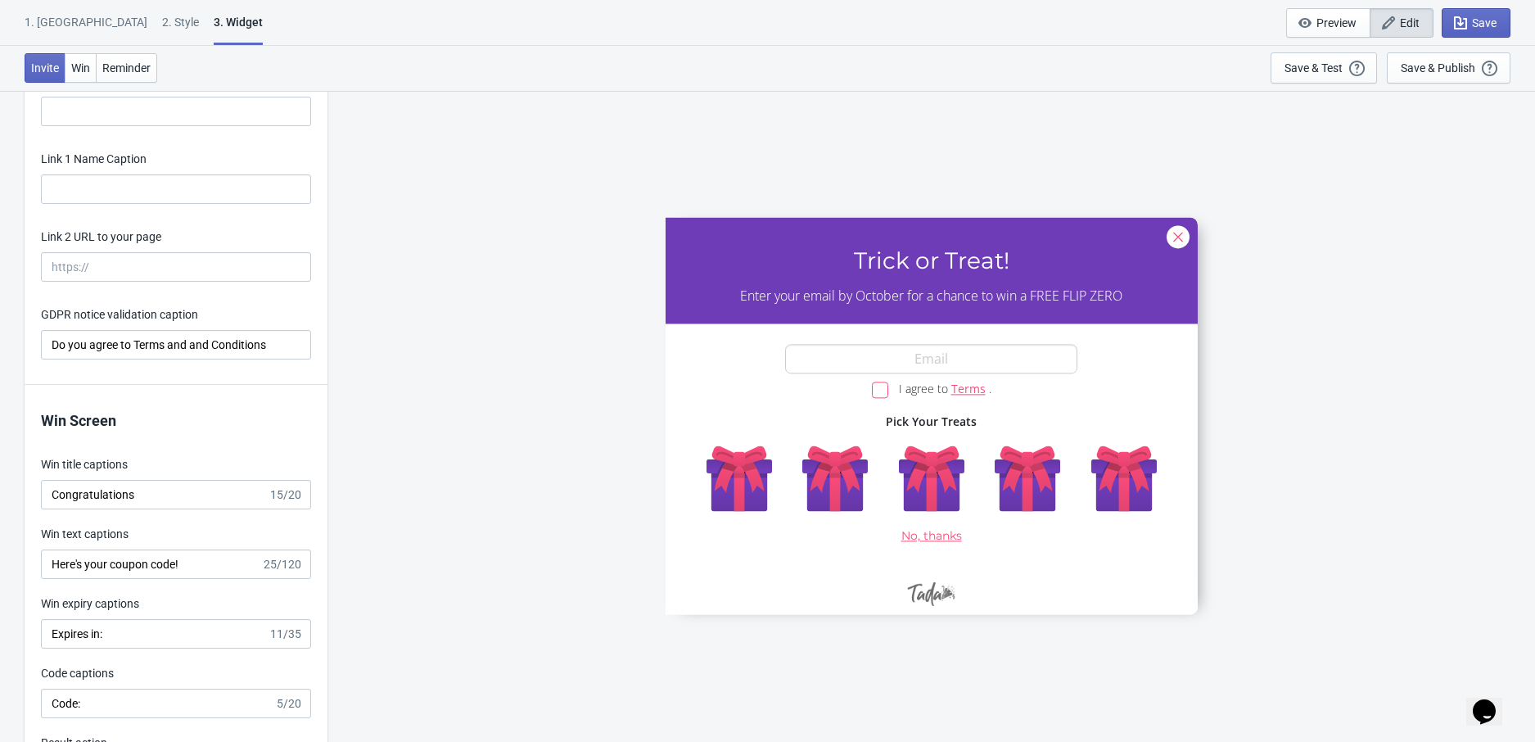
scroll to position [3385, 0]
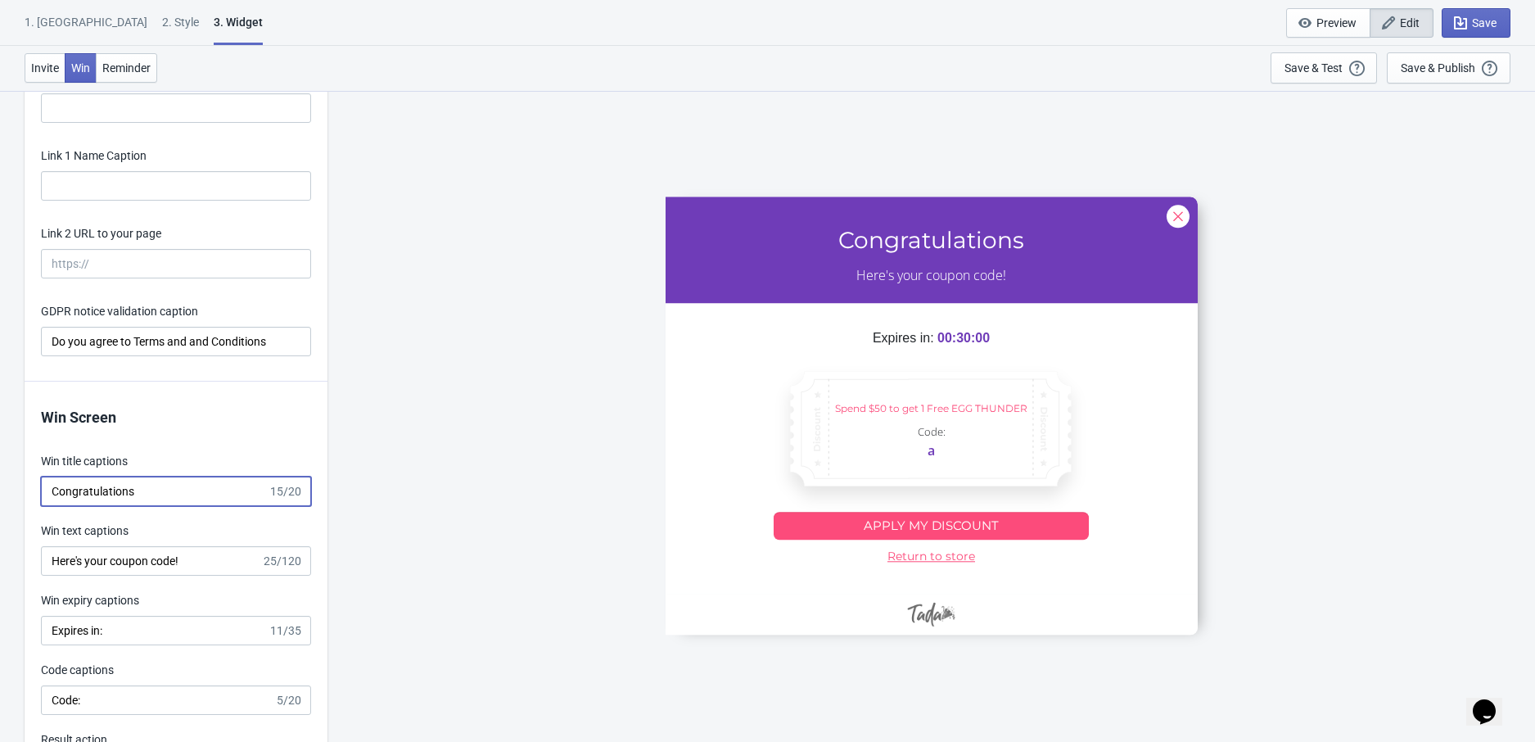
click at [90, 496] on input "Congratulations" at bounding box center [154, 490] width 227 height 29
paste input "Fangtastic!"
type input "Fangtastic!"
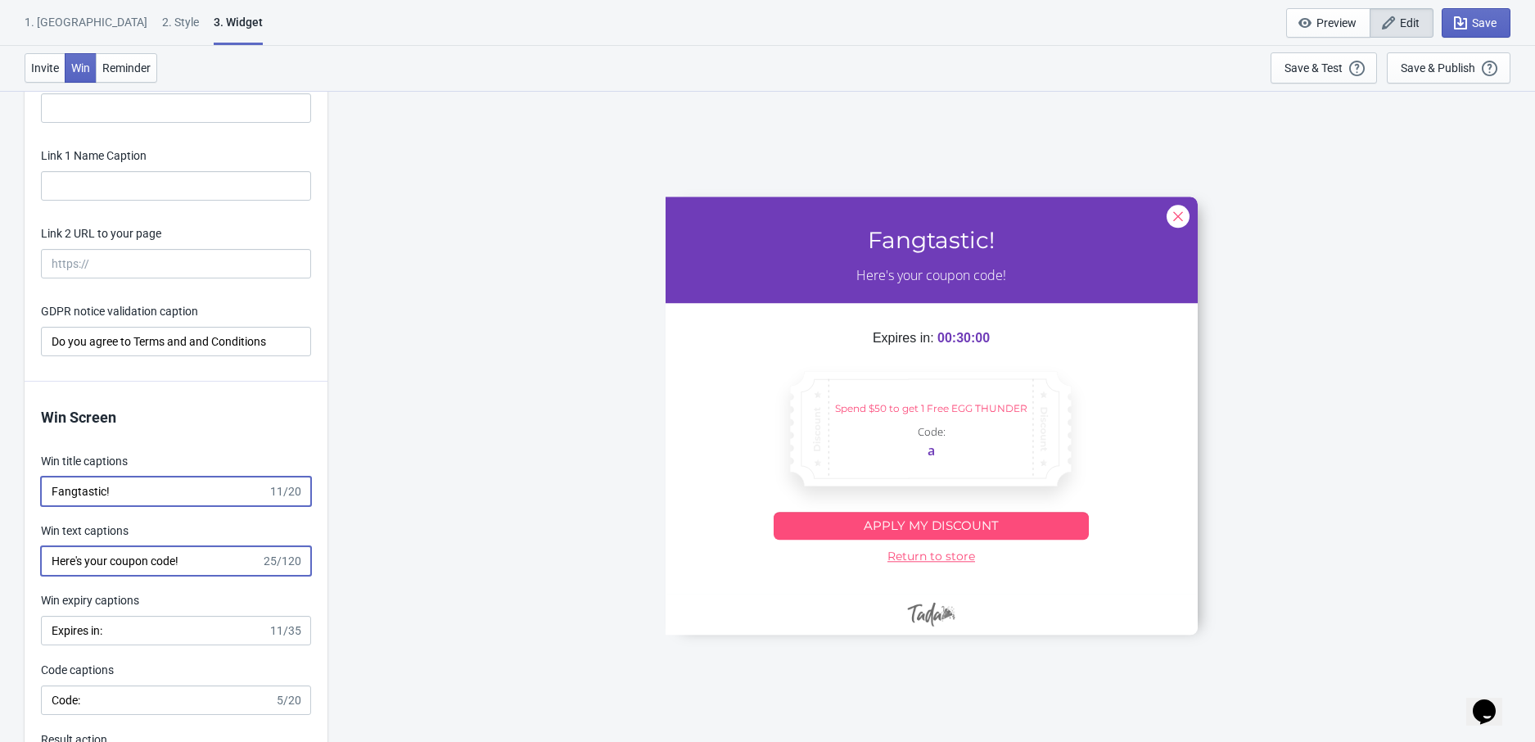
click at [87, 559] on input "Here's your coupon code!" at bounding box center [151, 560] width 220 height 29
paste input "Conjure up a free item with this coupon code"
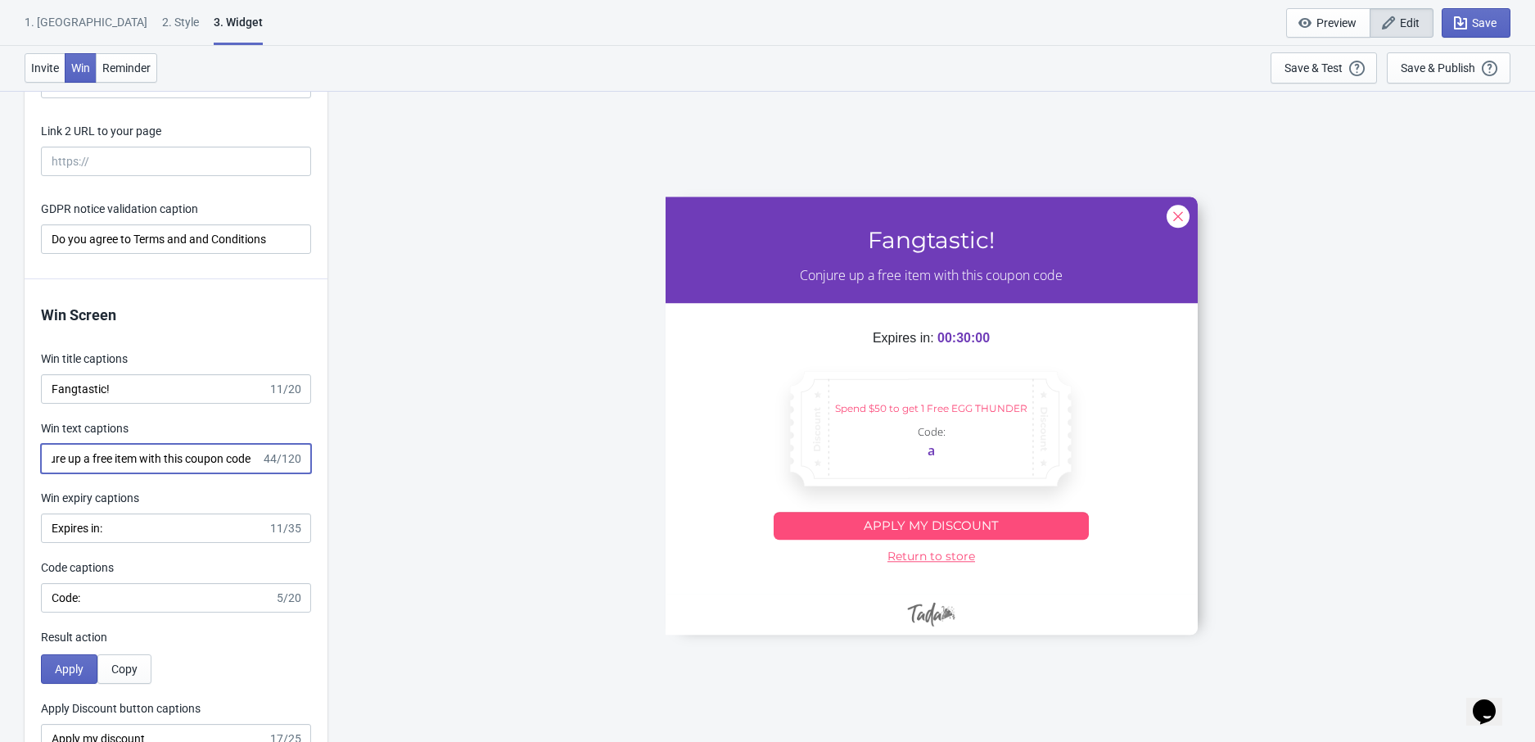
scroll to position [3515, 0]
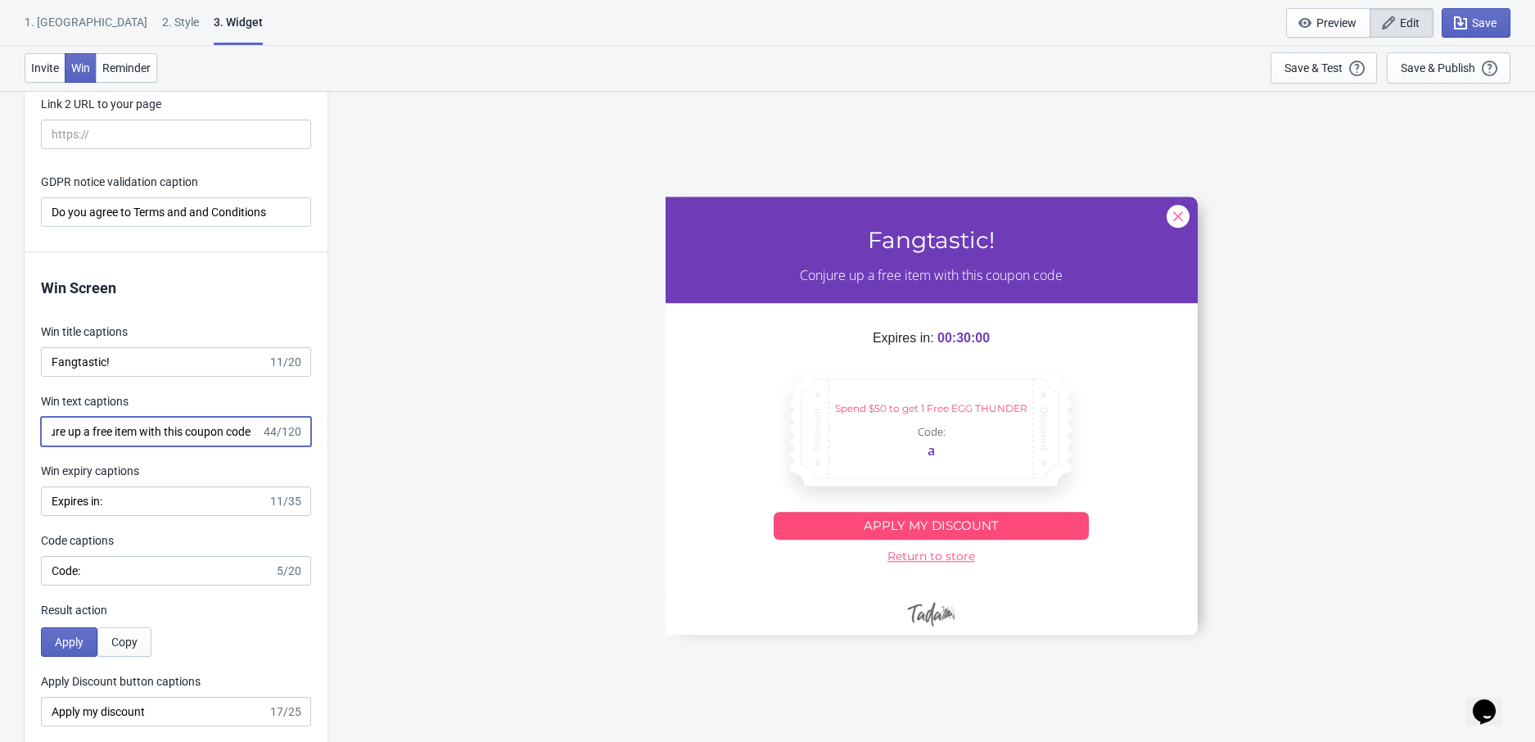
type input "Conjure up a free item with this coupon code"
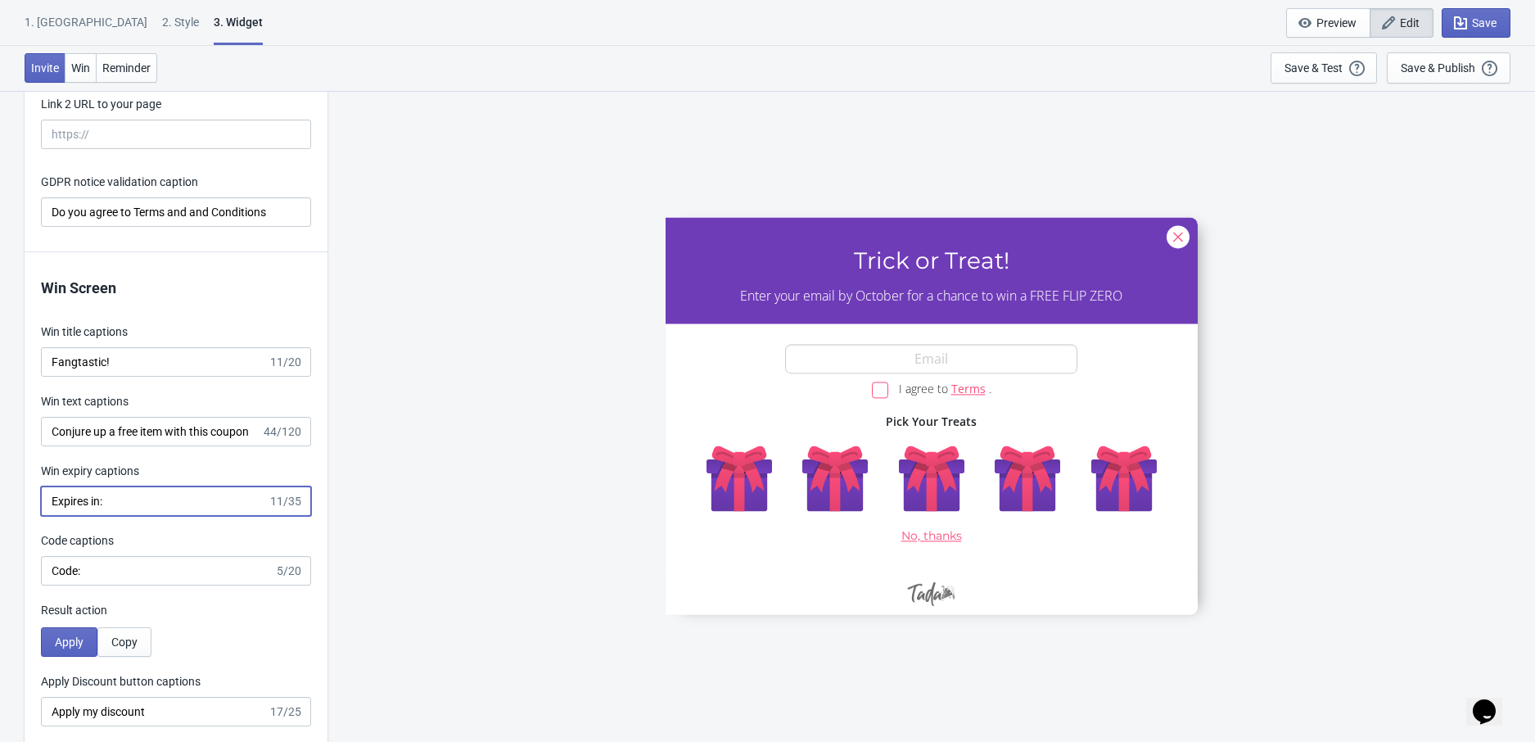
click at [90, 510] on input "Expires in:" at bounding box center [154, 500] width 227 height 29
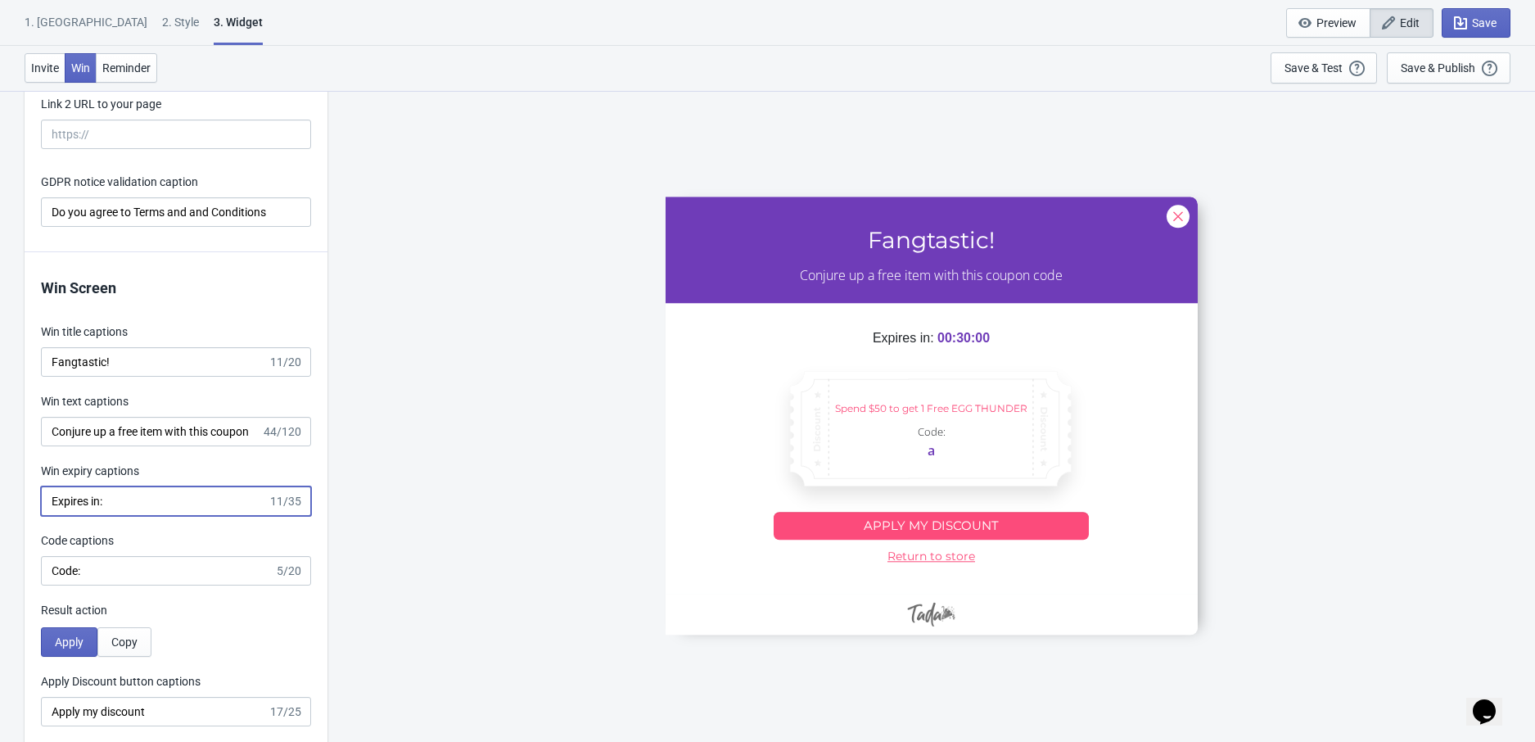
click at [90, 510] on input "Expires in:" at bounding box center [154, 500] width 227 height 29
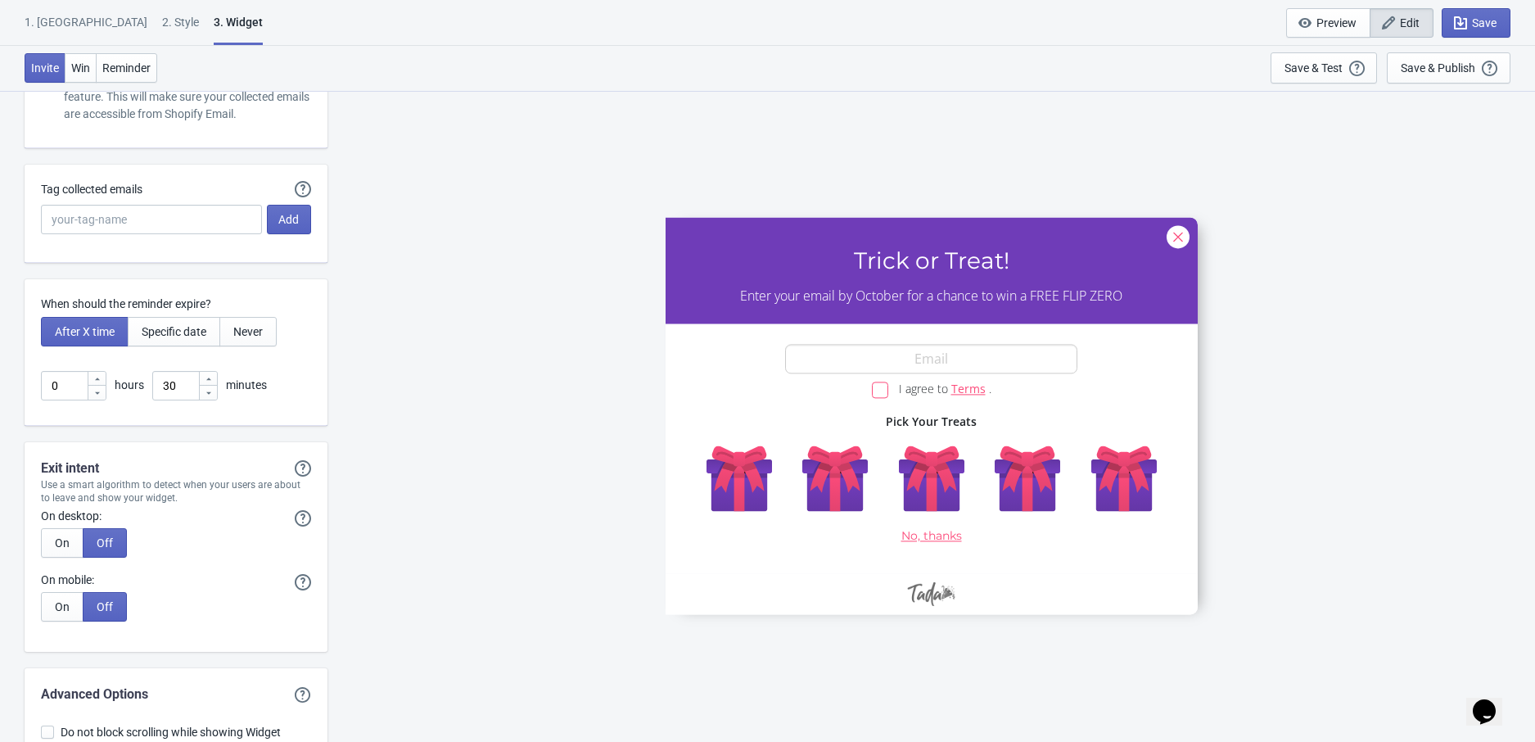
scroll to position [4353, 0]
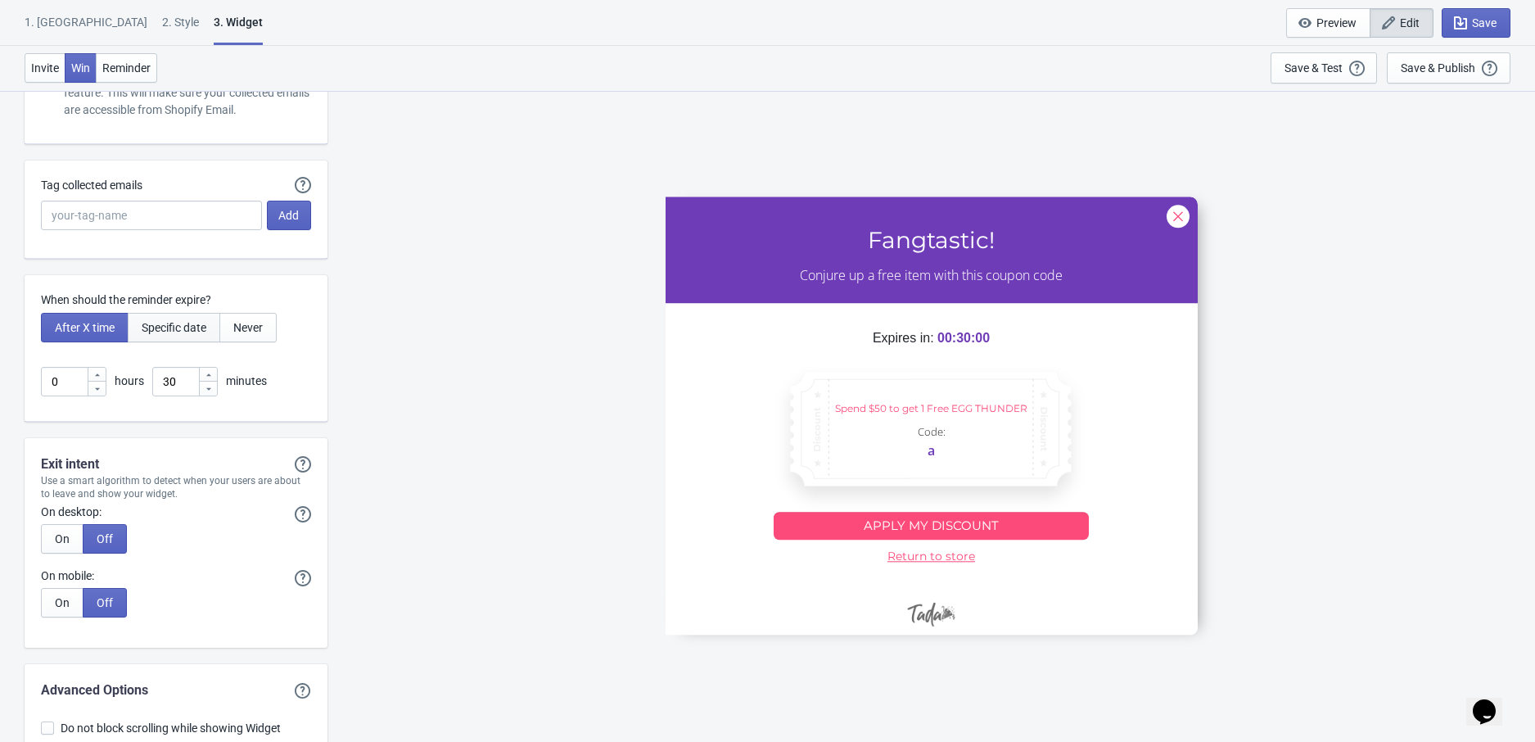
click at [187, 334] on span "Specific date" at bounding box center [174, 327] width 65 height 13
type input ", Valid until"
type input "Expires on"
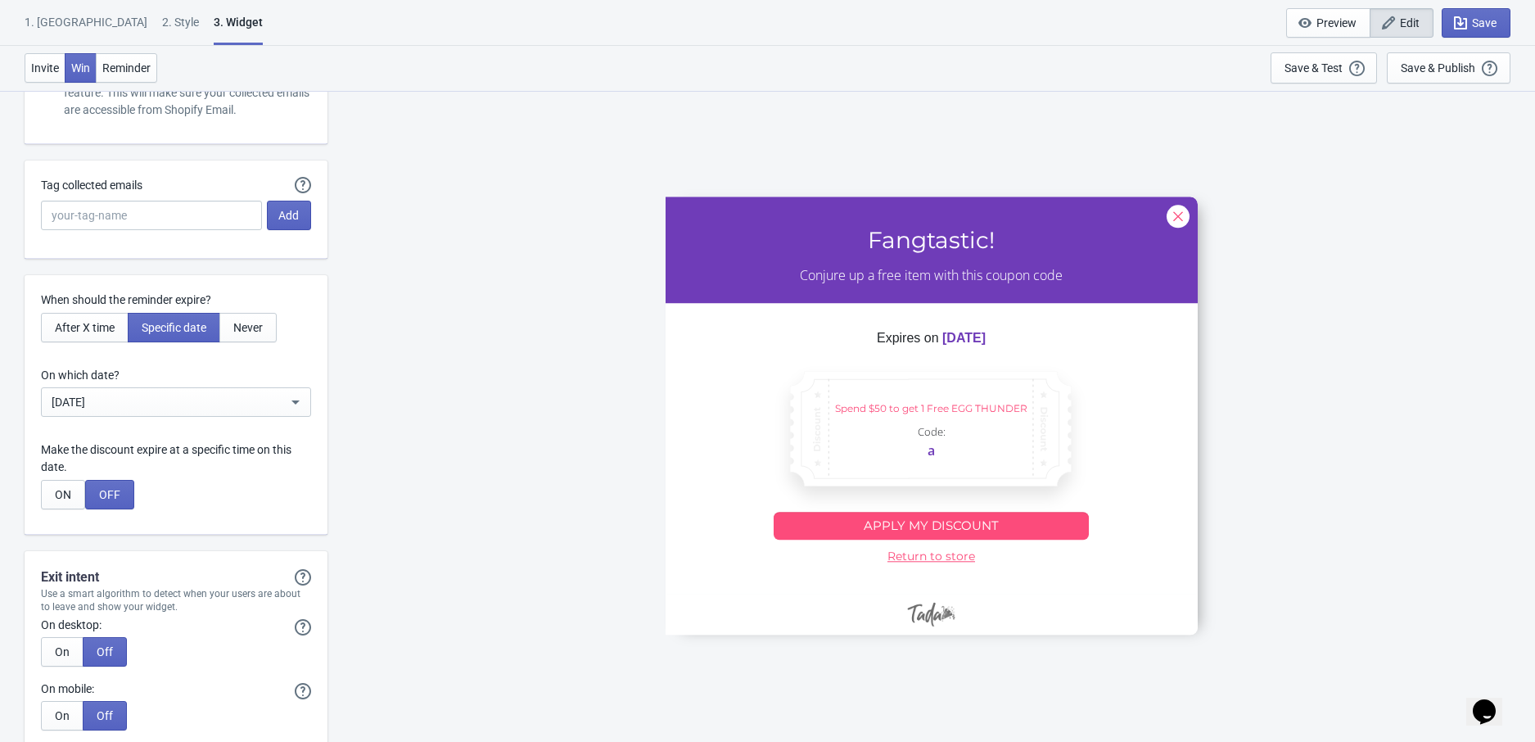
click at [156, 412] on div "[DATE]" at bounding box center [170, 402] width 236 height 20
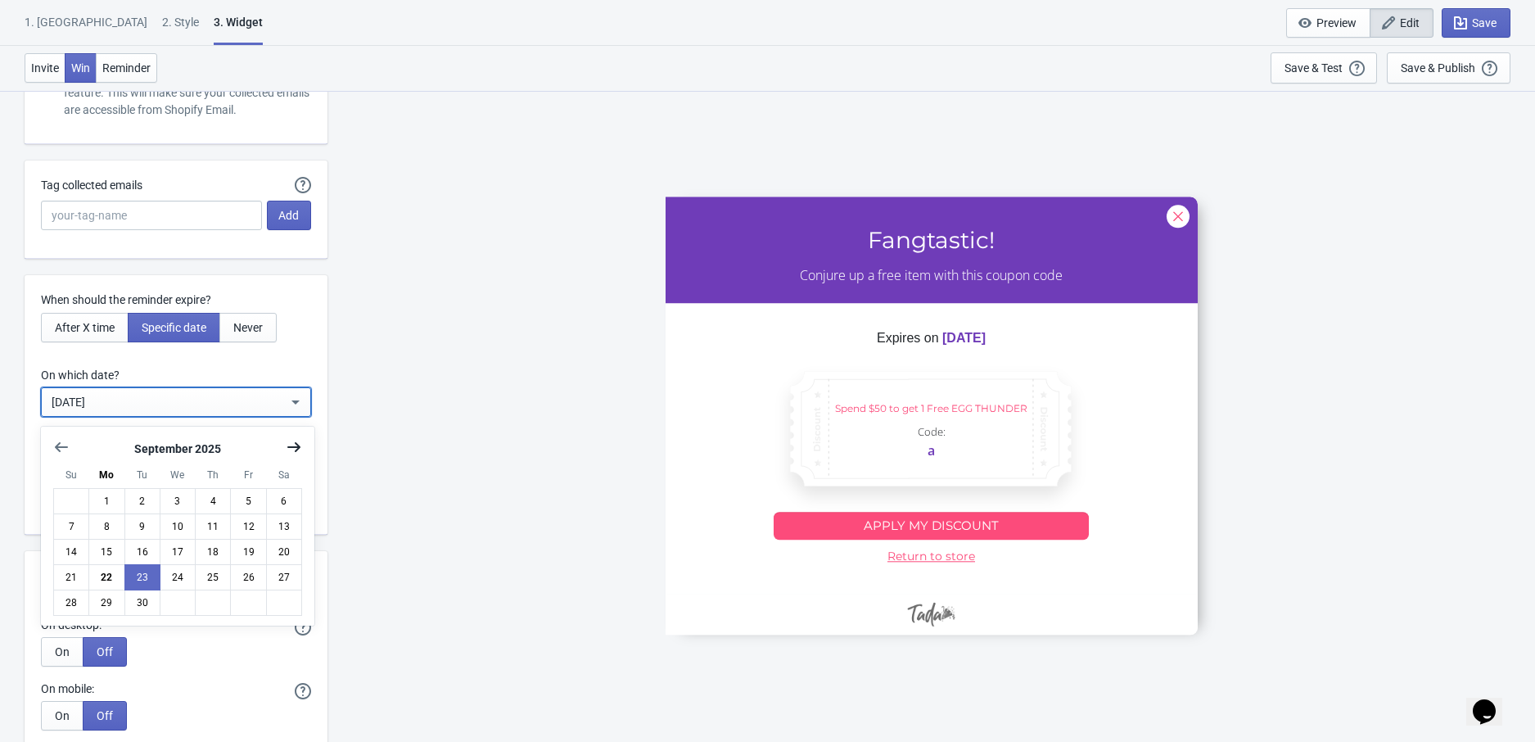
click at [291, 452] on icon "Show next month, October 2025" at bounding box center [294, 447] width 16 height 16
click at [291, 453] on icon "Show next month, October 2025" at bounding box center [294, 447] width 16 height 16
click at [144, 550] on button "11" at bounding box center [142, 552] width 36 height 26
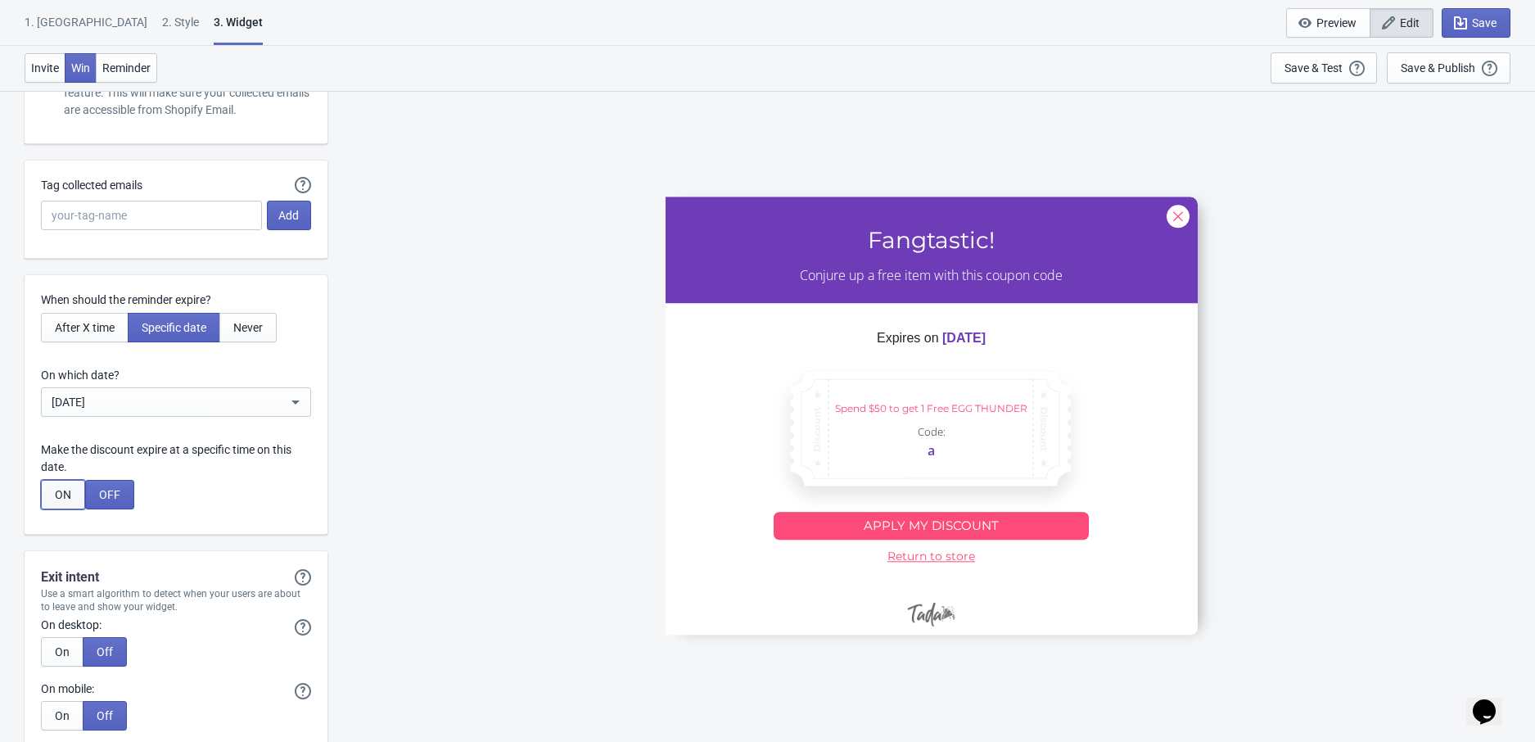
click at [65, 497] on span "ON" at bounding box center [63, 494] width 16 height 13
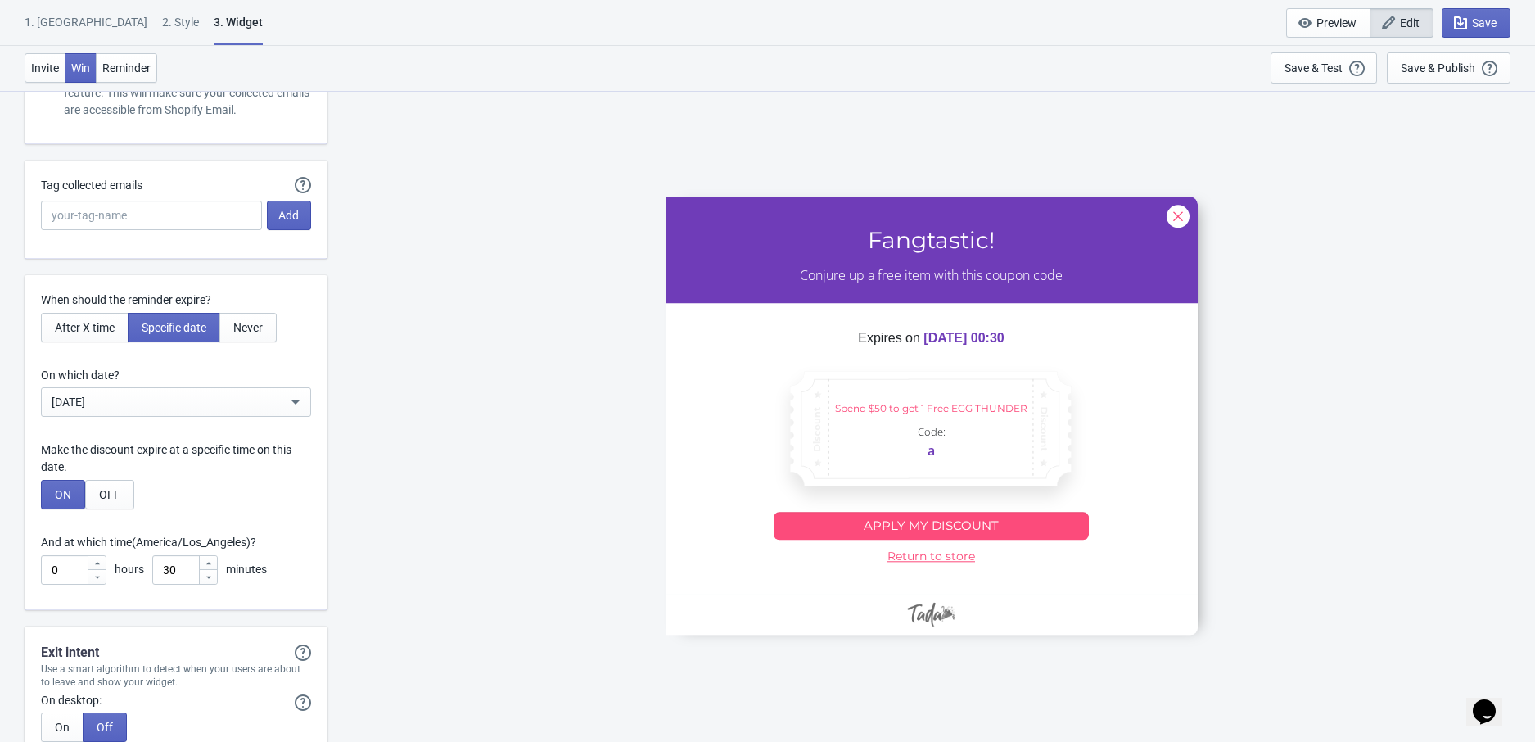
click at [97, 568] on icon at bounding box center [97, 563] width 10 height 10
click at [97, 564] on icon at bounding box center [97, 562] width 5 height 2
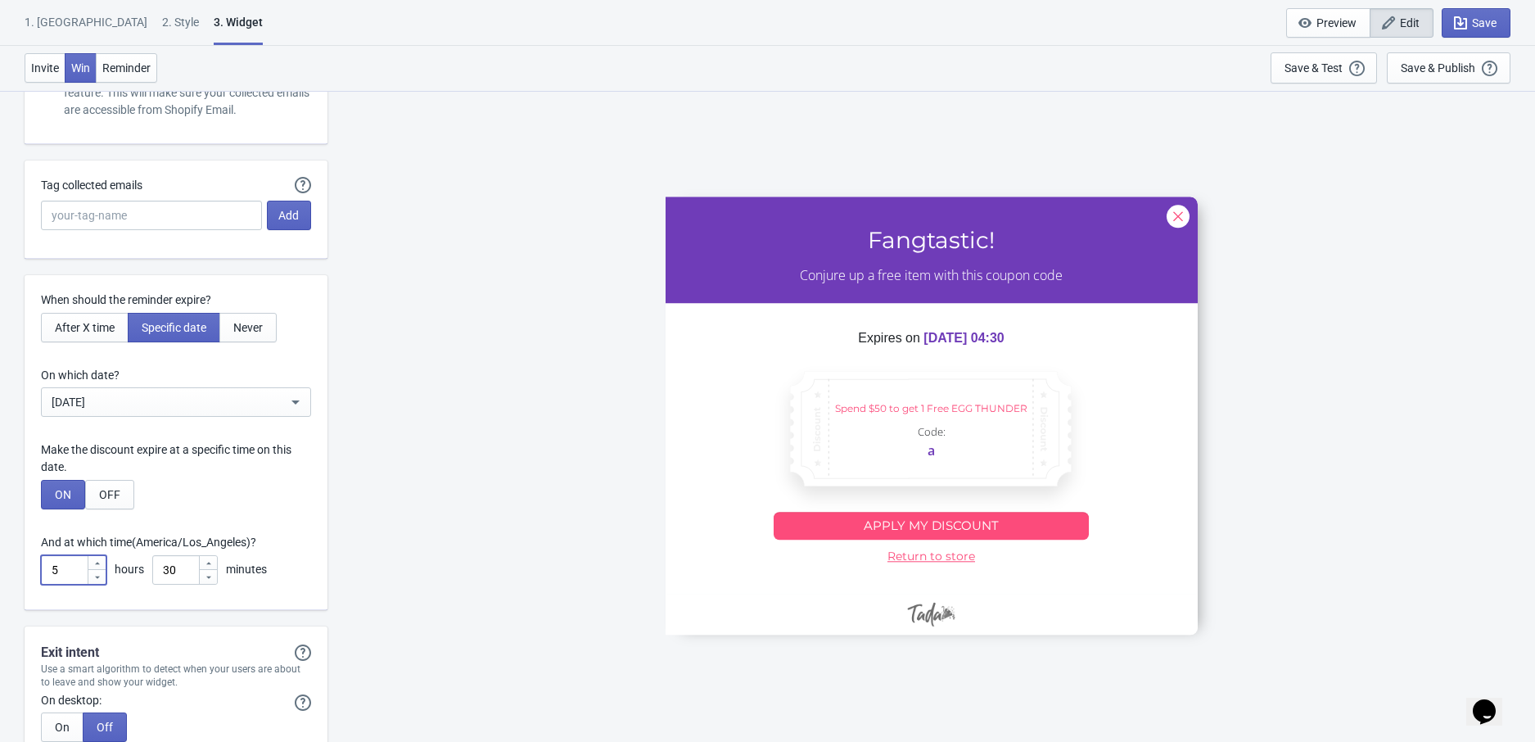
click at [97, 564] on icon at bounding box center [97, 562] width 5 height 2
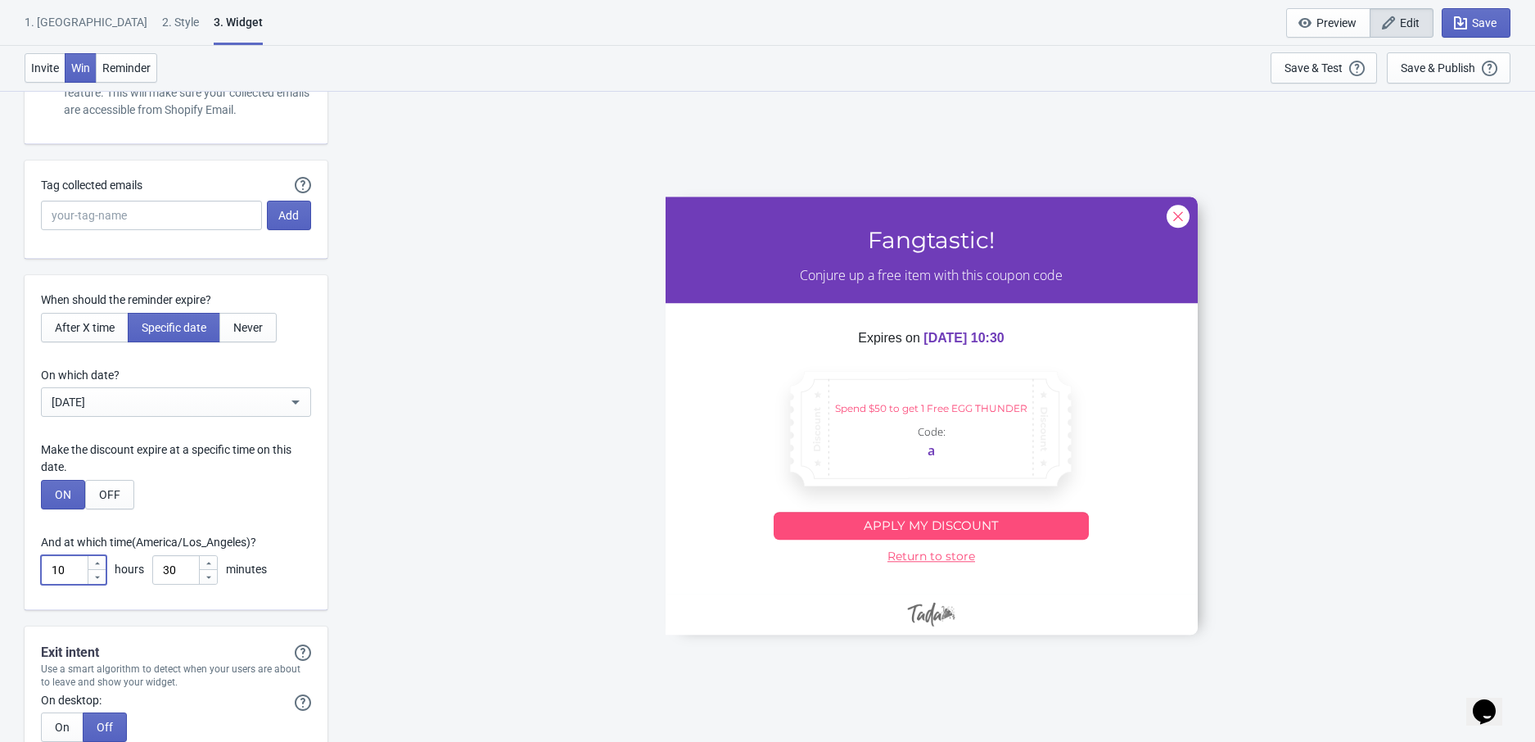
click at [97, 564] on icon at bounding box center [97, 562] width 5 height 2
click at [97, 577] on icon at bounding box center [97, 577] width 10 height 10
type input "11"
click at [212, 568] on icon at bounding box center [209, 563] width 10 height 10
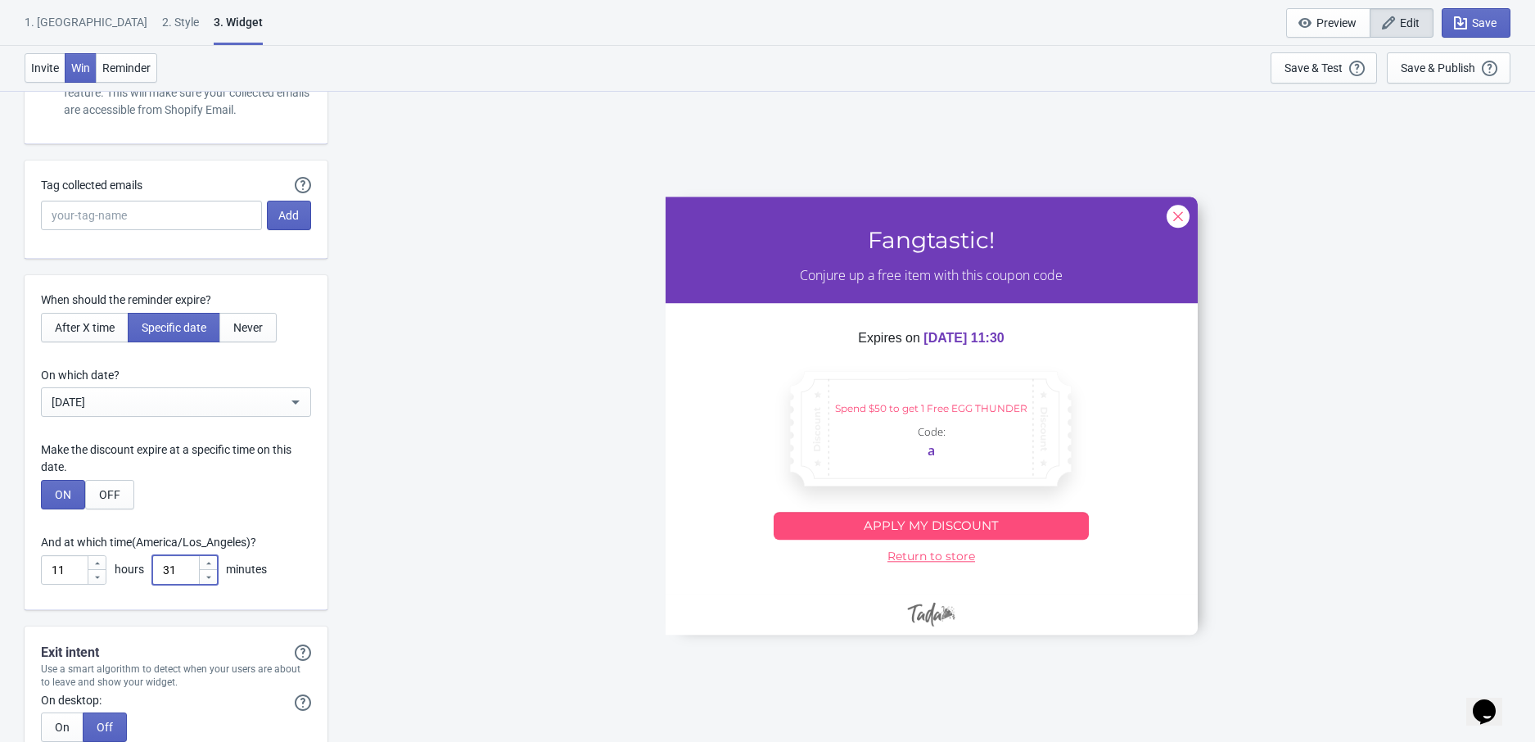
click at [212, 568] on icon at bounding box center [209, 563] width 10 height 10
type input "33"
click at [99, 566] on icon at bounding box center [97, 563] width 10 height 10
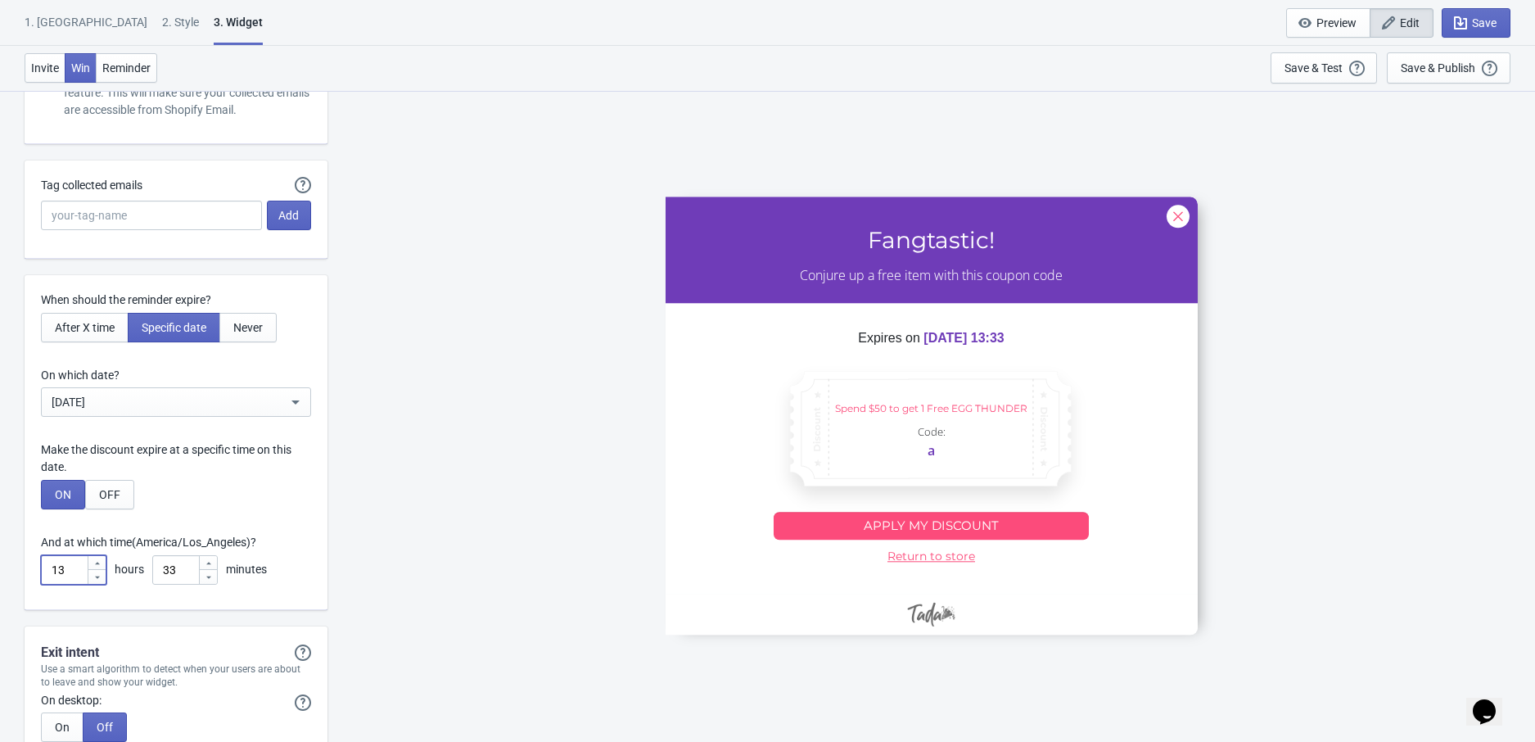
click at [99, 566] on icon at bounding box center [97, 563] width 10 height 10
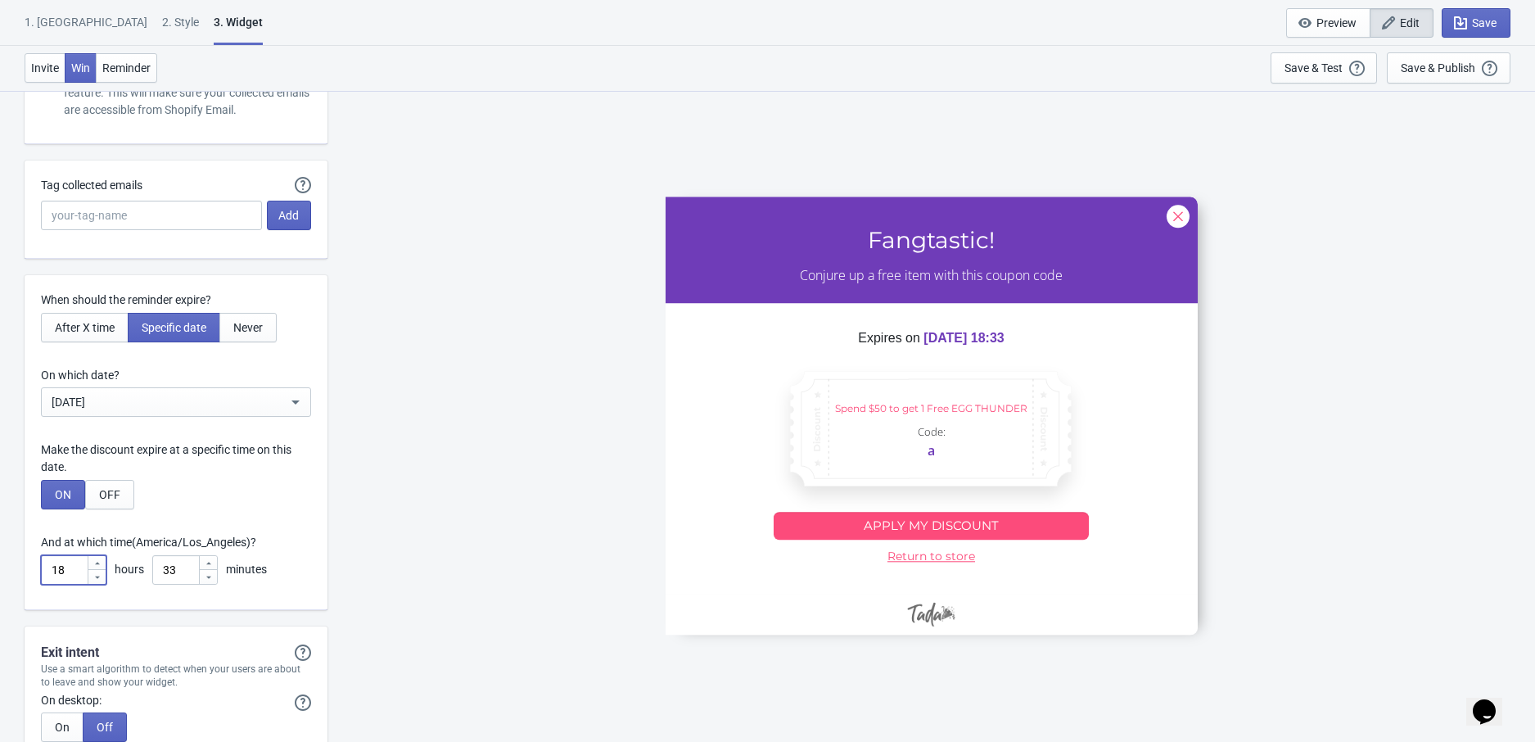
click at [99, 566] on icon at bounding box center [97, 563] width 10 height 10
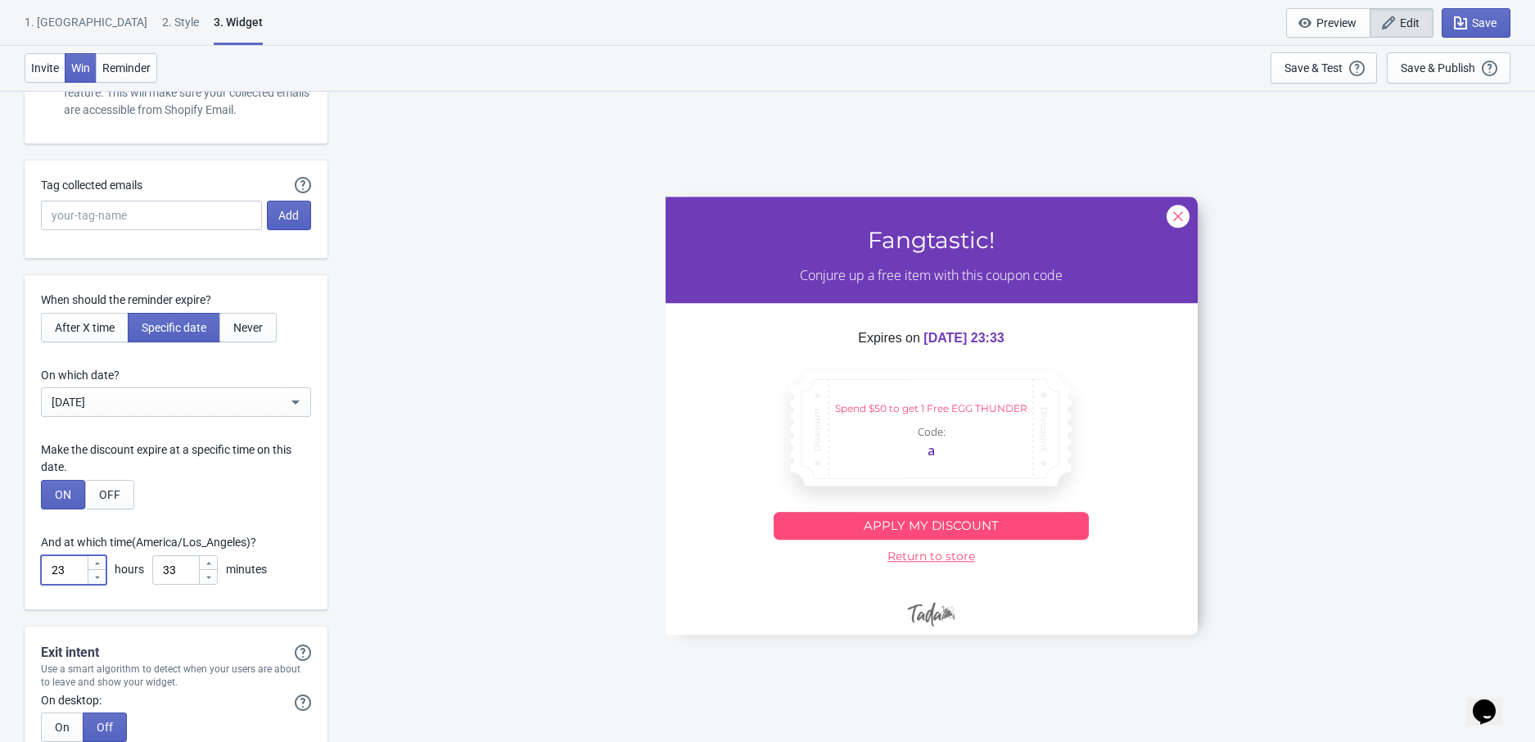
click at [99, 566] on icon at bounding box center [97, 563] width 10 height 10
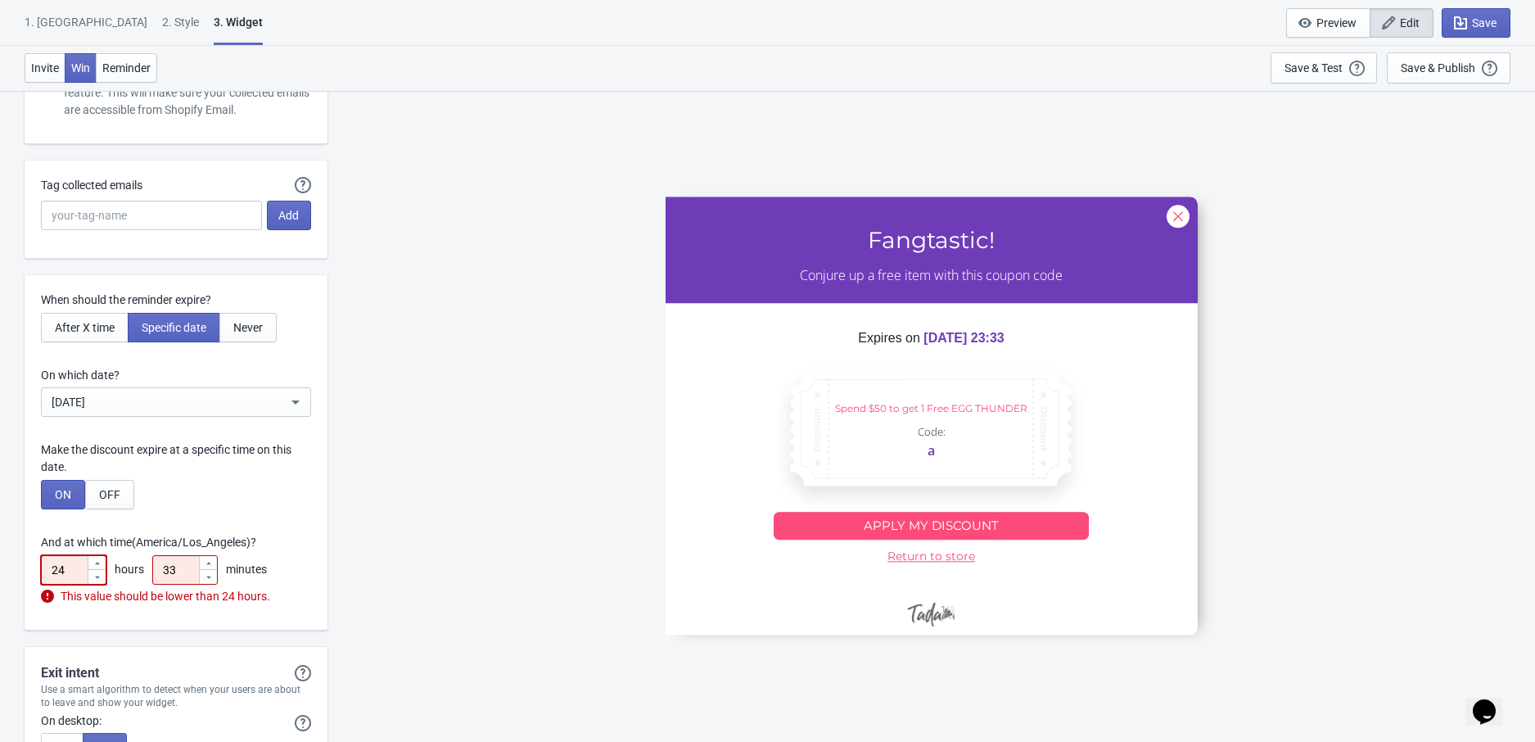
click at [98, 582] on icon at bounding box center [97, 577] width 10 height 10
type input "23"
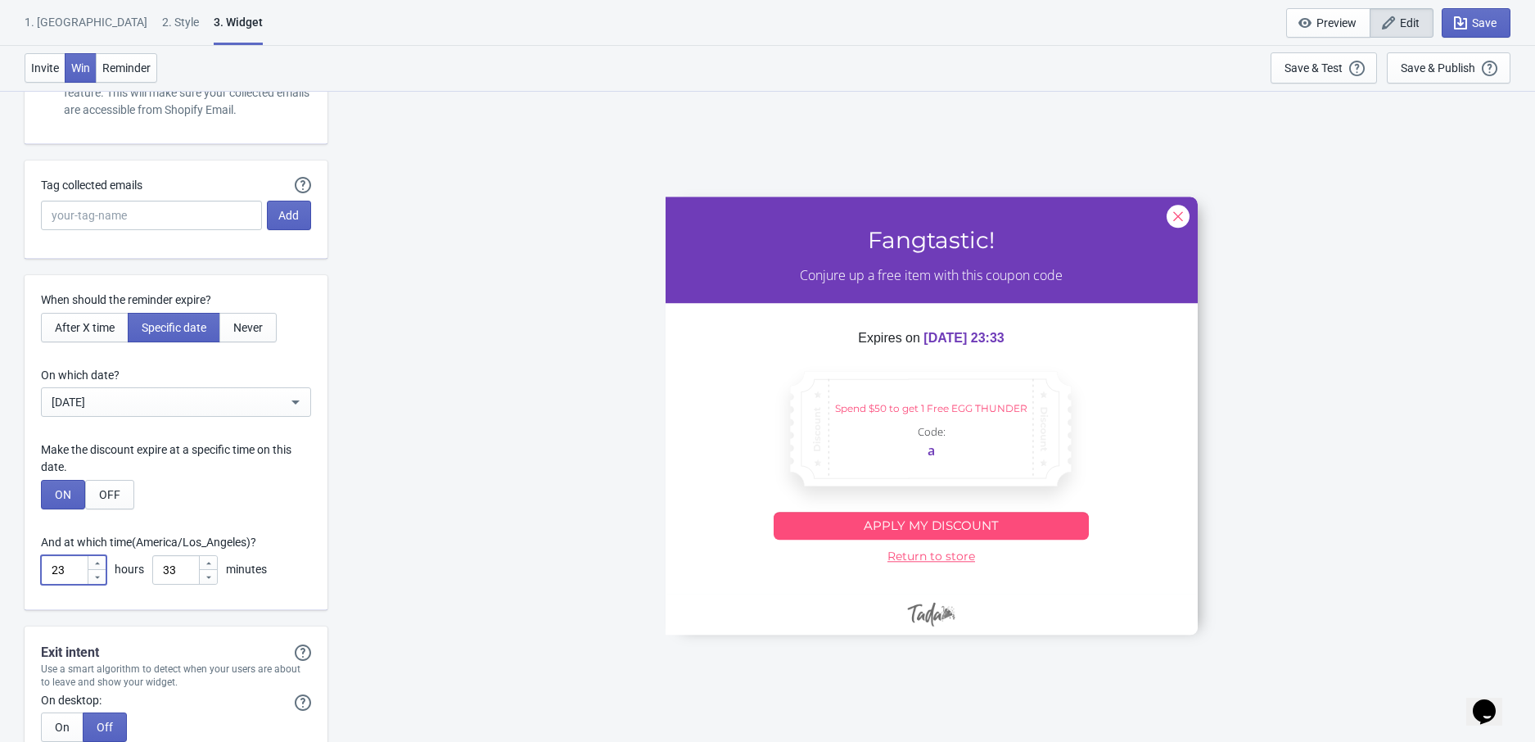
click at [212, 580] on icon at bounding box center [209, 577] width 10 height 10
click at [212, 579] on icon at bounding box center [209, 577] width 10 height 10
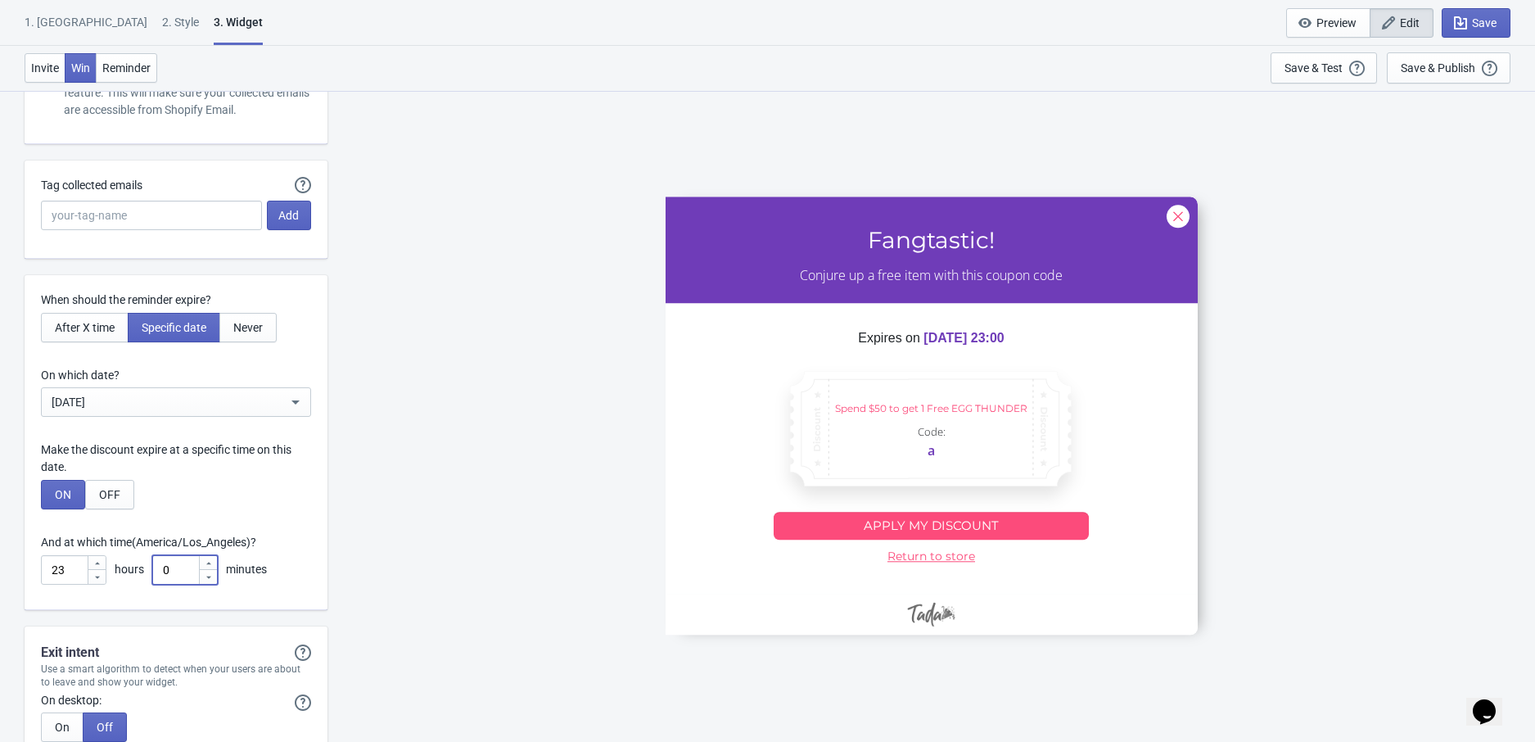
click at [212, 579] on icon at bounding box center [209, 577] width 10 height 10
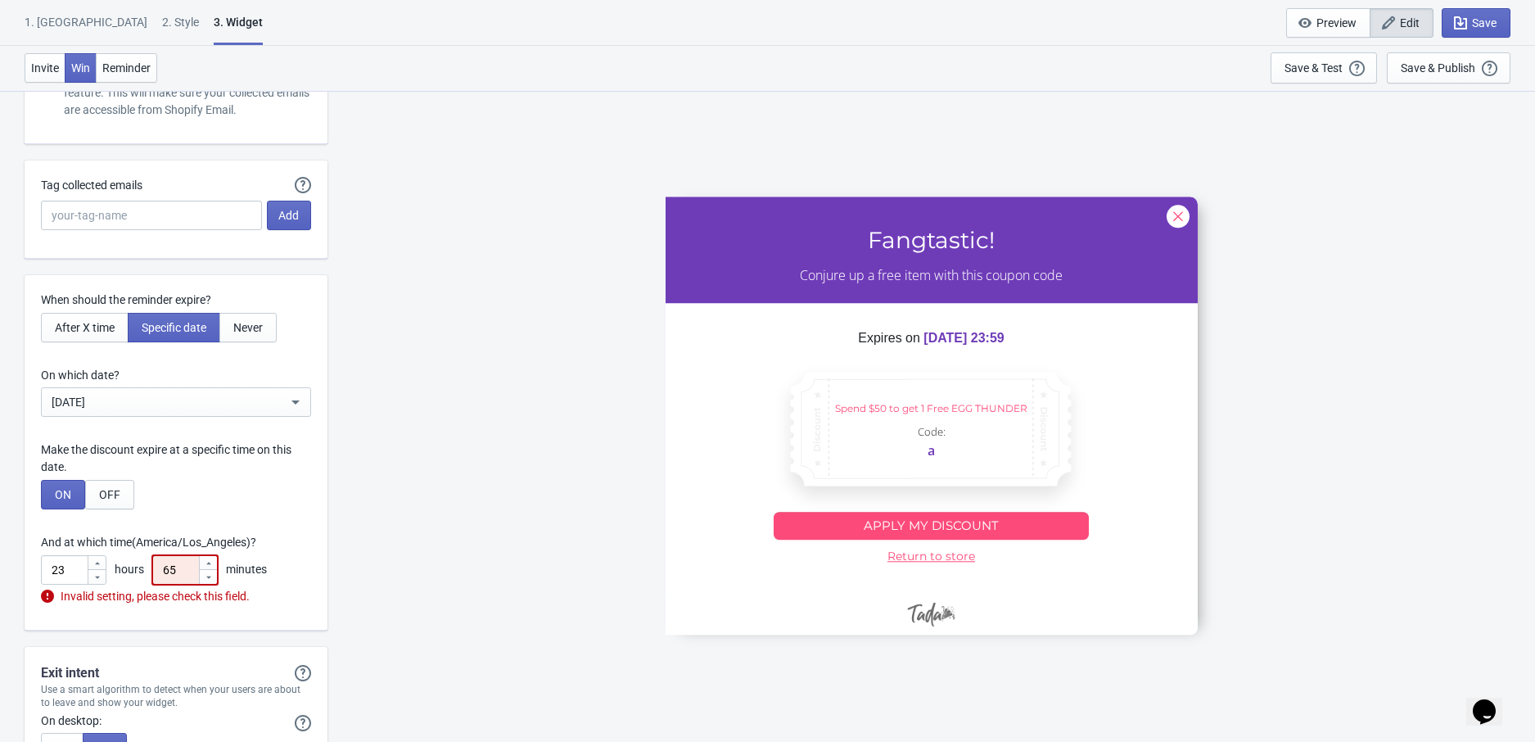
click at [212, 568] on icon at bounding box center [209, 563] width 10 height 10
click at [210, 578] on icon at bounding box center [208, 576] width 5 height 2
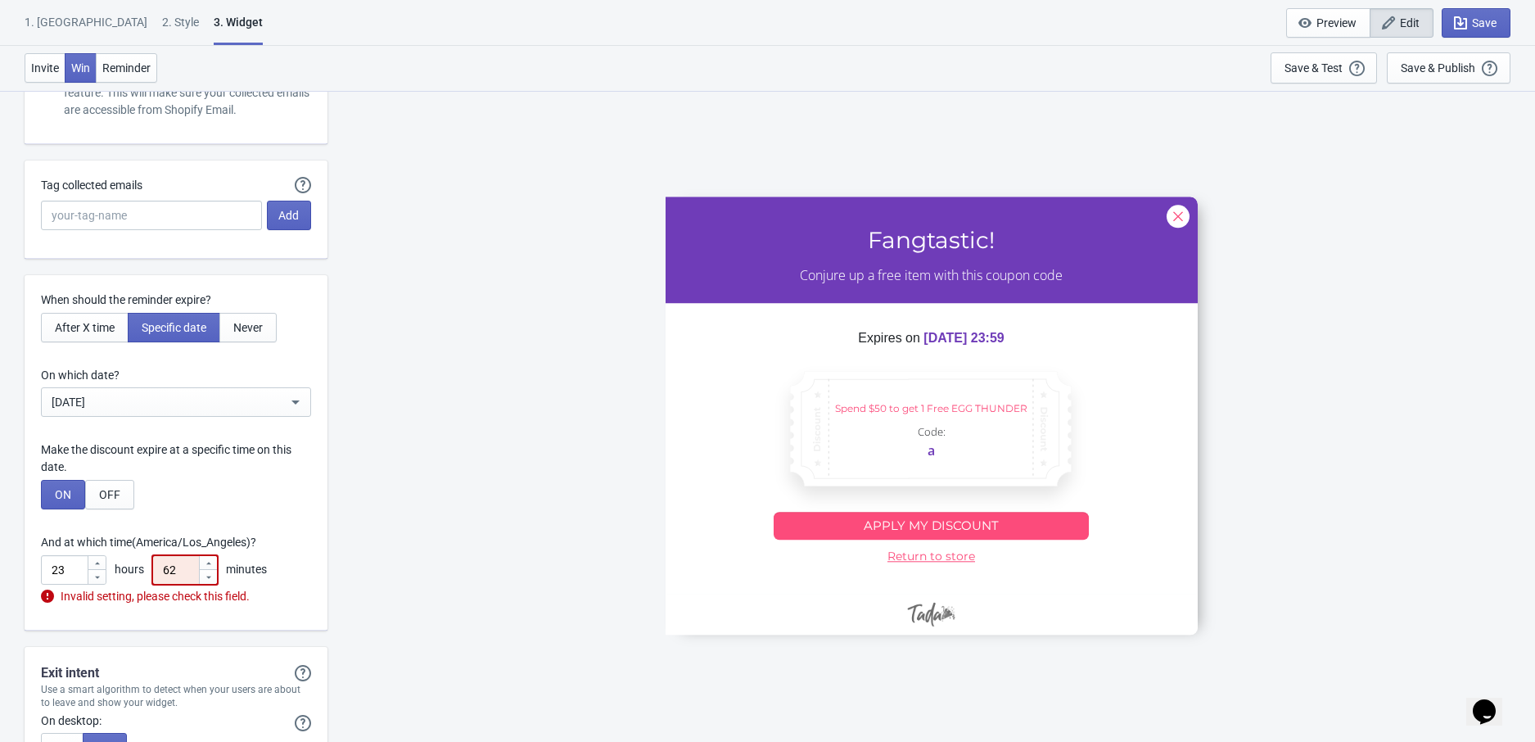
click at [210, 578] on icon at bounding box center [208, 576] width 5 height 2
type input "59"
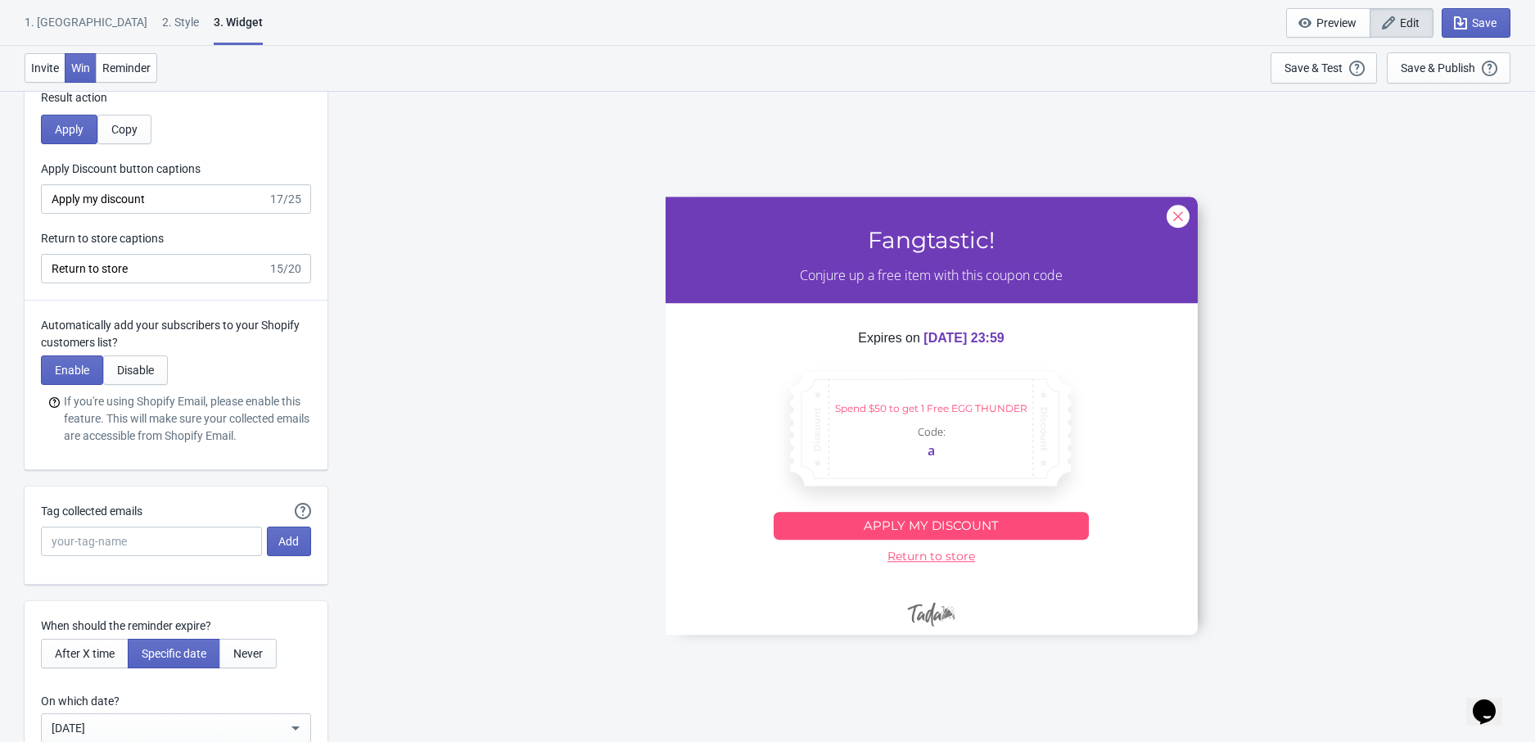
scroll to position [4025, 0]
click at [171, 544] on input "Tag collected emails" at bounding box center [151, 542] width 221 height 29
click at [167, 575] on button "Tada-emails" at bounding box center [151, 581] width 220 height 30
click at [185, 539] on input "Tada-emails" at bounding box center [151, 542] width 221 height 29
type input "Tada-emails-2025"
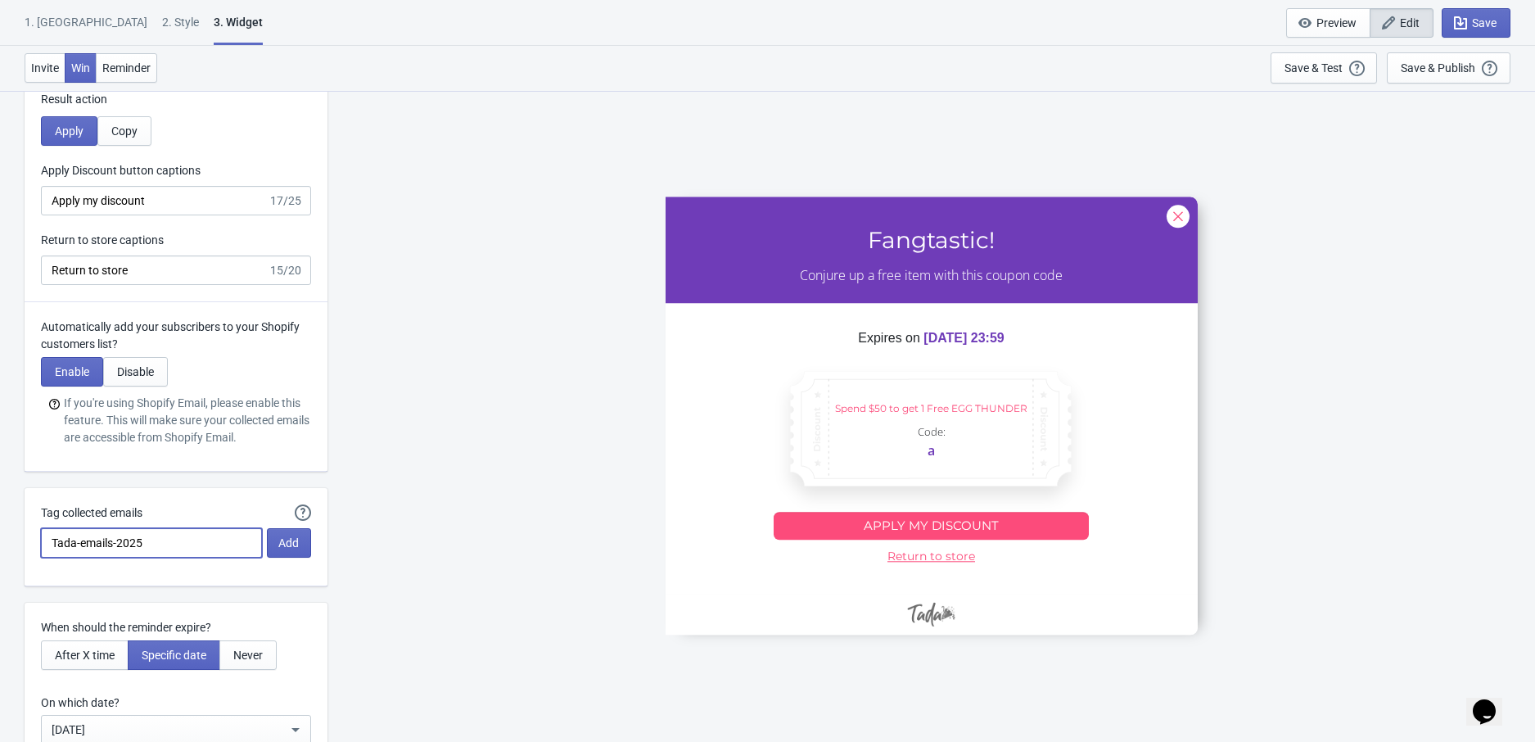
click at [433, 498] on div "a Fangtastic! Conjure up a free item with this coupon code Expires on [DATE] 23…" at bounding box center [931, 415] width 1191 height 651
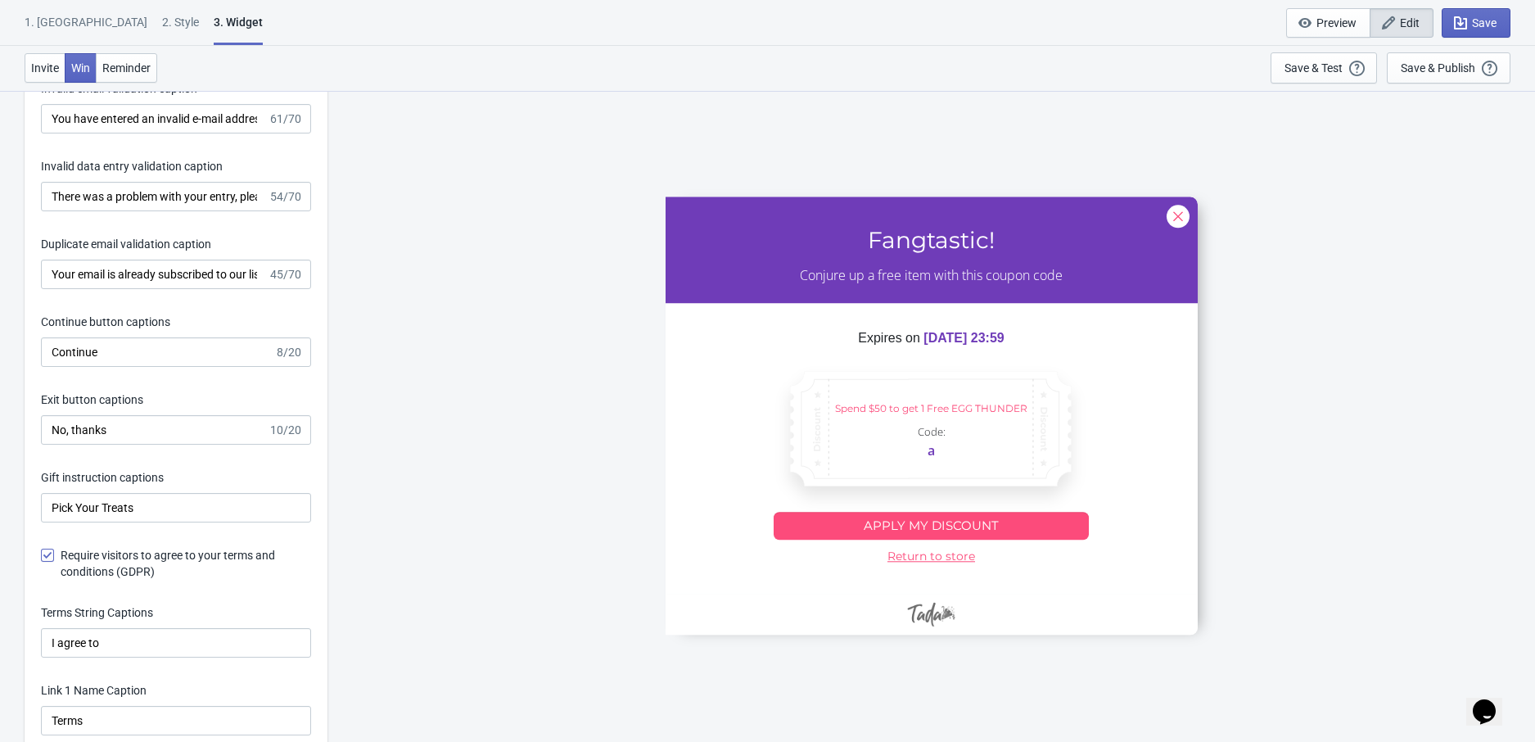
scroll to position [2613, 0]
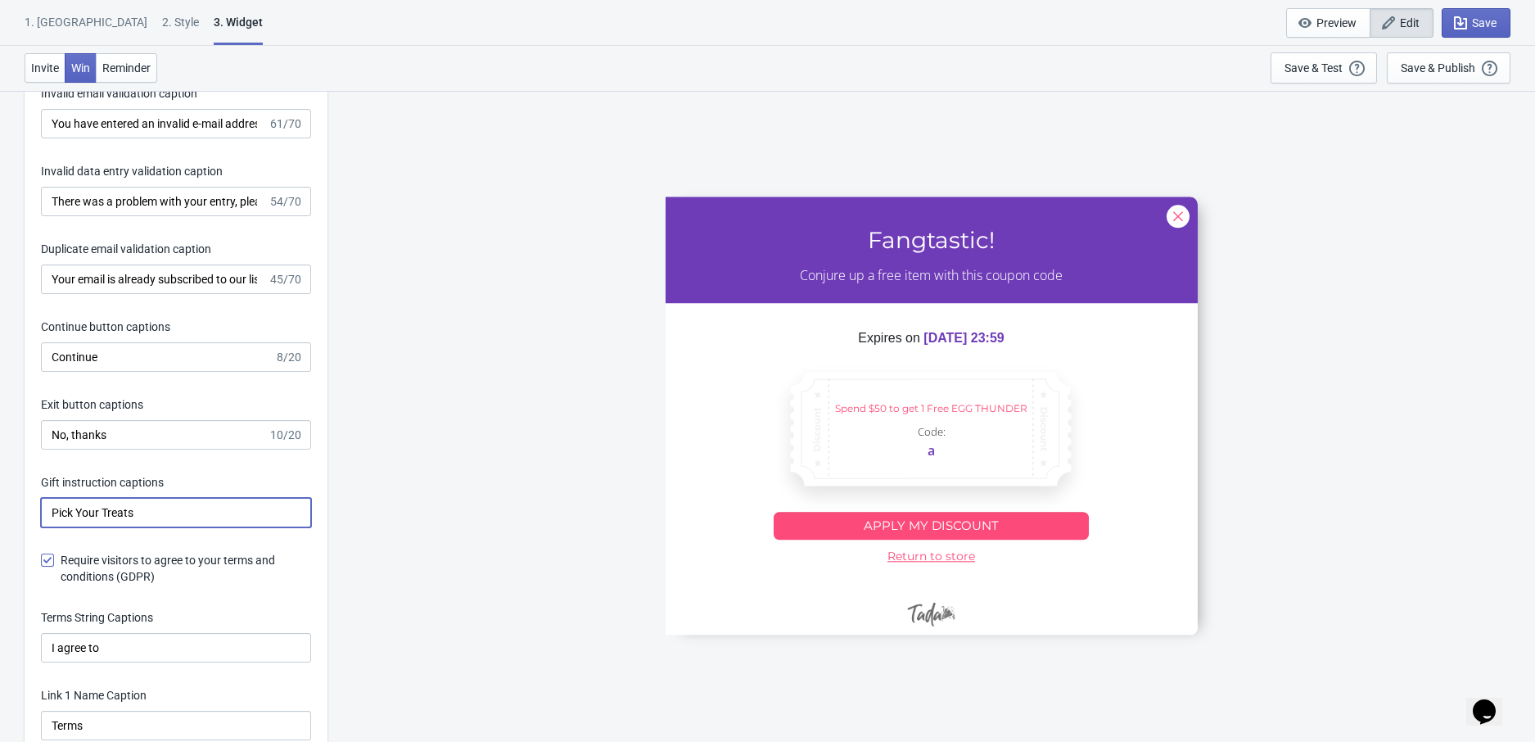
click at [168, 510] on input "Pick Your Treats" at bounding box center [176, 512] width 270 height 29
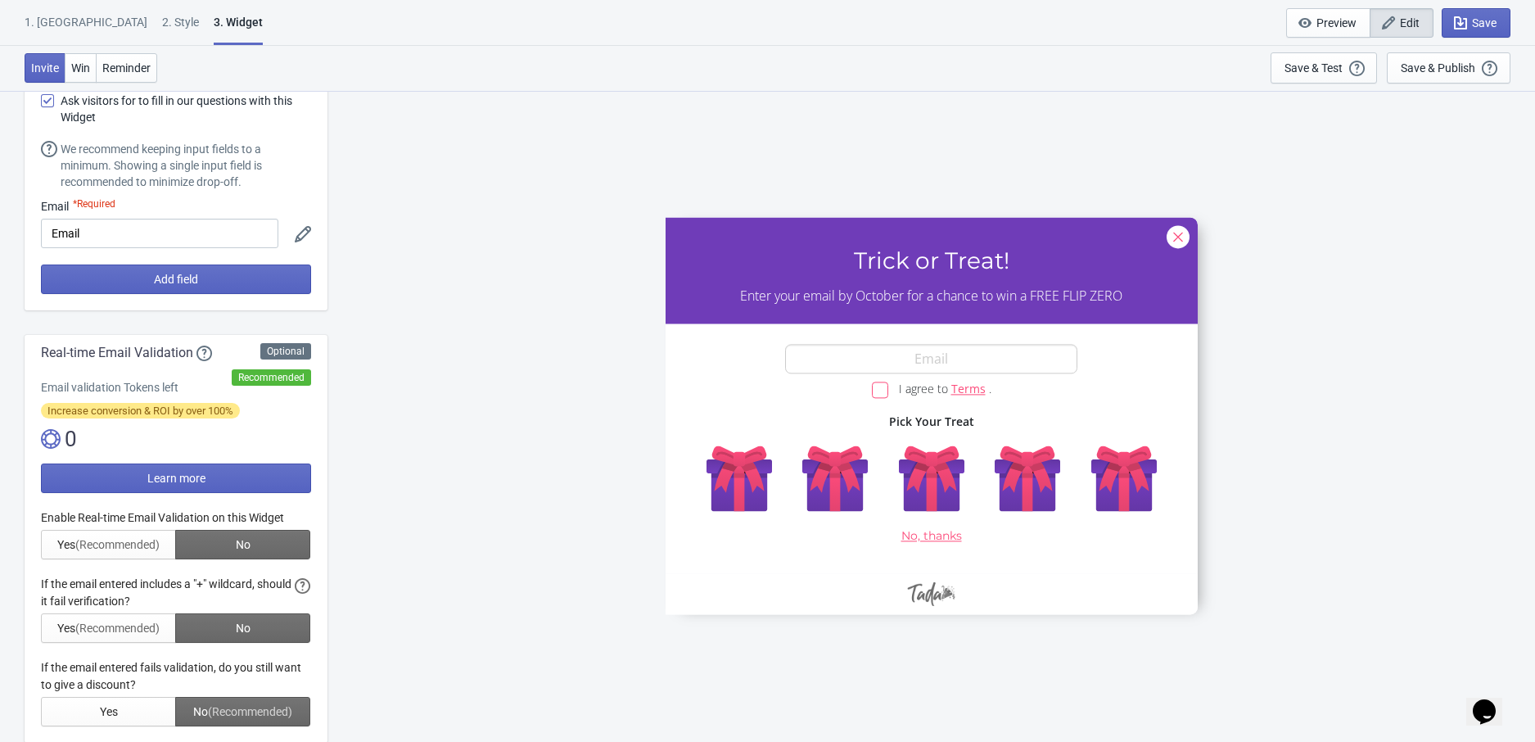
scroll to position [0, 0]
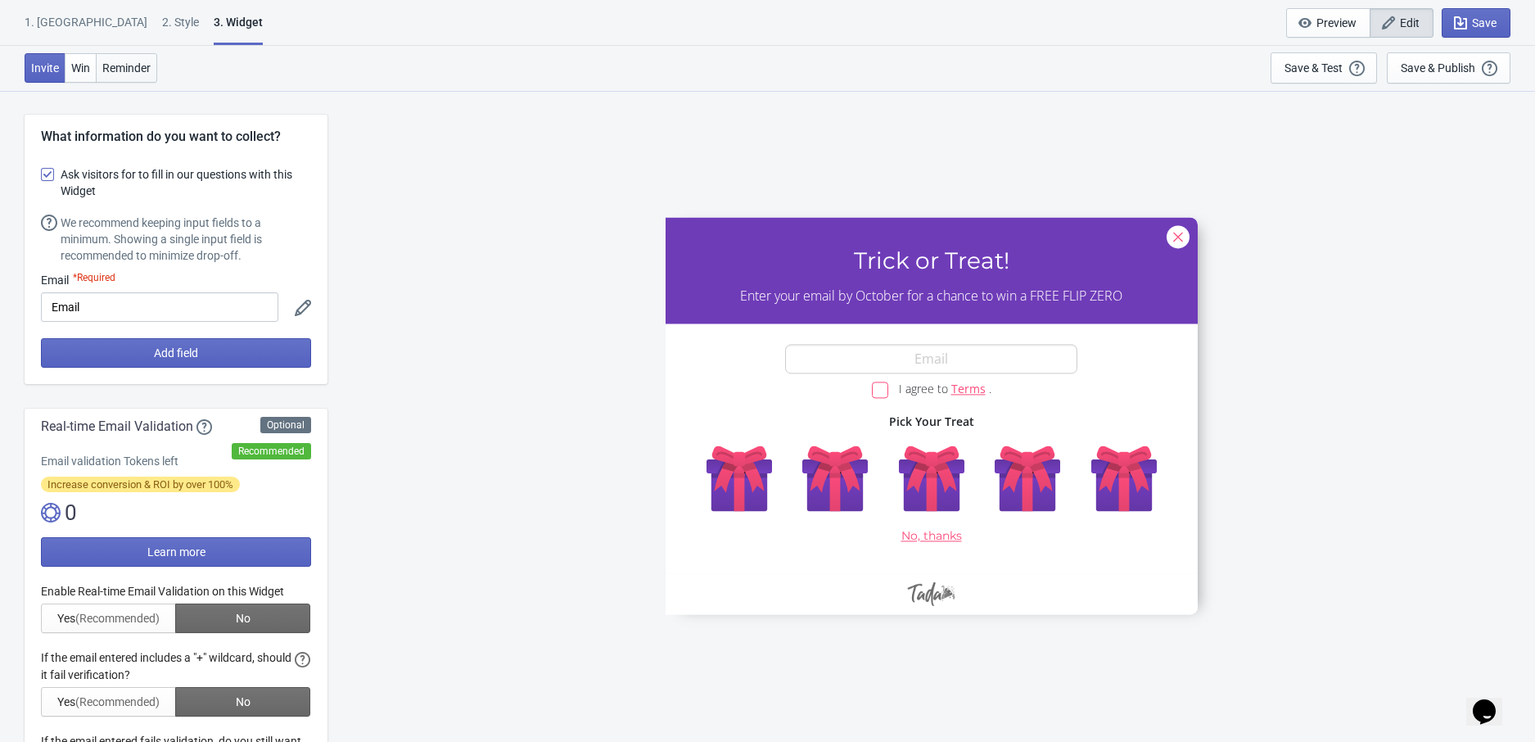
type input "Pick Your Treat"
click at [138, 66] on span "Reminder" at bounding box center [126, 67] width 48 height 13
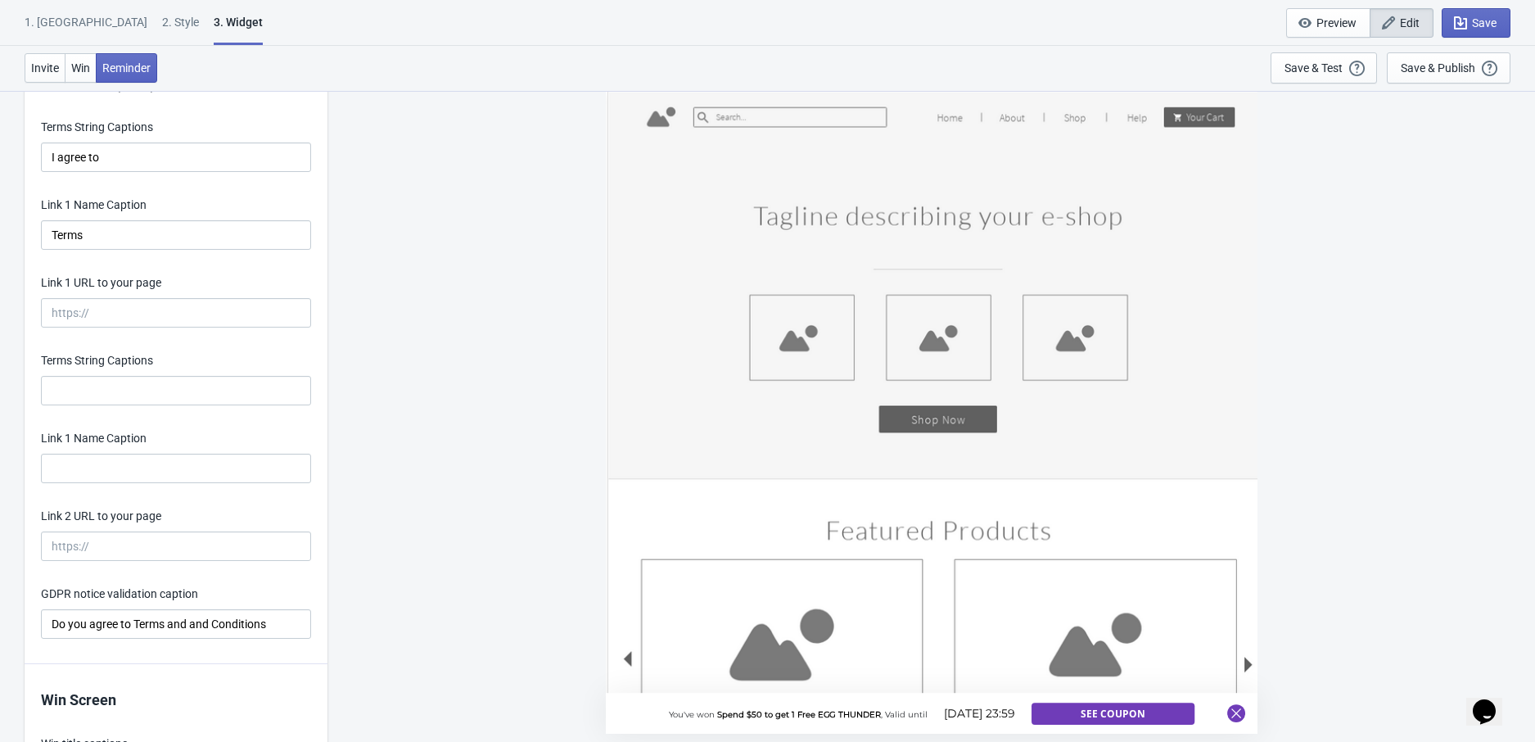
scroll to position [3104, 0]
click at [211, 313] on input "Link 1 URL to your page" at bounding box center [176, 311] width 270 height 29
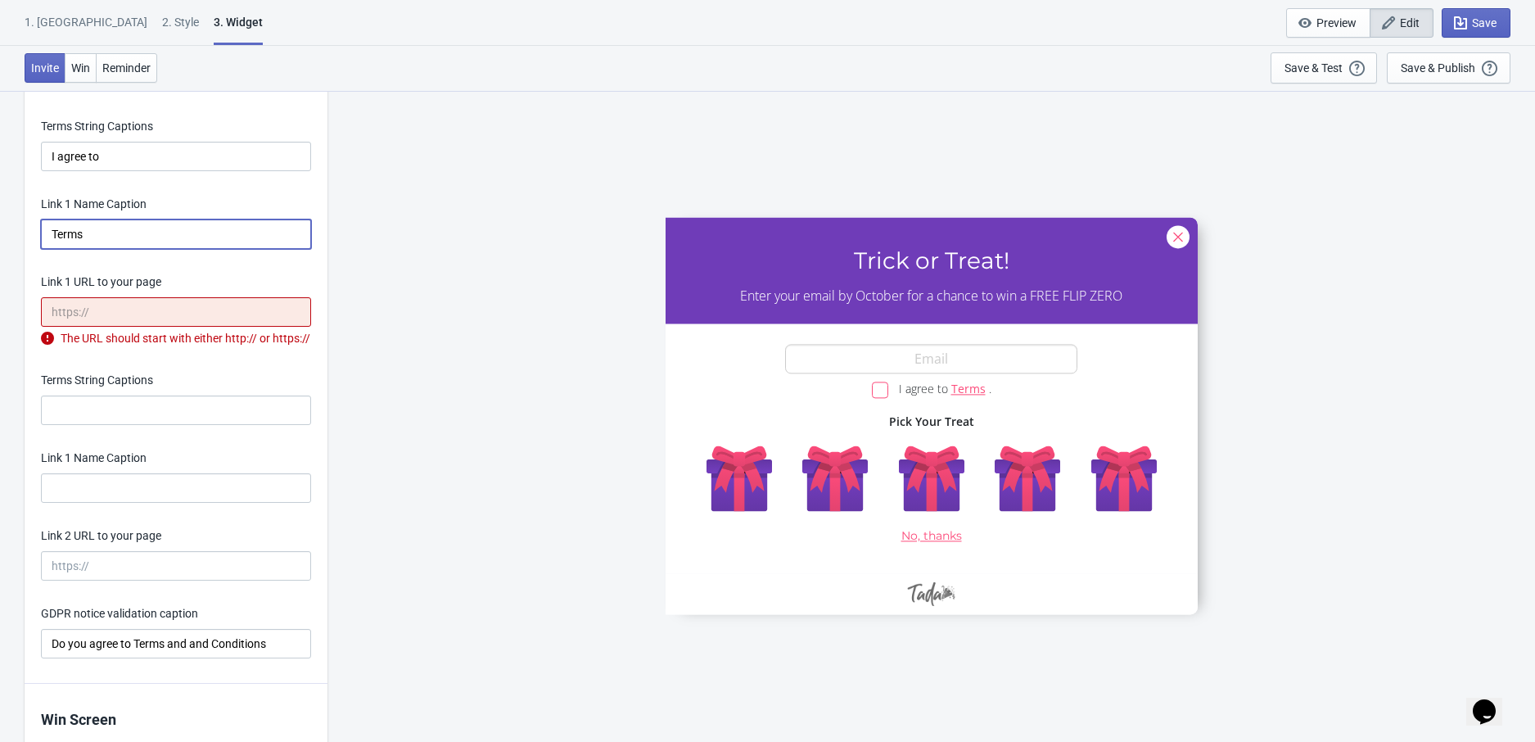
click at [156, 229] on input "Terms" at bounding box center [176, 233] width 270 height 29
type input "Terms and Conditions"
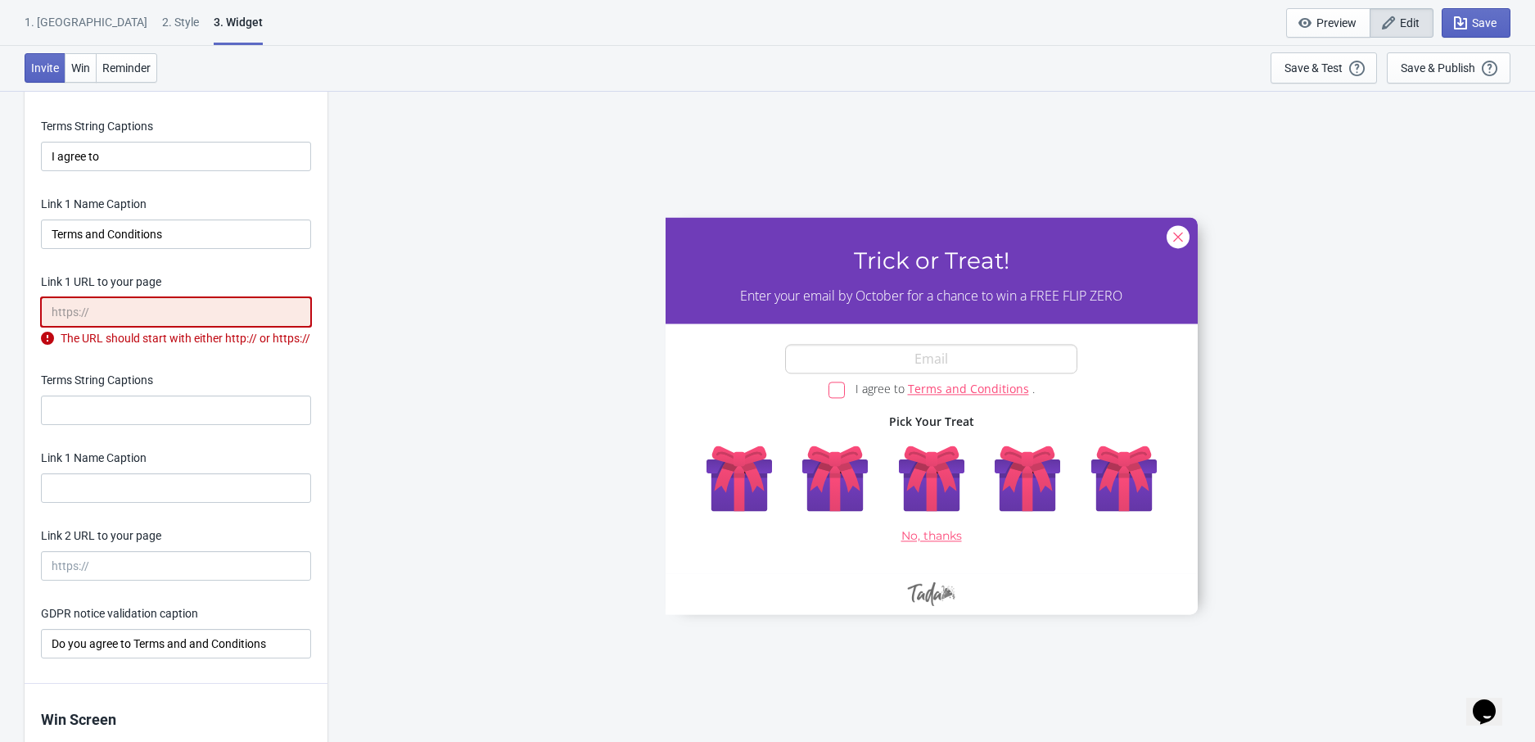
click at [203, 323] on input "Link 1 URL to your page" at bounding box center [176, 311] width 270 height 29
paste input "[URL][DOMAIN_NAME] › pages › trick-or-treat-prize-terms-and-conditions"
click at [80, 317] on input "[URL][DOMAIN_NAME] › pages › trick-or-treat-prize-terms-and-conditions" at bounding box center [176, 311] width 270 height 29
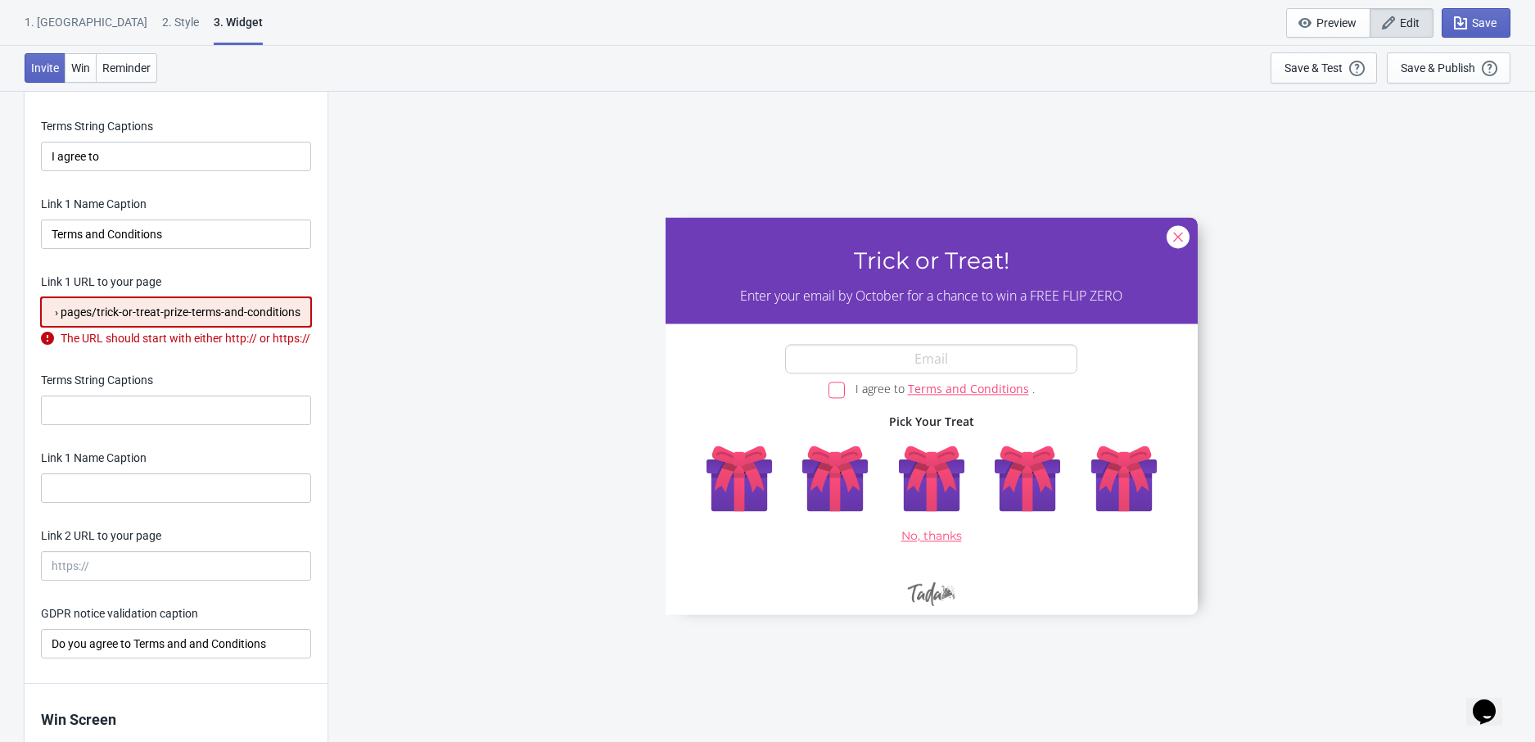
click at [134, 311] on input "[URL][DOMAIN_NAME] › pages/trick-or-treat-prize-terms-and-conditions" at bounding box center [176, 311] width 270 height 29
click at [187, 318] on input "[URL][DOMAIN_NAME] › pages/trick-or-treat-prize-terms-and-conditions" at bounding box center [176, 311] width 270 height 29
type input "[URL][DOMAIN_NAME]"
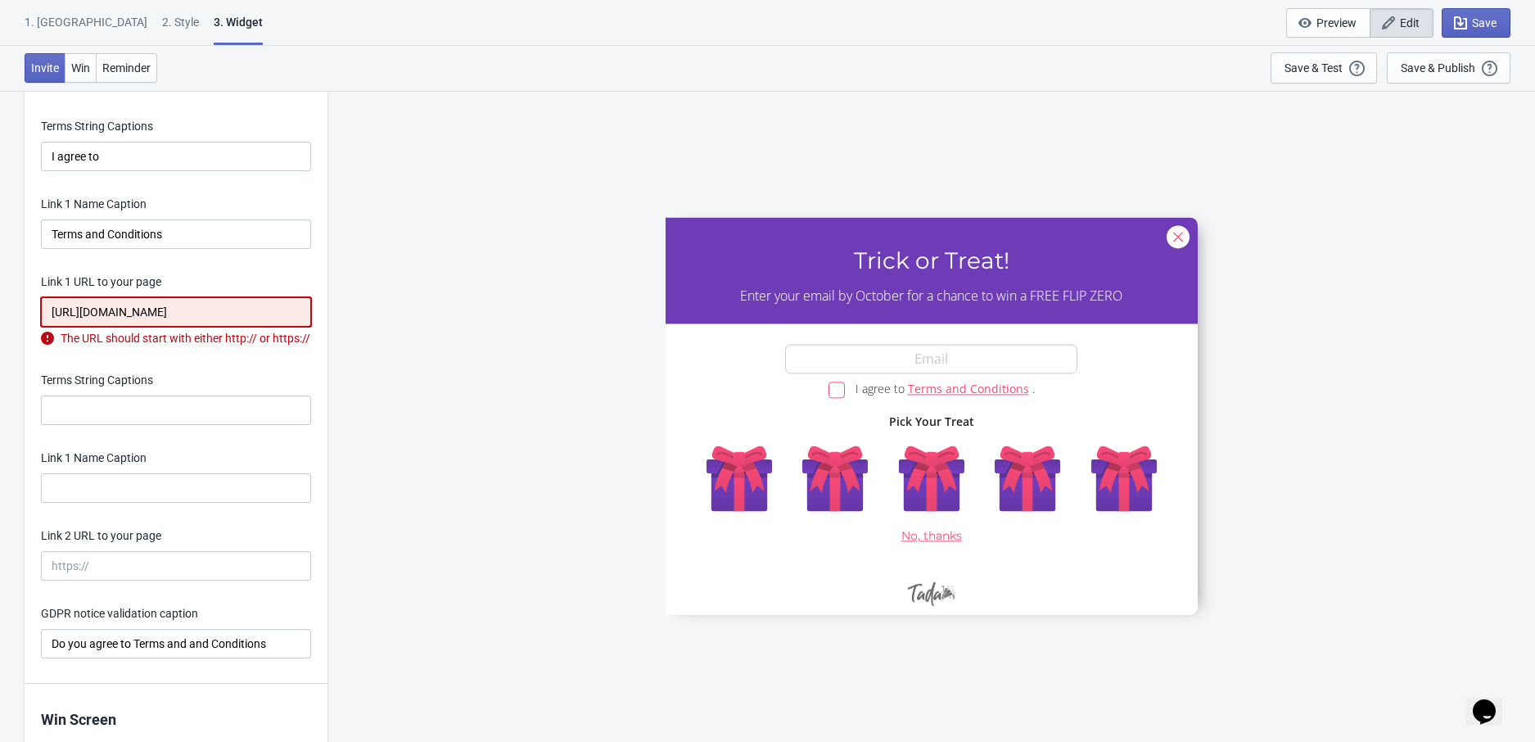
click at [241, 395] on div "Terms String Captions" at bounding box center [176, 398] width 270 height 53
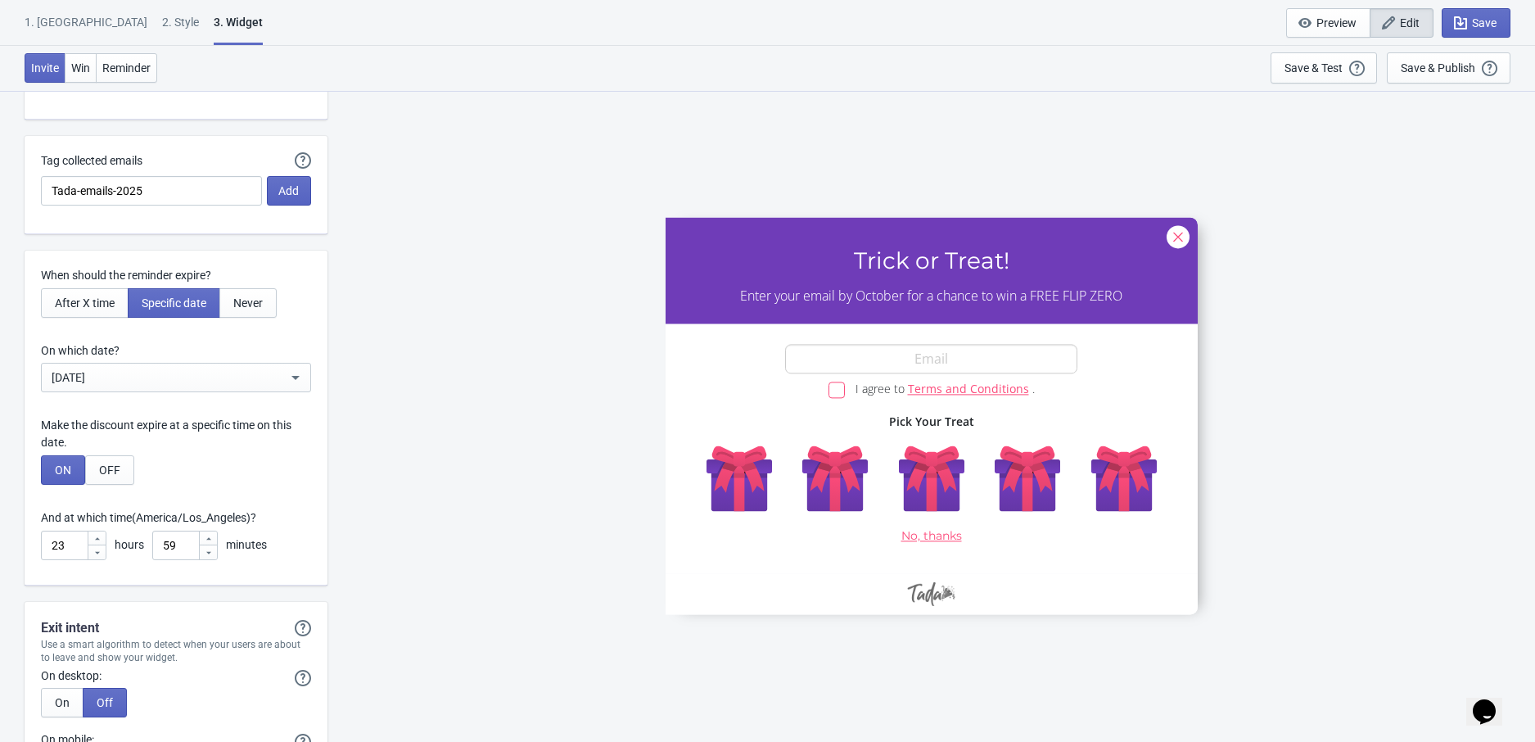
scroll to position [4382, 0]
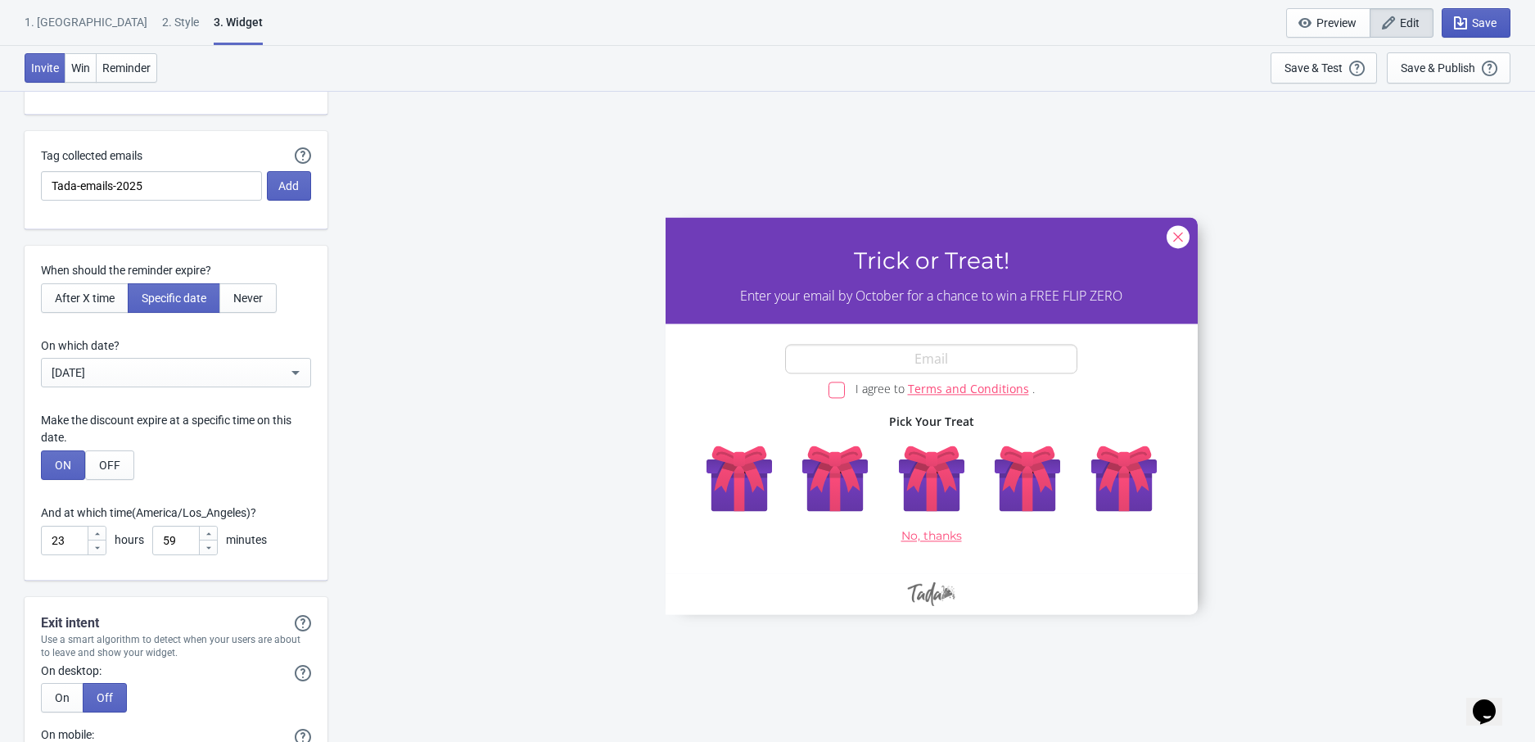
click at [1480, 11] on button "Save" at bounding box center [1475, 22] width 69 height 29
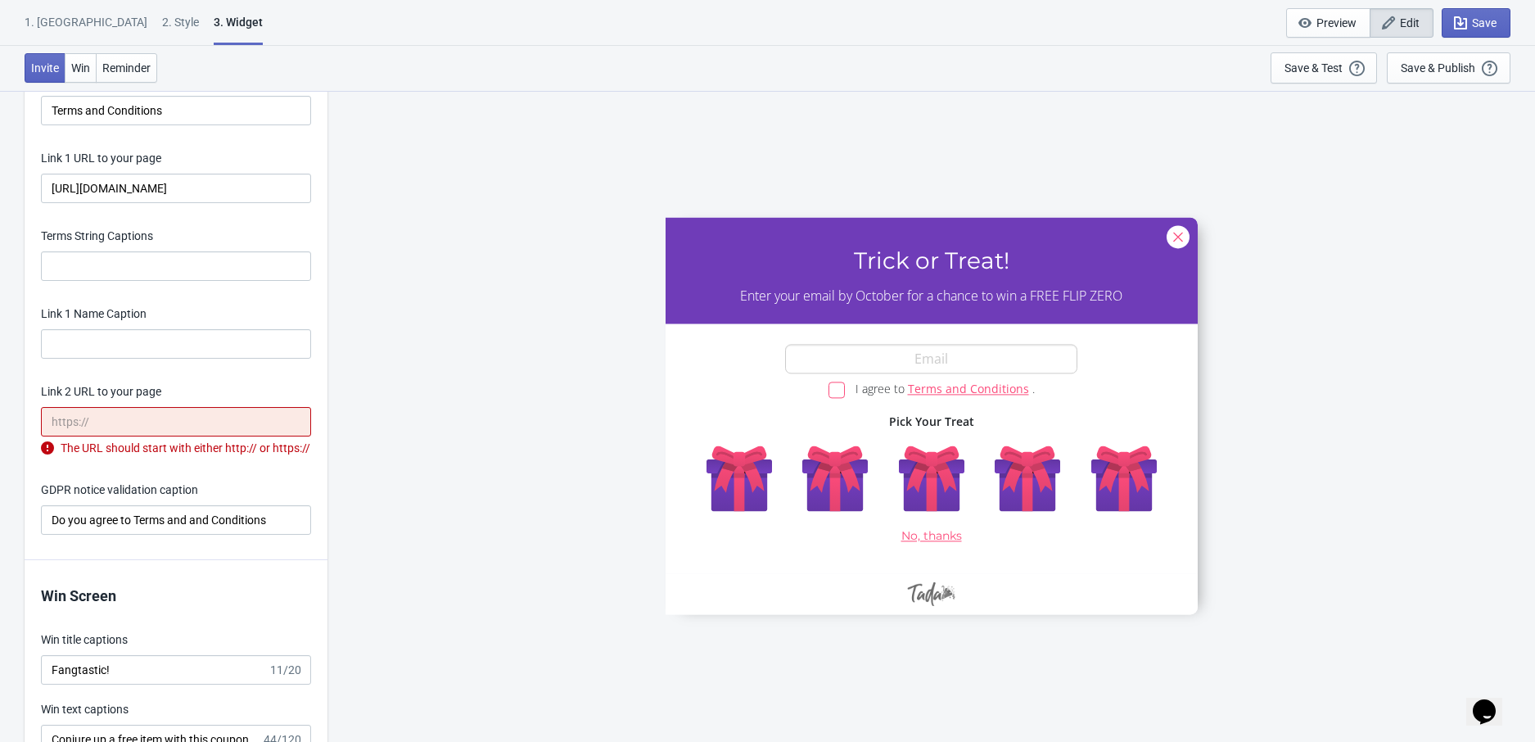
scroll to position [3230, 0]
click at [218, 412] on input "Link 2 URL to your page" at bounding box center [176, 418] width 270 height 29
paste input "[URL][DOMAIN_NAME] › pages › trick-or-treat-prize-terms-and-conditions"
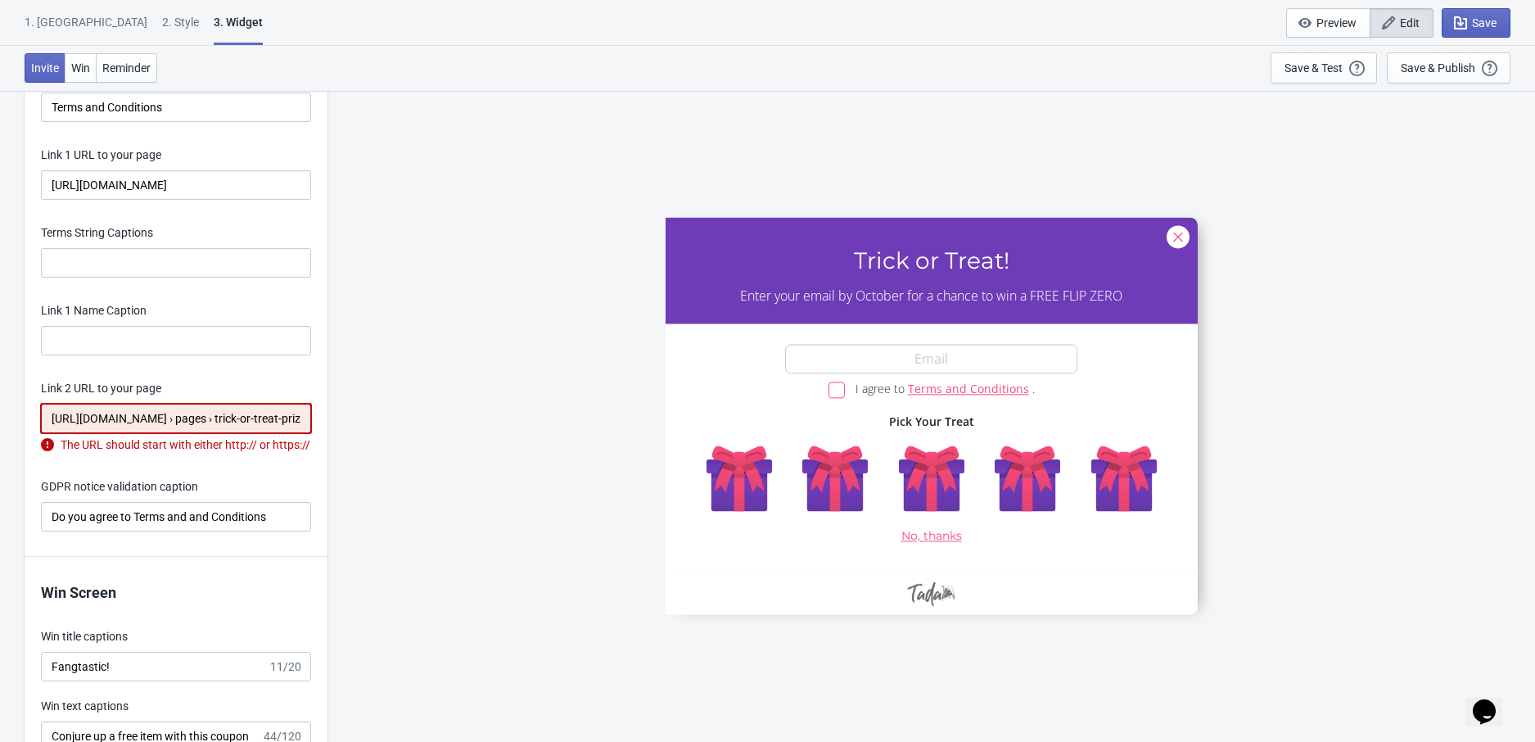
scroll to position [0, 151]
click at [215, 174] on input "[URL][DOMAIN_NAME]" at bounding box center [176, 184] width 270 height 29
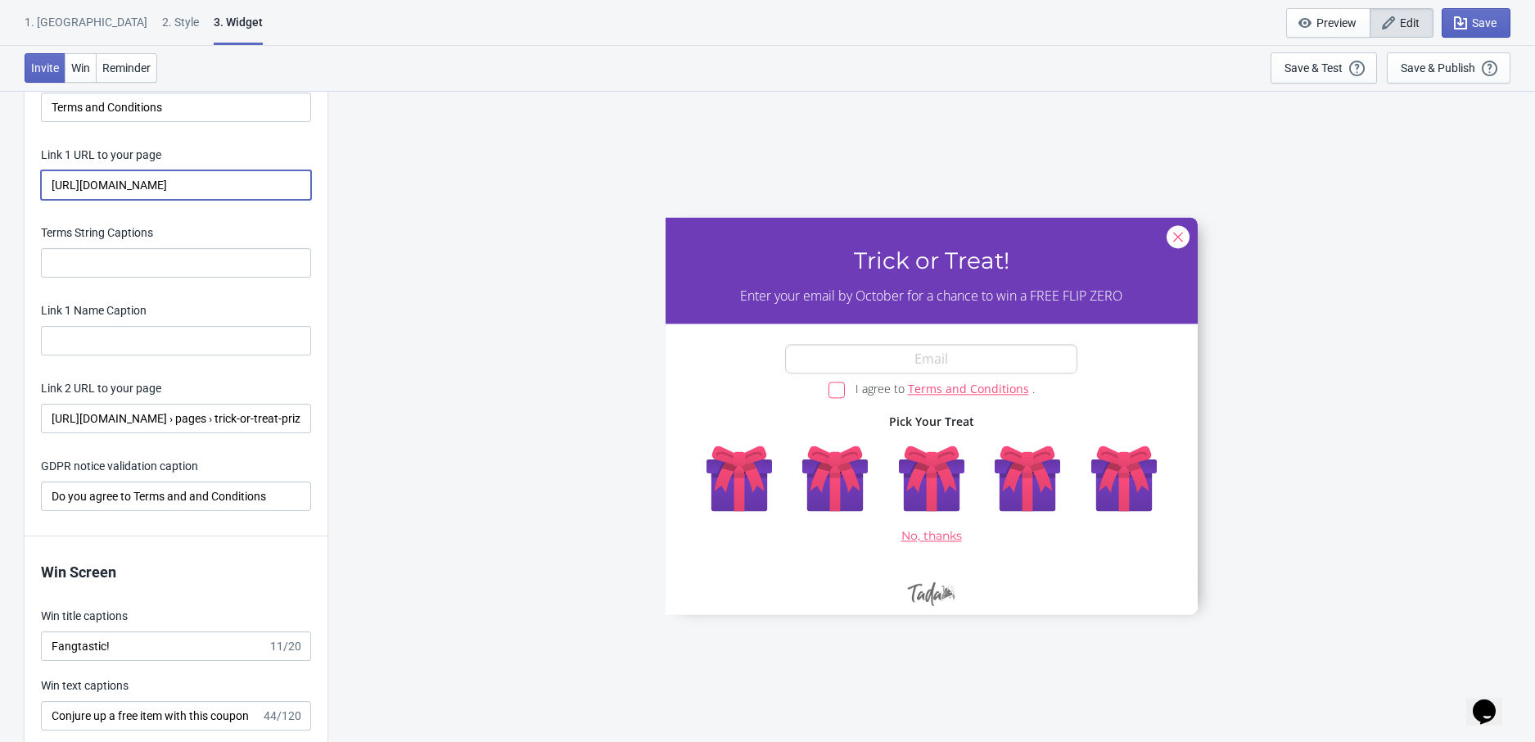
click at [215, 174] on input "[URL][DOMAIN_NAME]" at bounding box center [176, 184] width 270 height 29
click at [165, 426] on input "[URL][DOMAIN_NAME] › pages › trick-or-treat-prize-terms-and-conditions" at bounding box center [176, 418] width 270 height 29
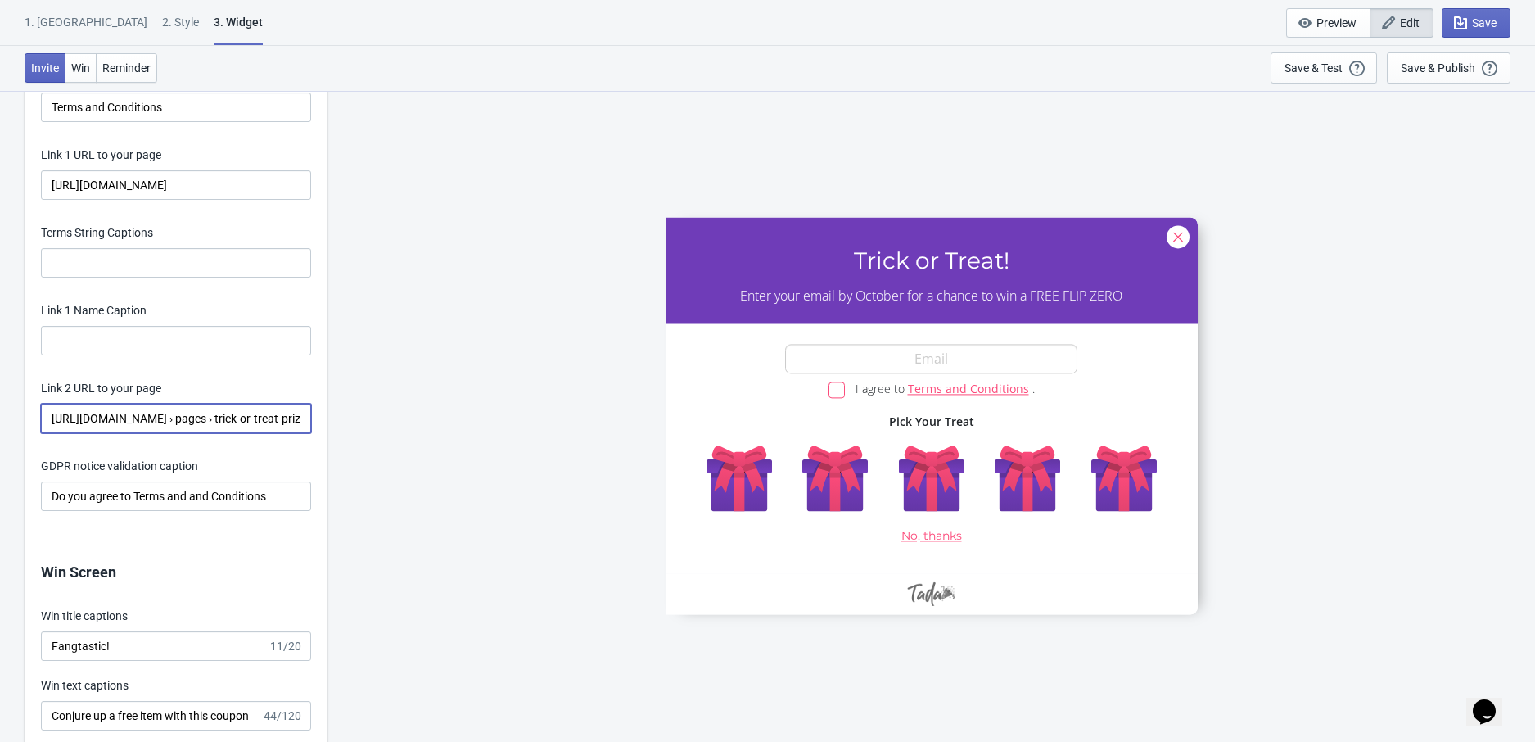
paste input "/pages/"
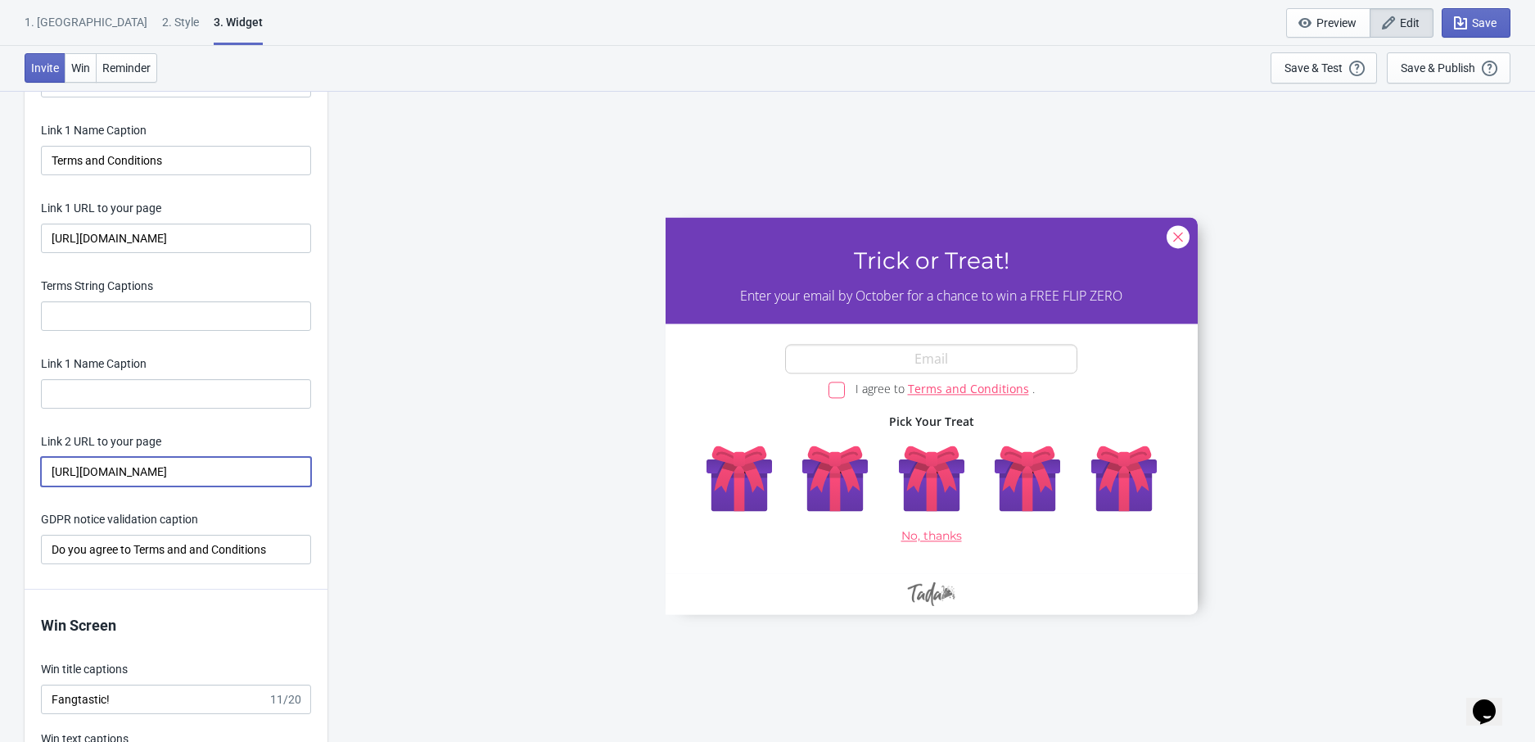
type input "[URL][DOMAIN_NAME]"
click at [52, 161] on input "Terms and Conditions" at bounding box center [176, 160] width 270 height 29
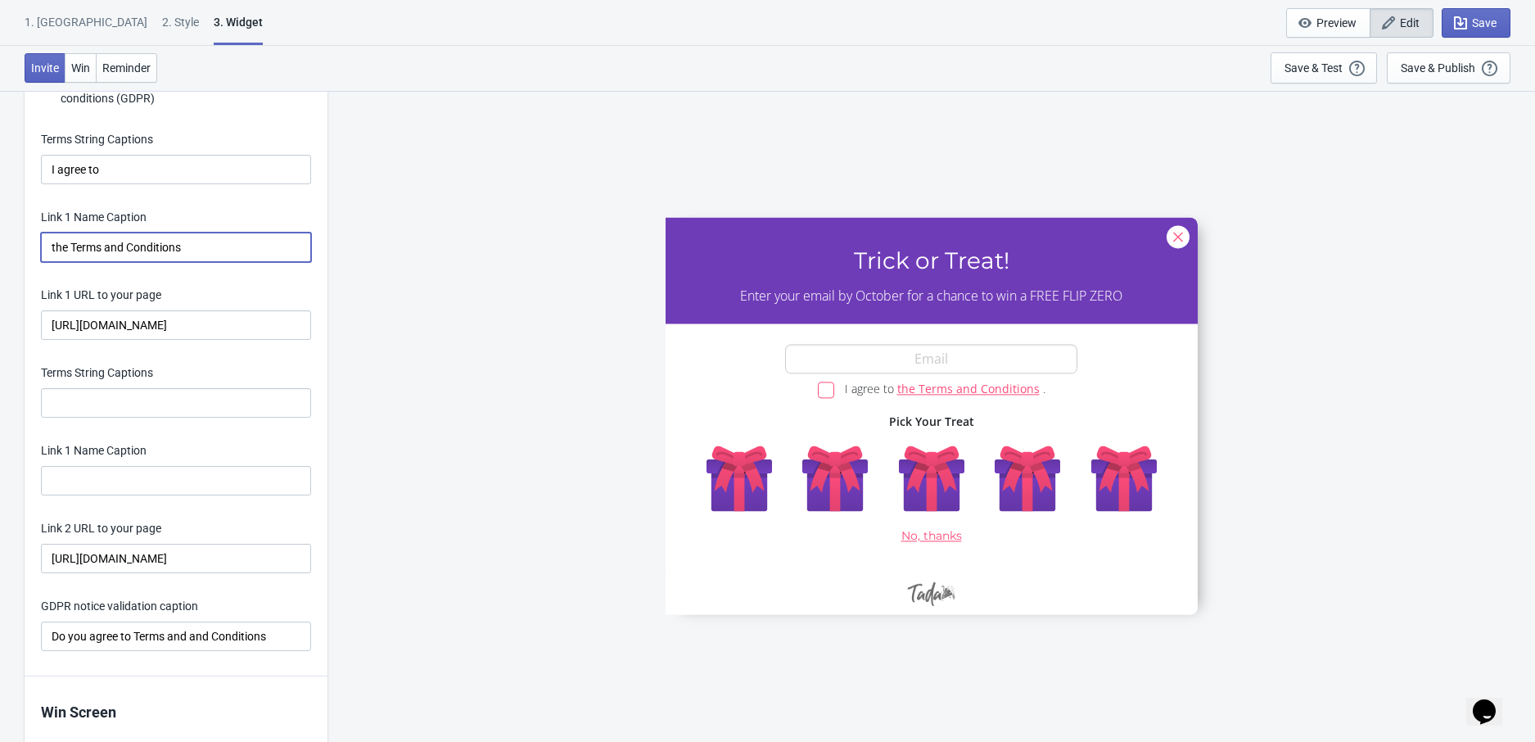
scroll to position [3079, 0]
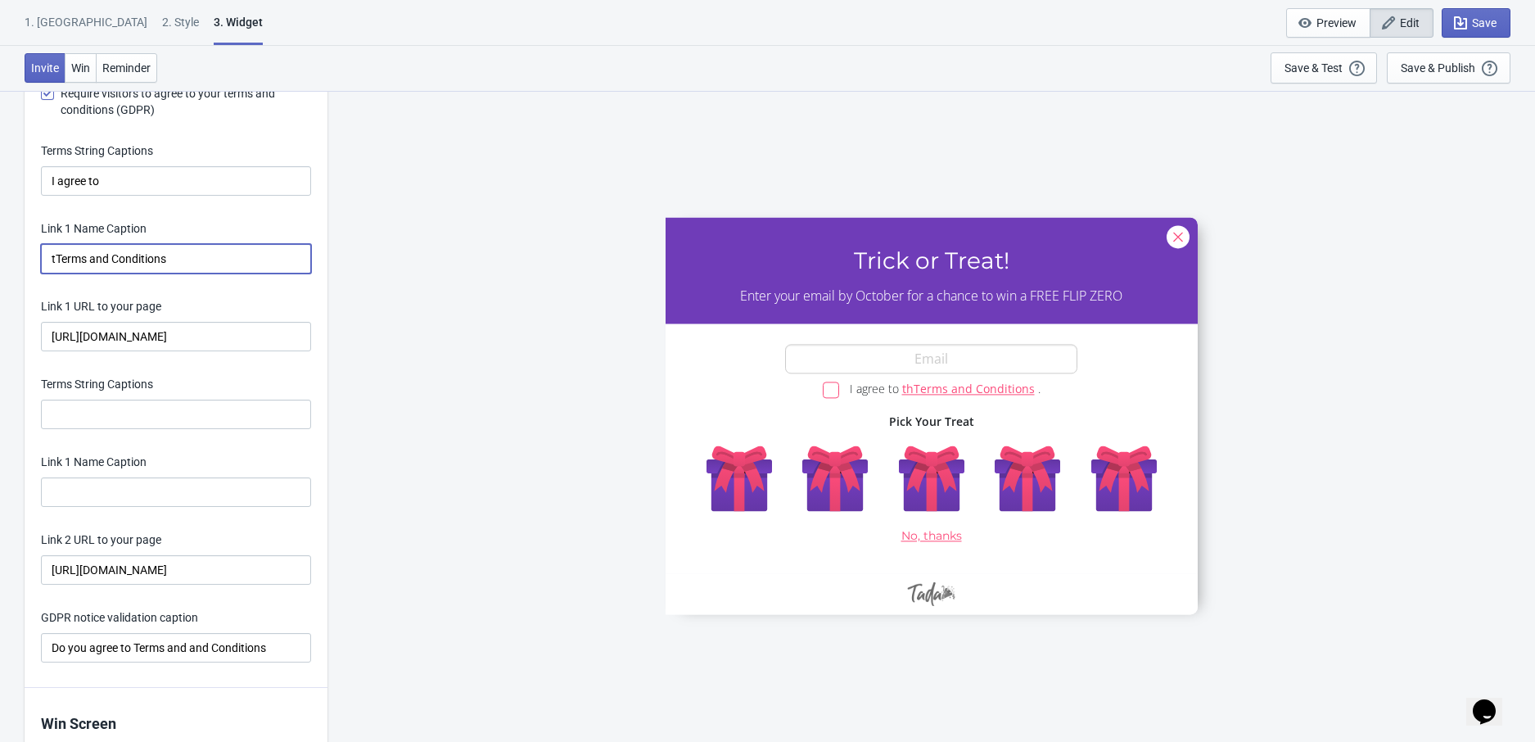
type input "Terms and Conditions"
click at [211, 189] on input "I agree to" at bounding box center [176, 180] width 270 height 29
type input "I agree to the"
click at [1468, 25] on span "Save" at bounding box center [1475, 23] width 41 height 16
